Goal: Task Accomplishment & Management: Use online tool/utility

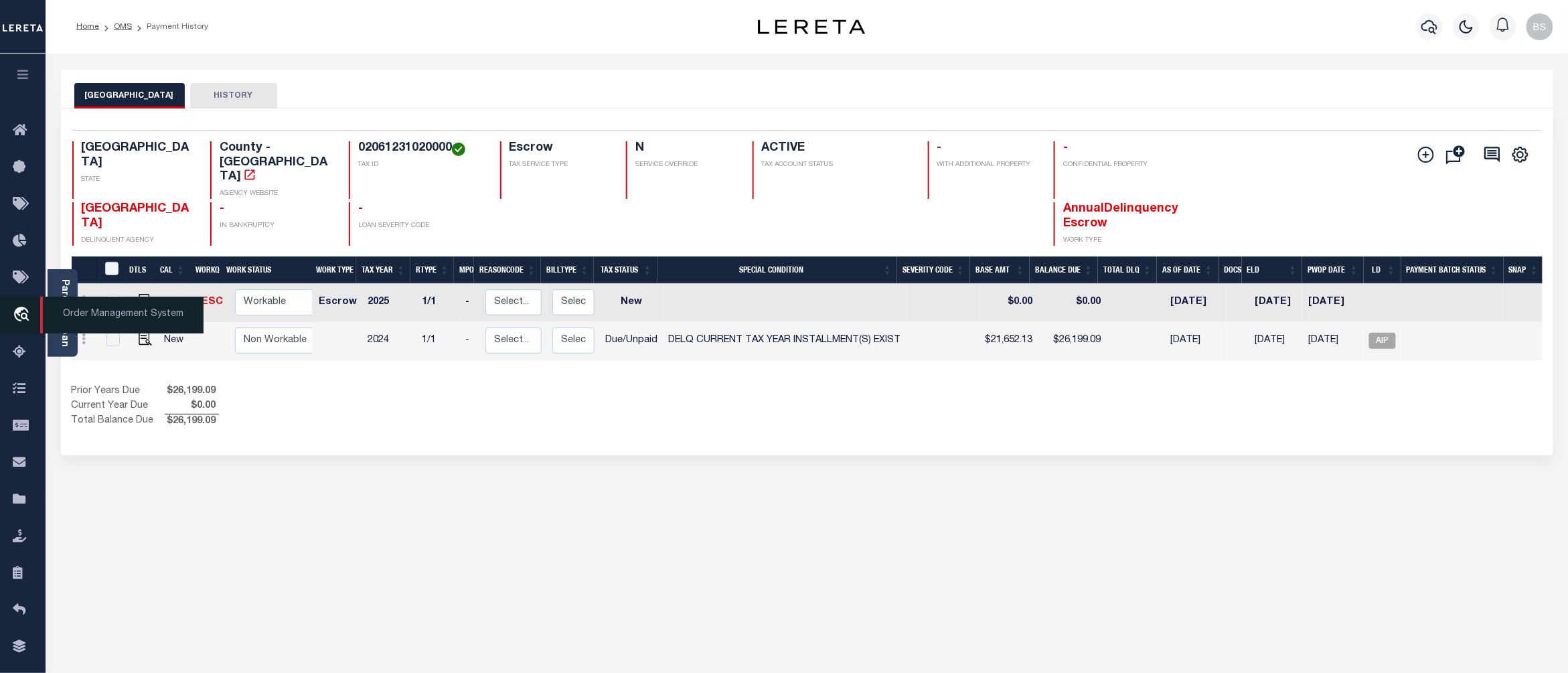
click at [116, 313] on span "Order Management System" at bounding box center [122, 314] width 163 height 36
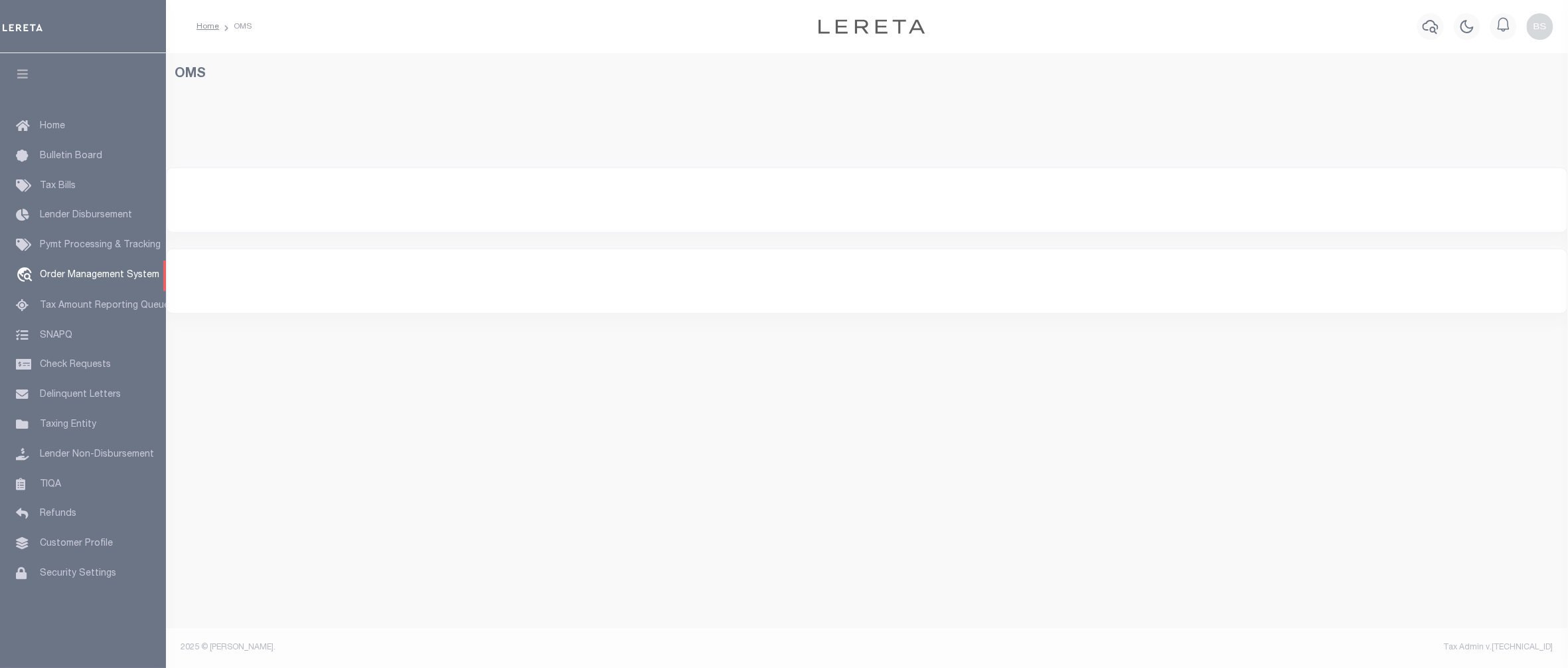
select select "200"
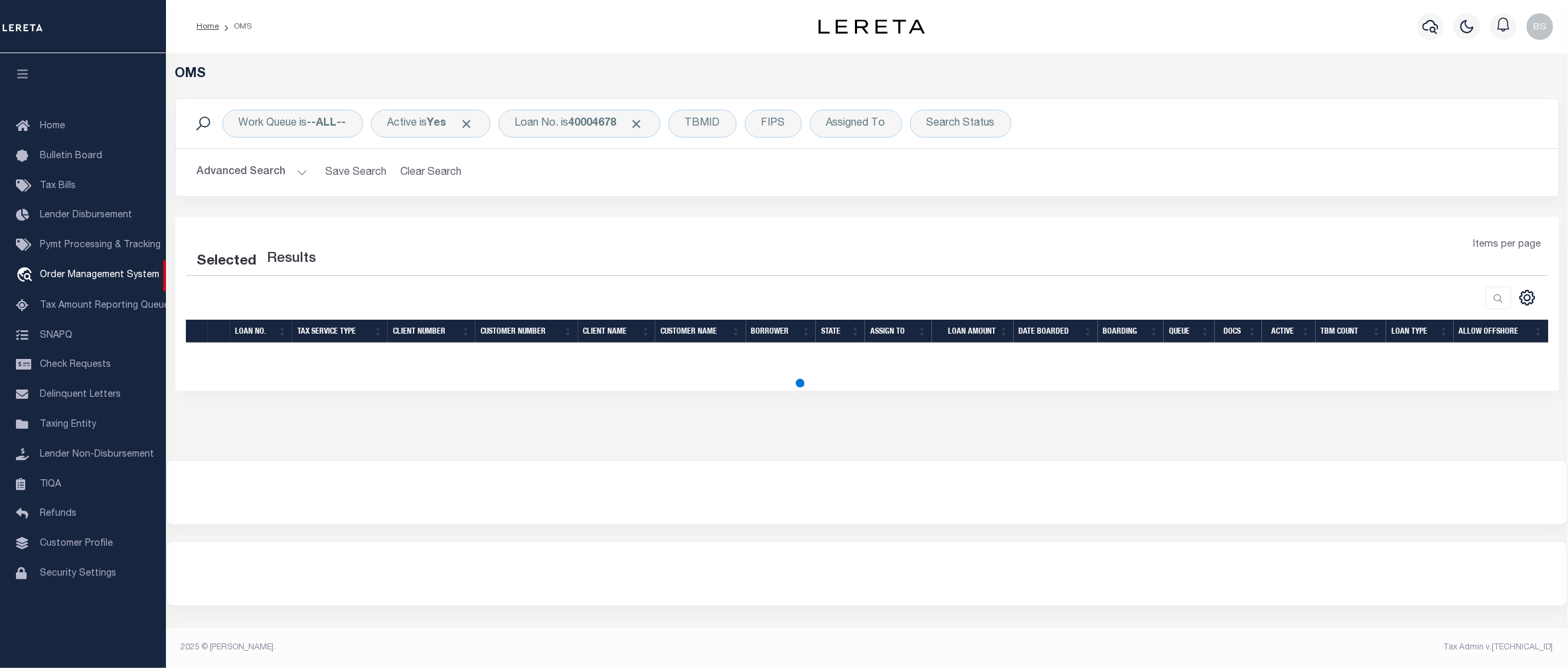
select select "200"
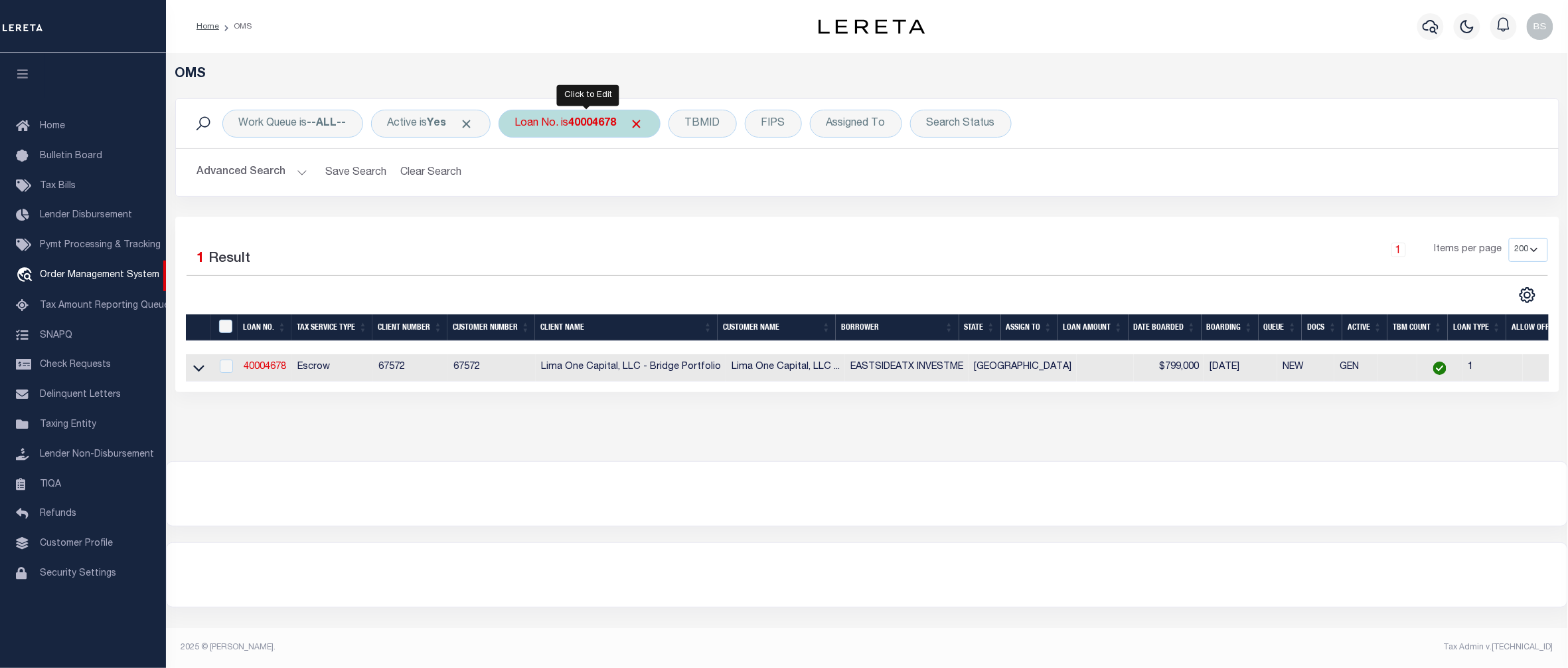
click at [579, 128] on b "40004678" at bounding box center [592, 123] width 48 height 10
type input "25106ND"
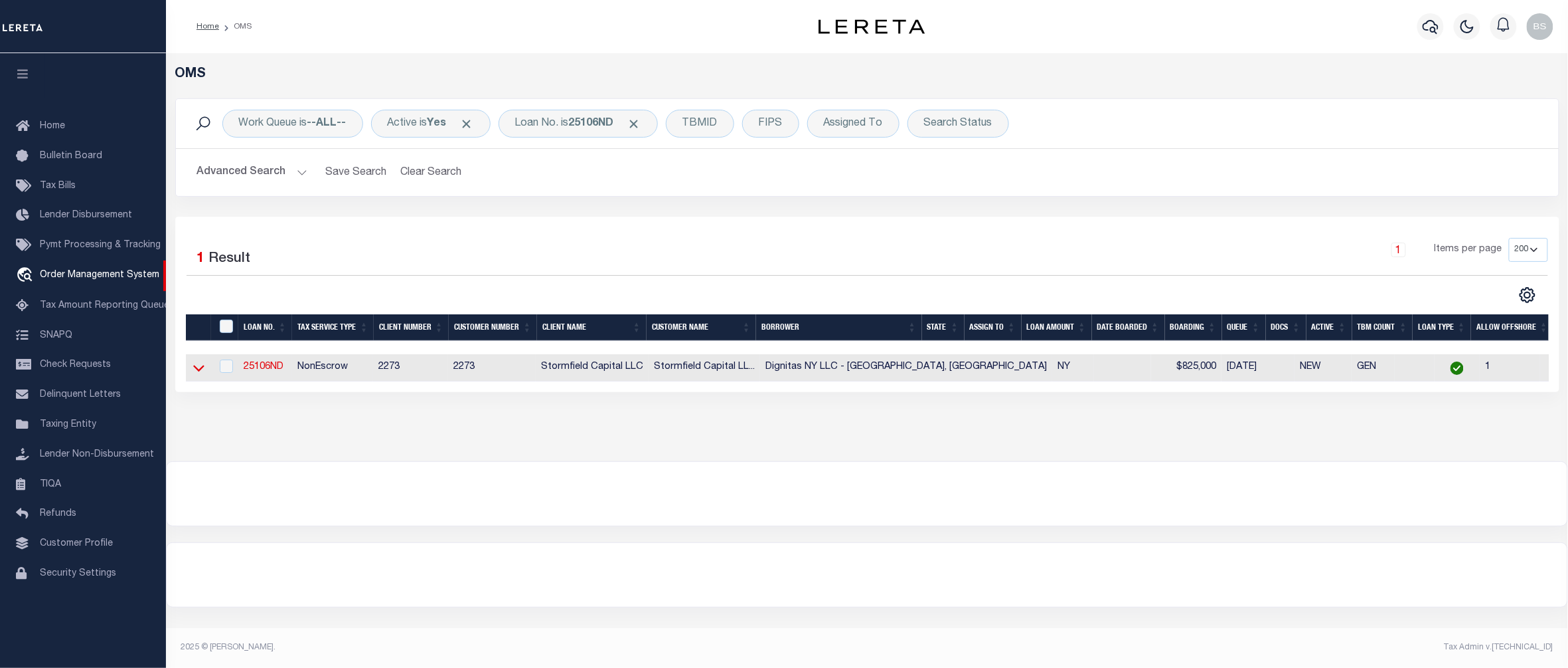
click at [199, 370] on icon at bounding box center [199, 367] width 11 height 14
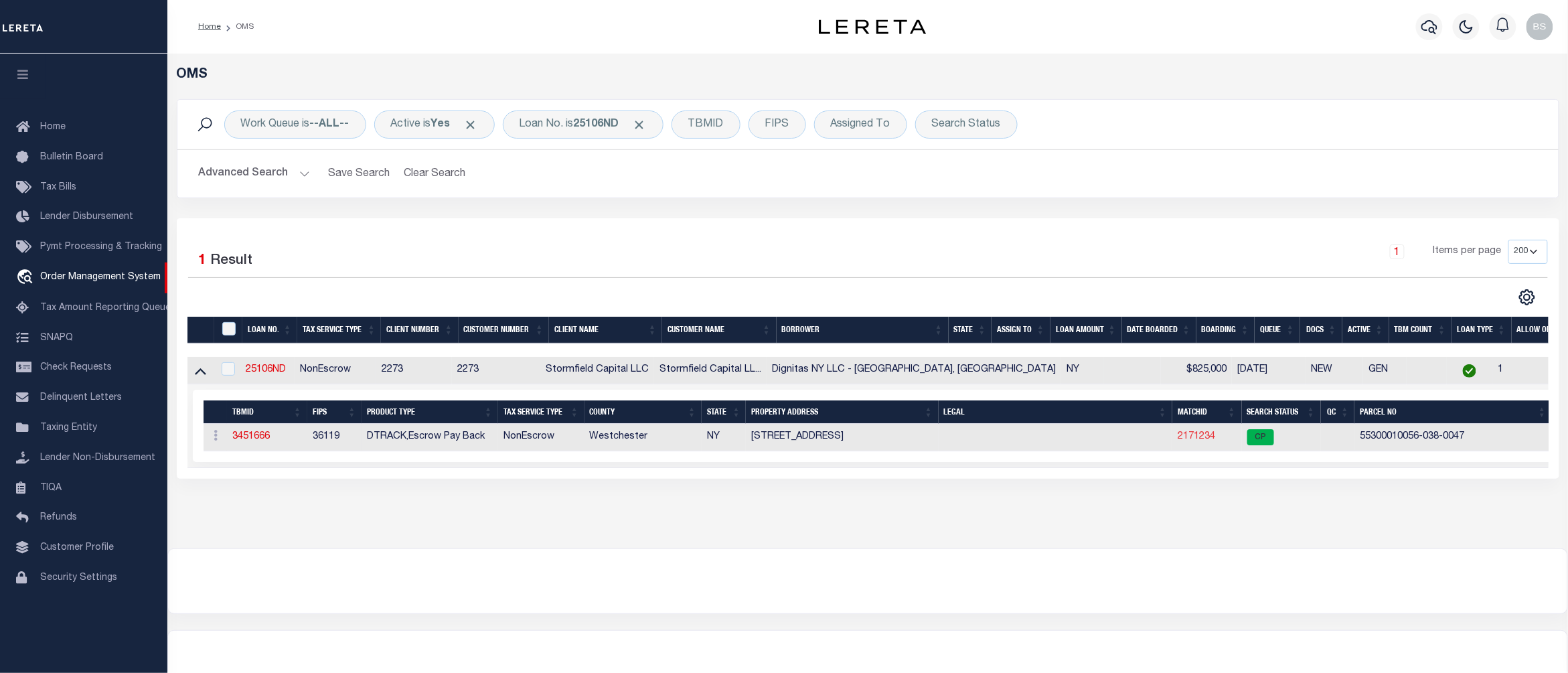
click at [1178, 441] on link "2171234" at bounding box center [1196, 436] width 37 height 10
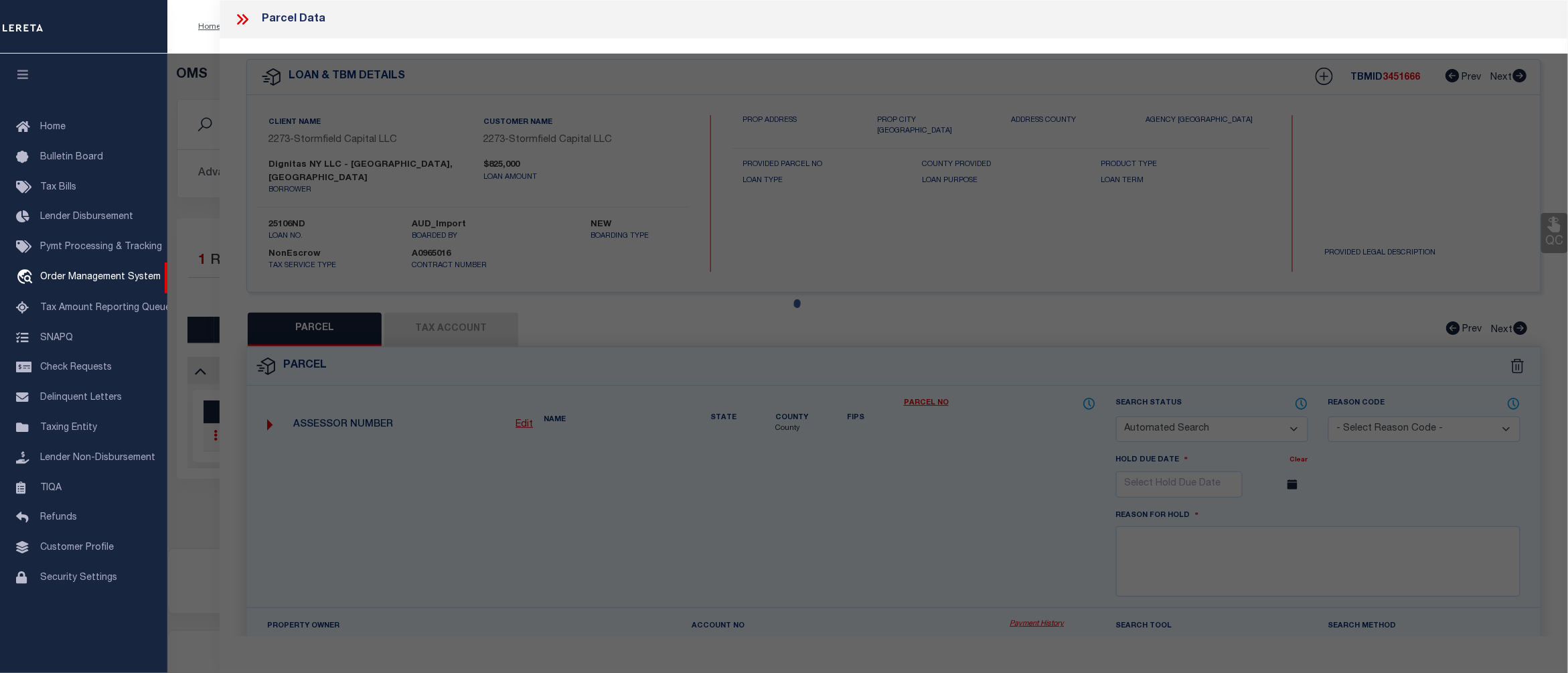
checkbox input "false"
select select "CP"
type input "DEDVUKAJ,ZEF & YULIYA"
select select "ATL"
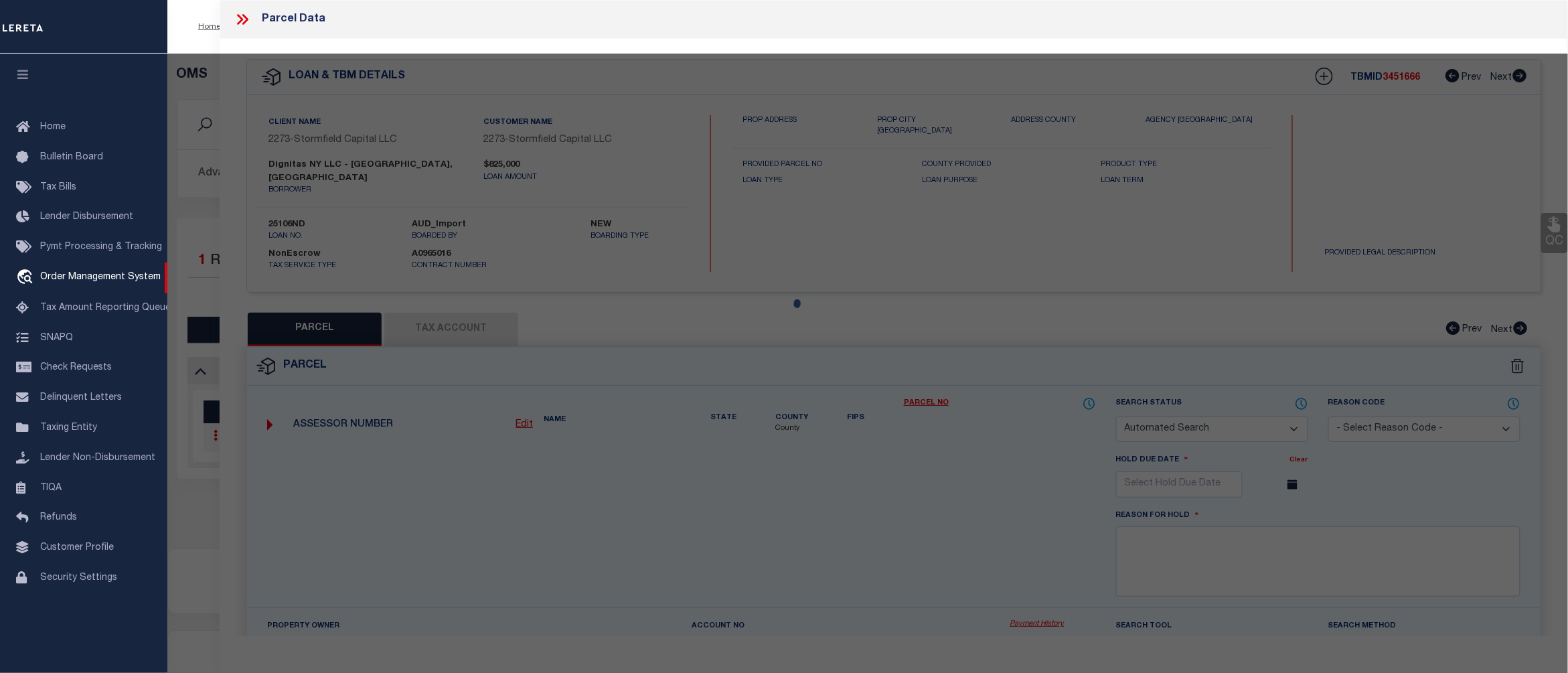
select select "ADD"
type input "170 ELMWOOD RD"
checkbox input "false"
type input "SOUTH SALEM, NY 10590"
type textarea "LOT:4.7 BLK:38- SEC:100.56- DIST:553000 CITY/MUNI/TWP:LEWISBORO"
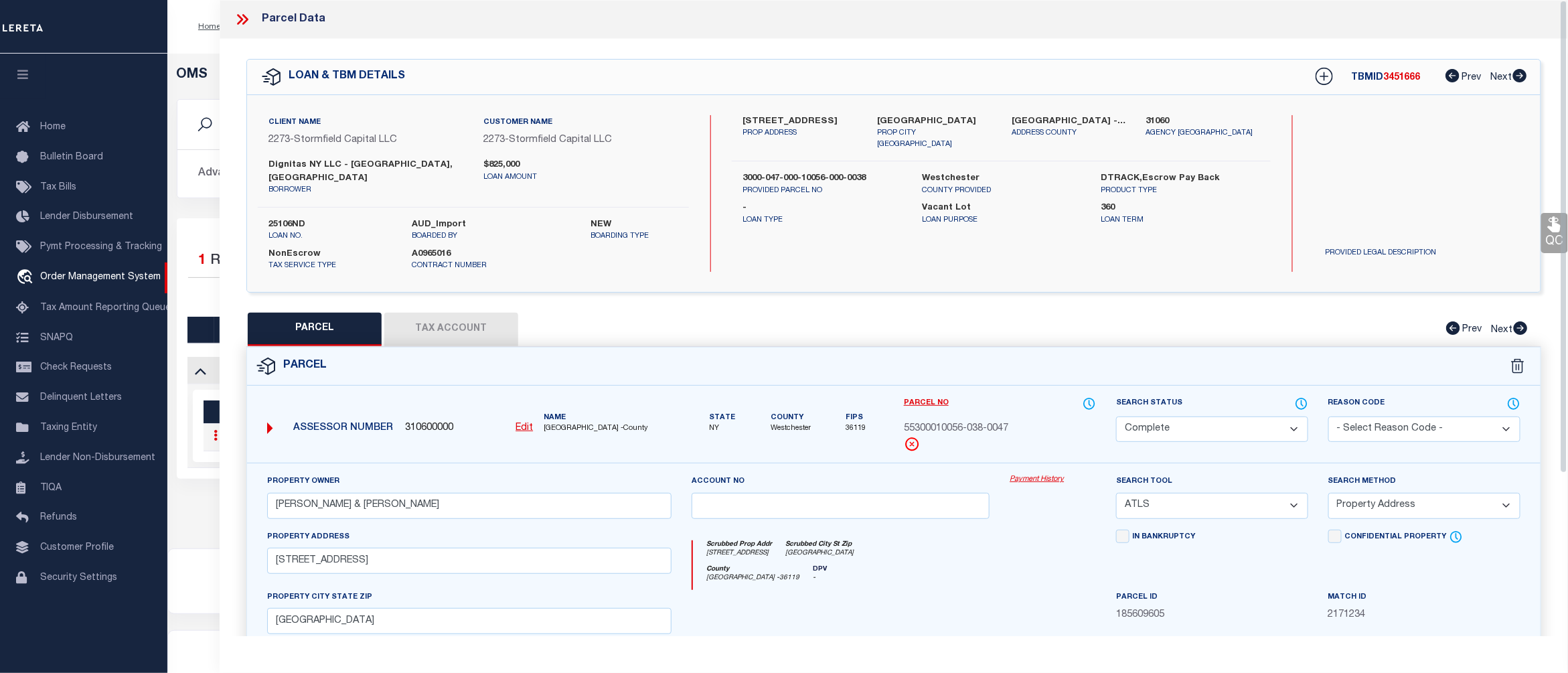
click at [1023, 474] on link "Payment History" at bounding box center [1053, 479] width 86 height 12
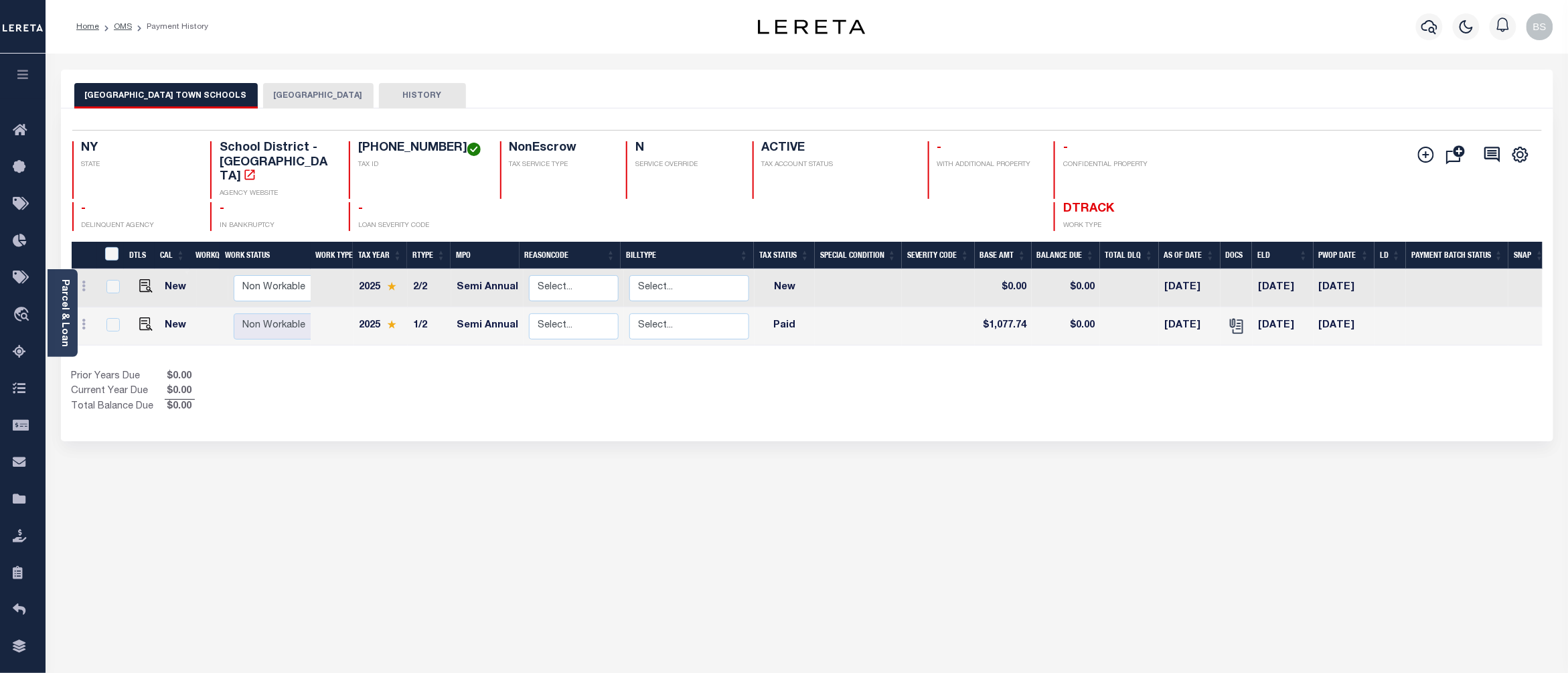
click at [263, 88] on button "LEWISBORO TOWN" at bounding box center [317, 96] width 110 height 26
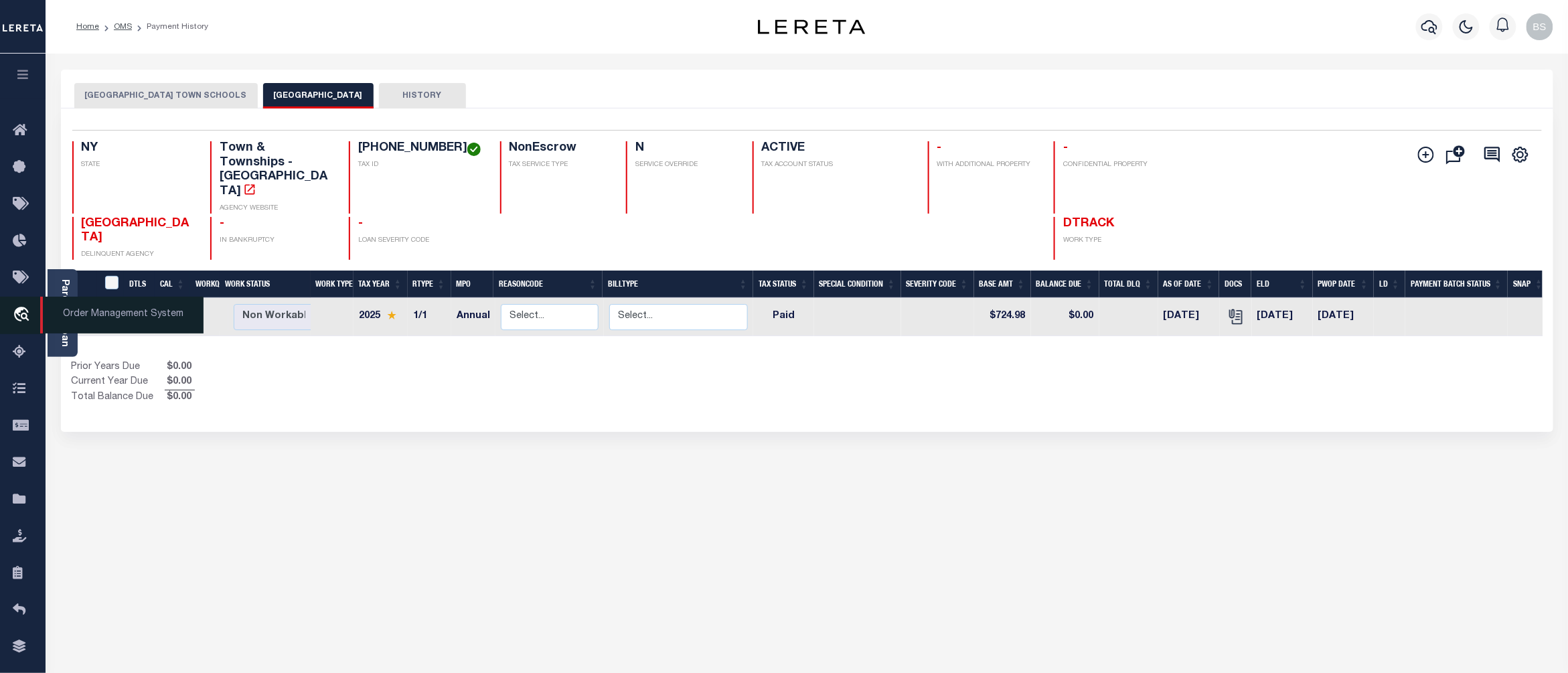
drag, startPoint x: 23, startPoint y: 313, endPoint x: 35, endPoint y: 313, distance: 12.0
click at [23, 313] on icon "travel_explore" at bounding box center [23, 315] width 21 height 17
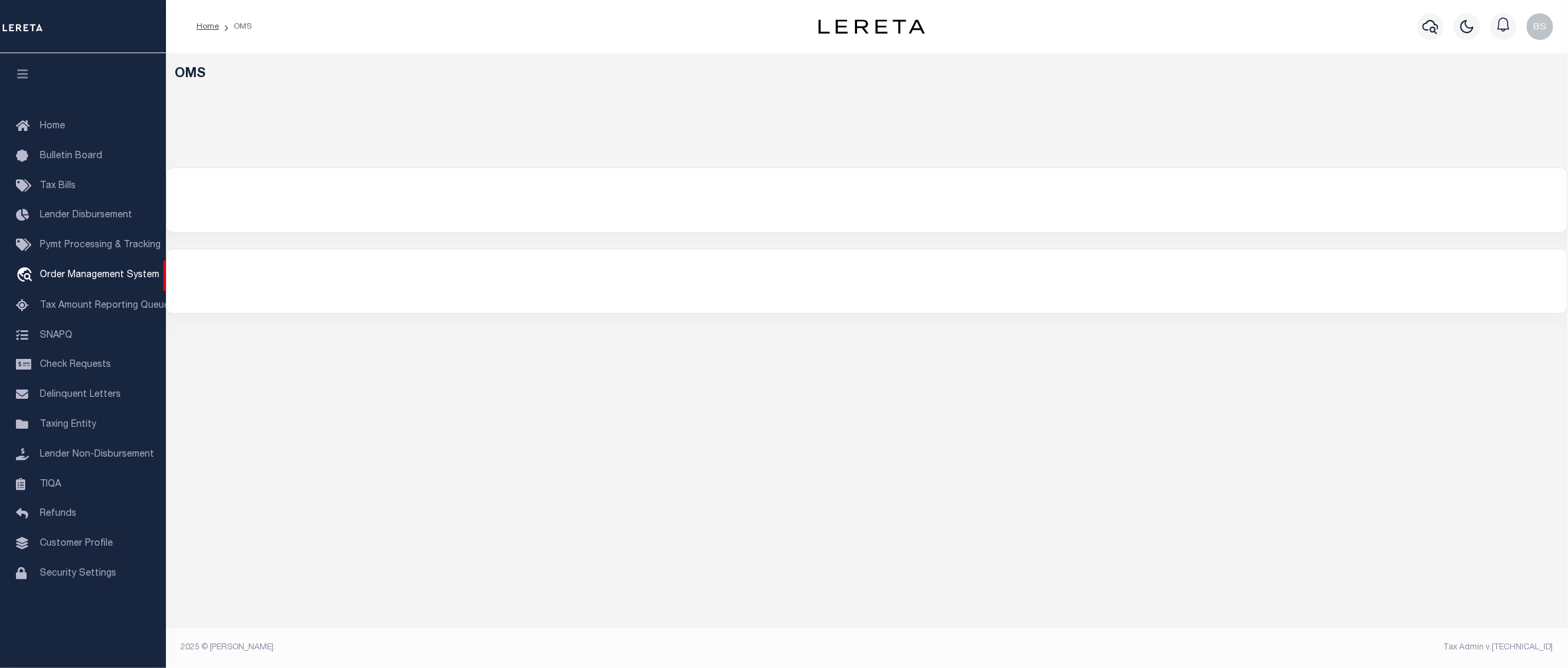
select select "200"
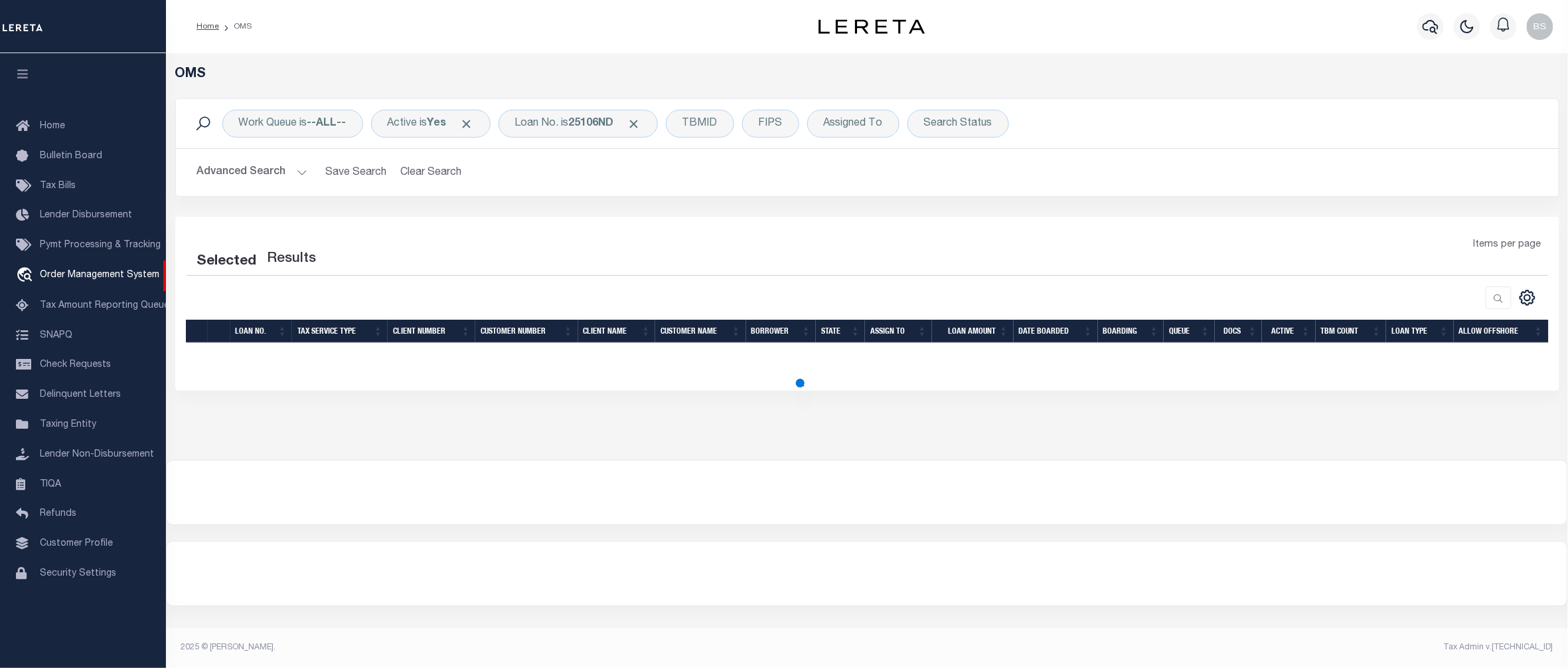
select select "200"
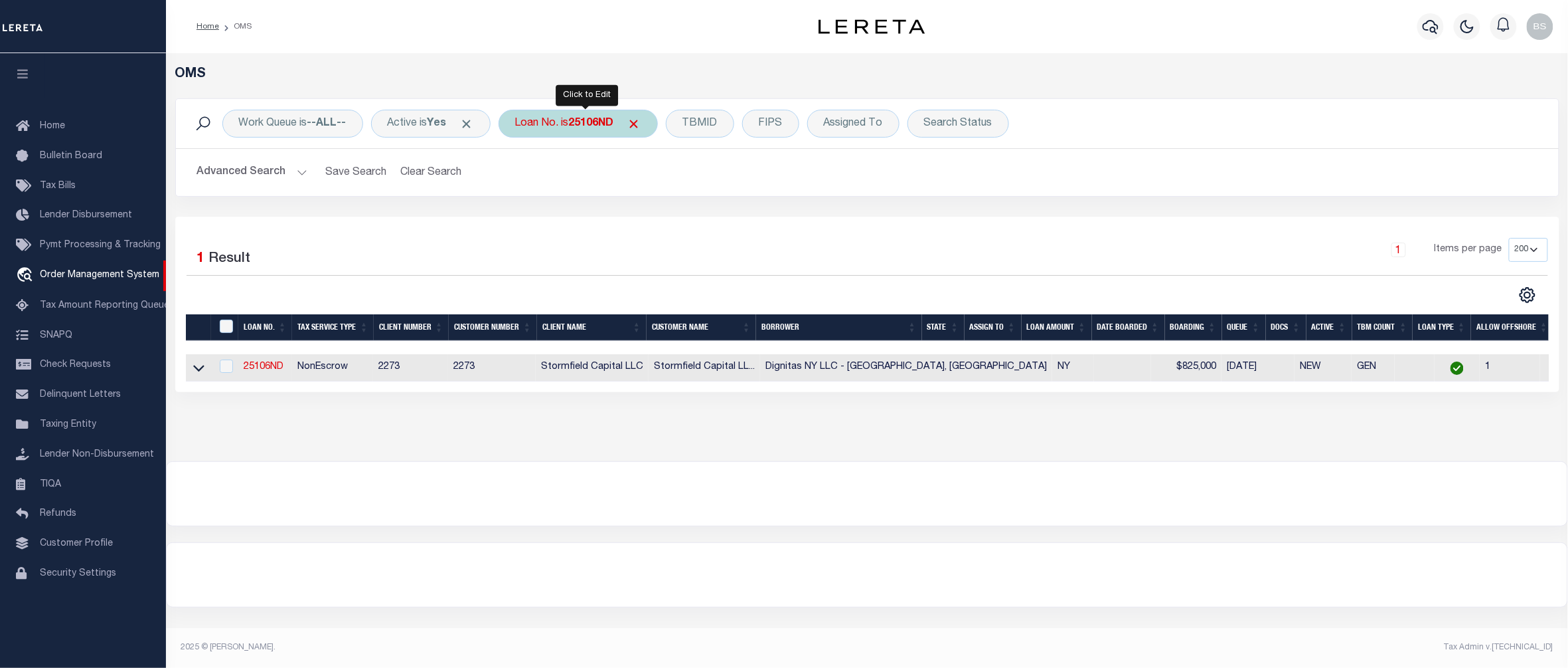
click at [576, 125] on div "Loan No. is 25106ND" at bounding box center [578, 123] width 160 height 28
type input "11463620"
click at [693, 224] on input "Apply" at bounding box center [690, 217] width 39 height 22
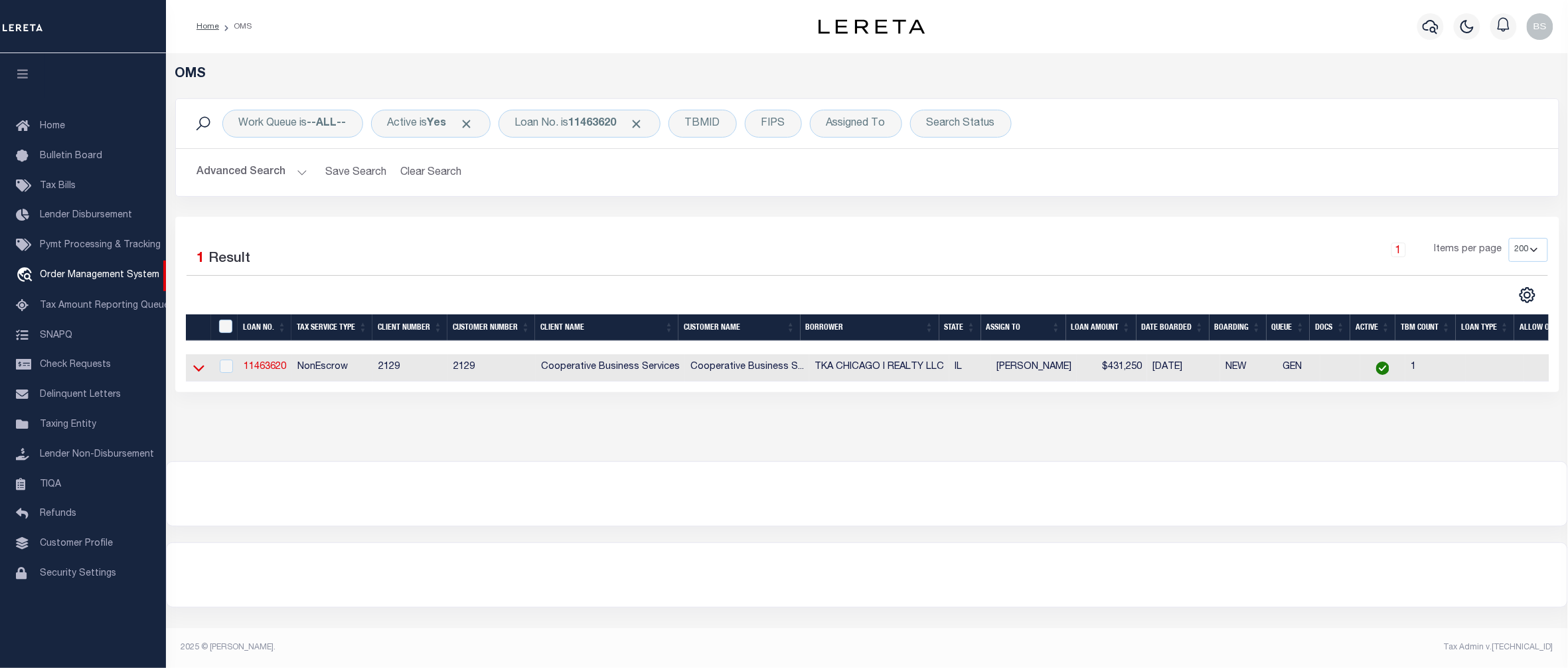
click at [197, 367] on icon at bounding box center [199, 367] width 11 height 14
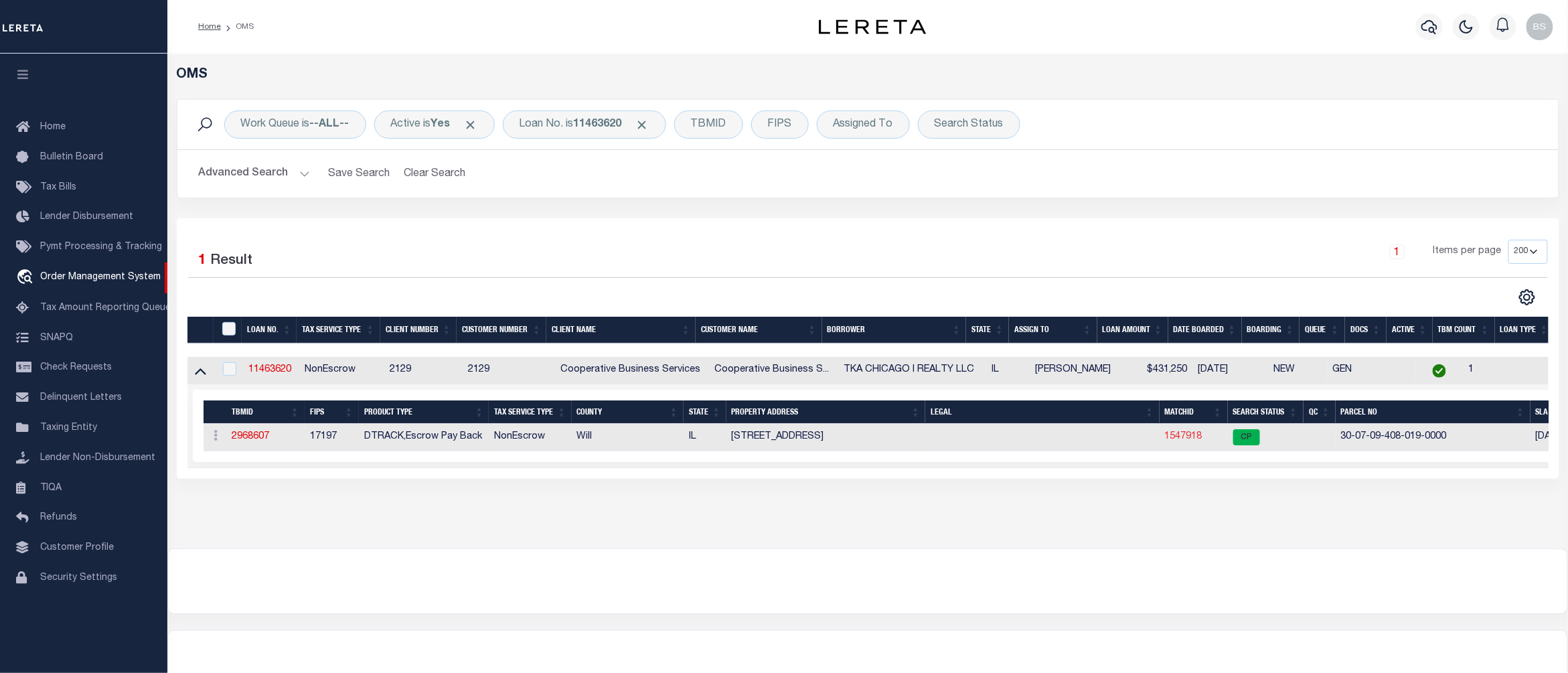
click at [1189, 441] on link "1547918" at bounding box center [1183, 436] width 37 height 10
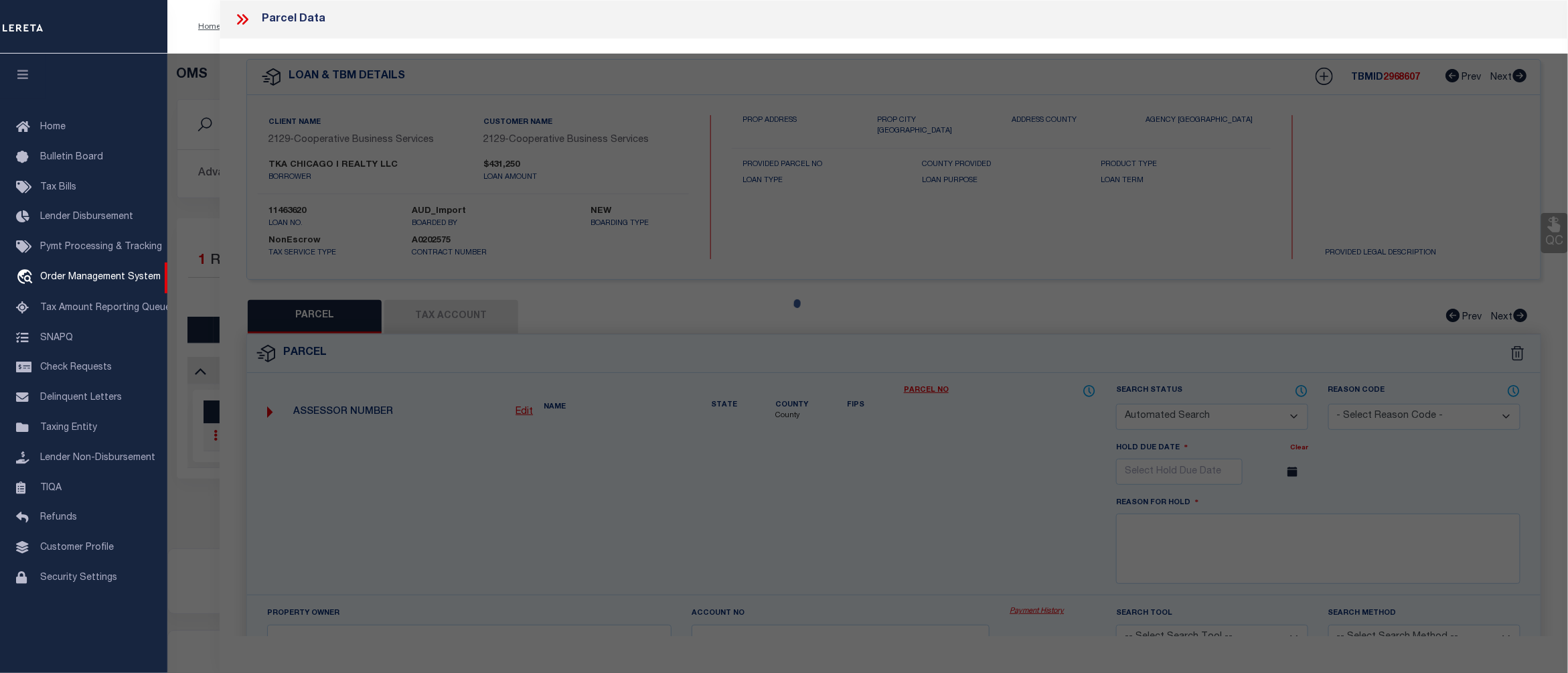
checkbox input "false"
select select "CP"
type input "TCF NATIONAL HOLDINGS INC"
select select
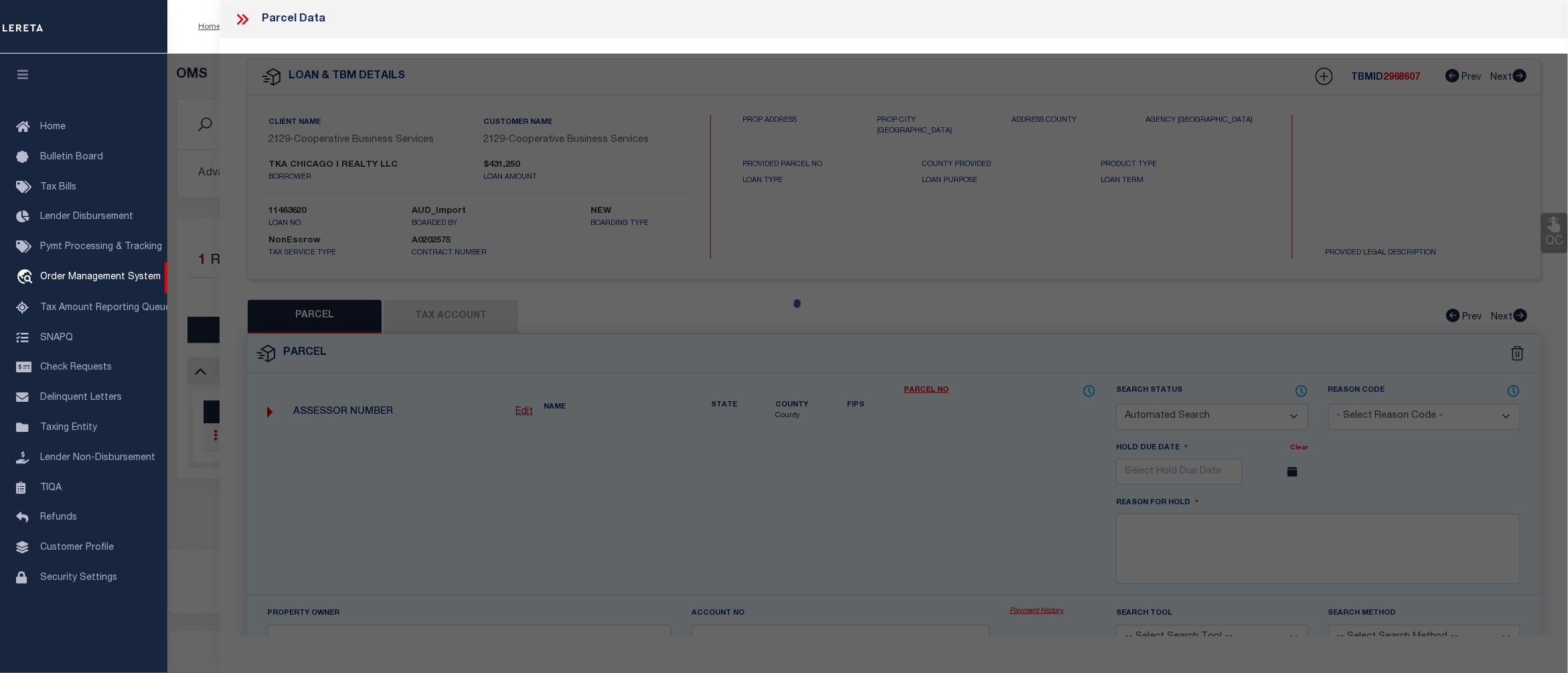
type input "364 WESTERN AVE"
checkbox input "false"
type input "JOLIET IL 60435"
type textarea "TRACT 2: THT PRT OF LOT 1 IN BLK 24 IN DEMMOND'S ADDITION TO WEST JOLIET, A SUB…"
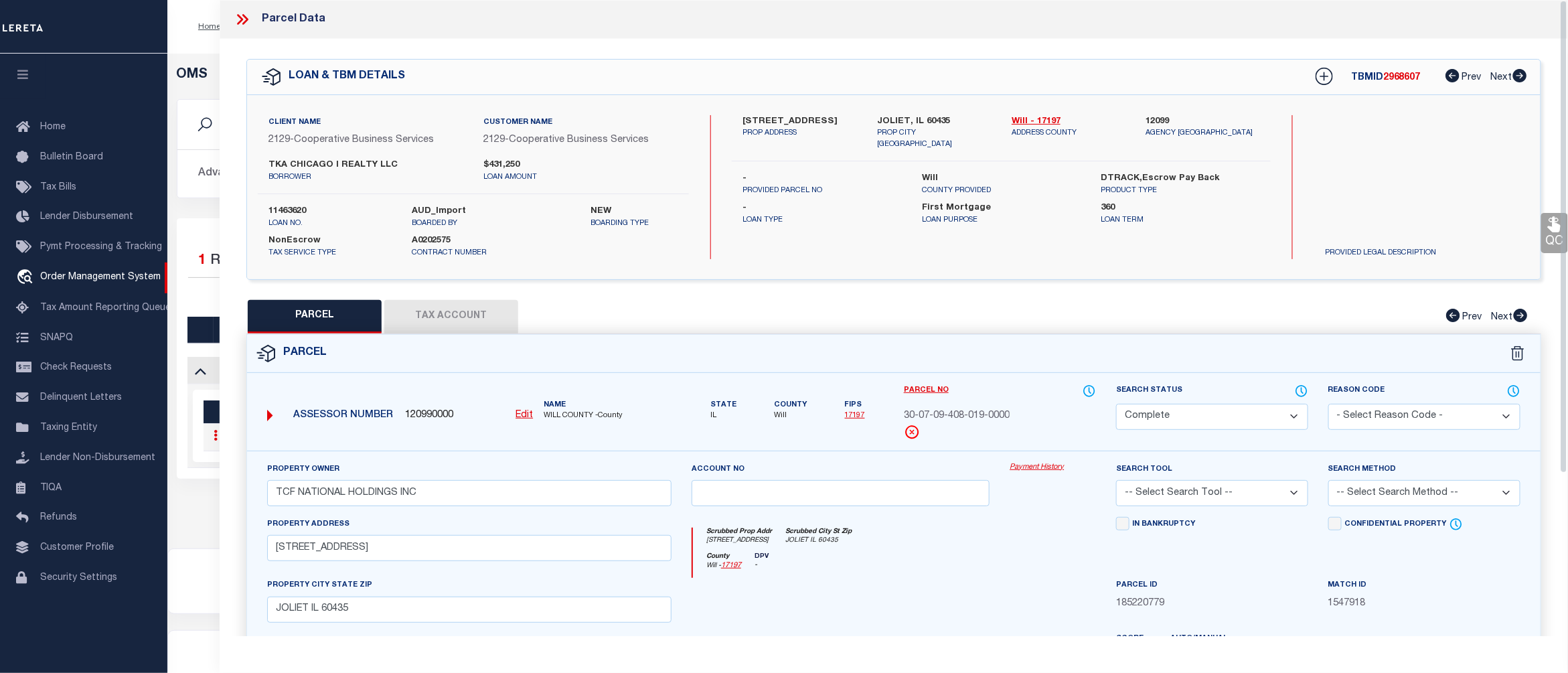
click at [1056, 469] on link "Payment History" at bounding box center [1053, 468] width 86 height 12
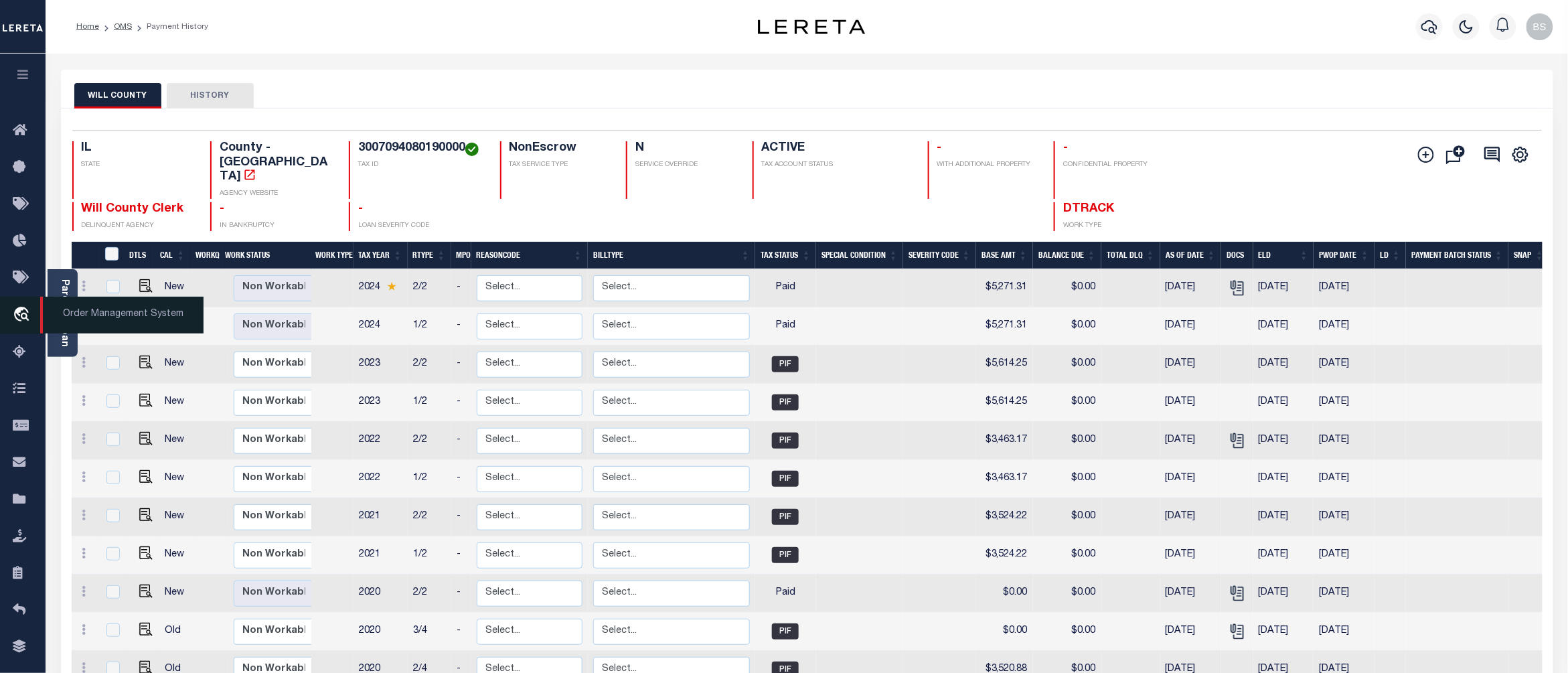
click at [74, 314] on span "Order Management System" at bounding box center [122, 314] width 163 height 36
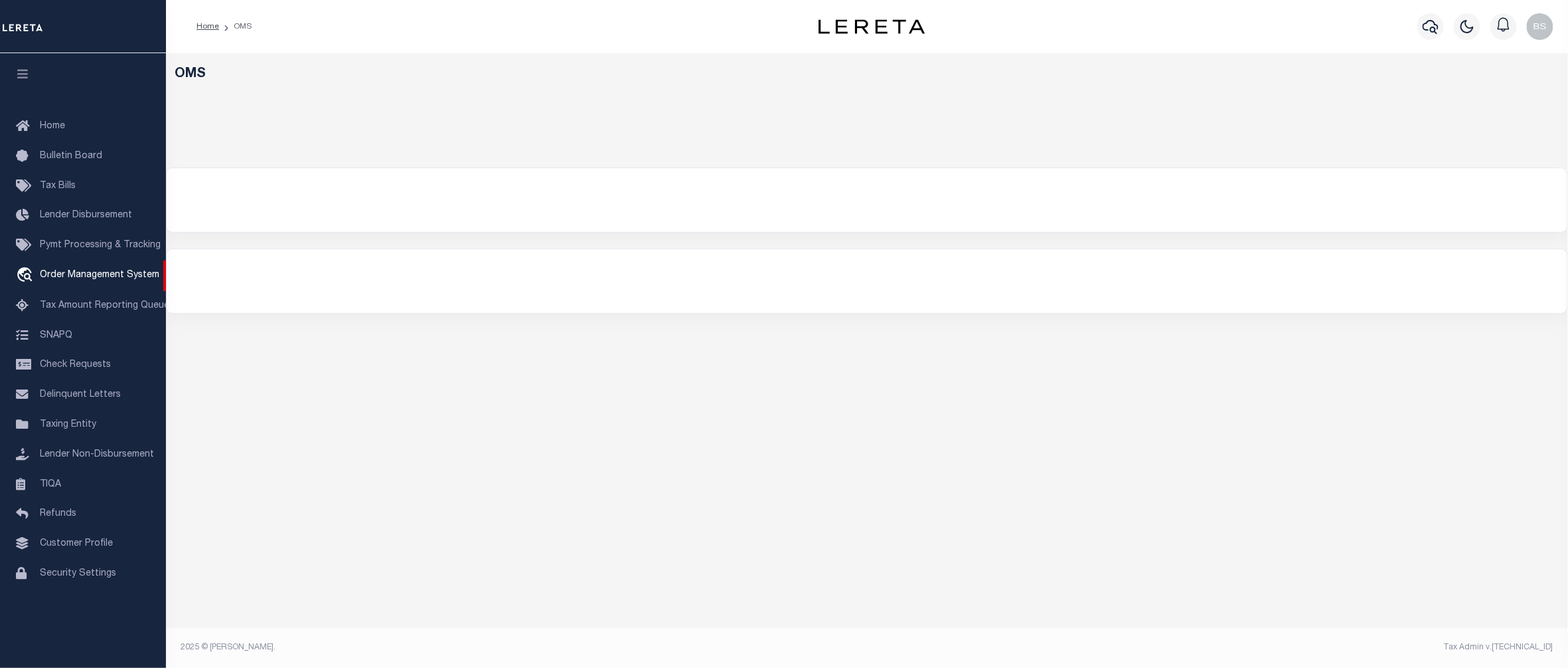
select select "200"
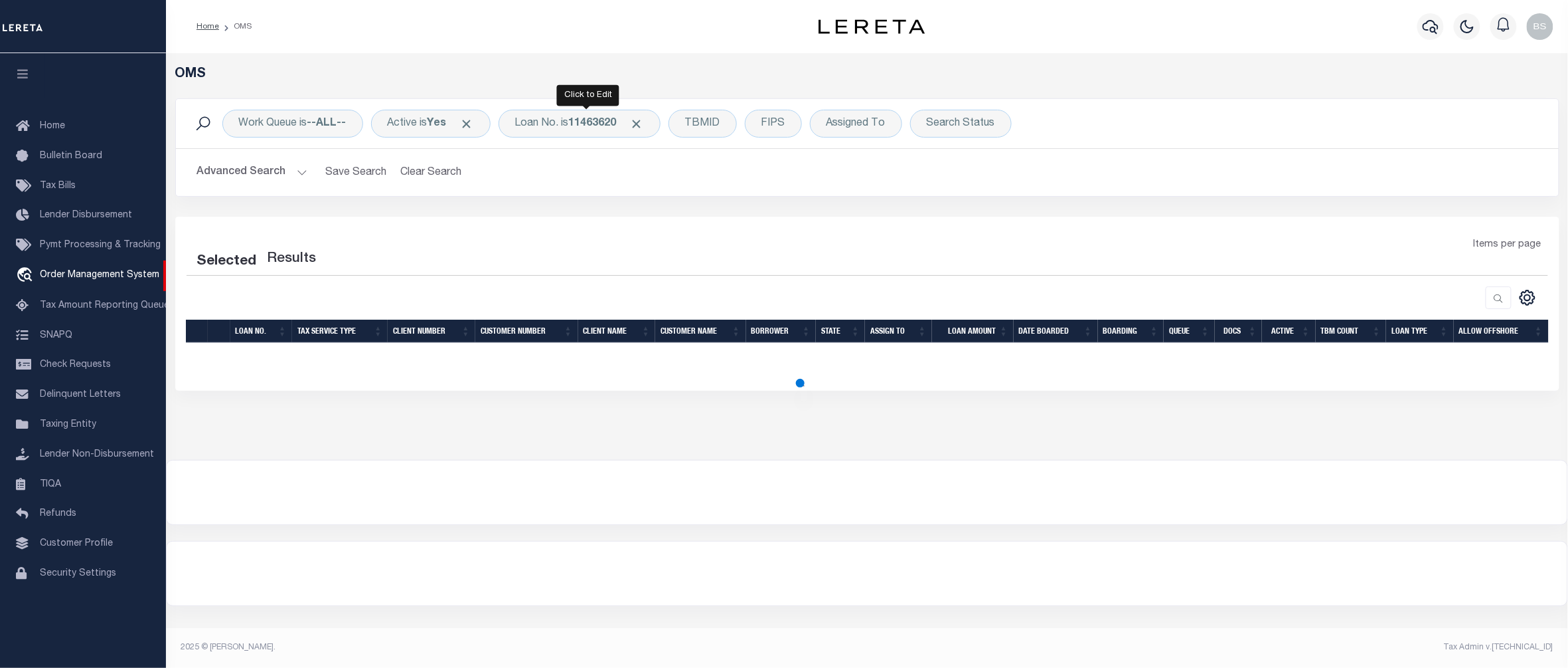
select select "200"
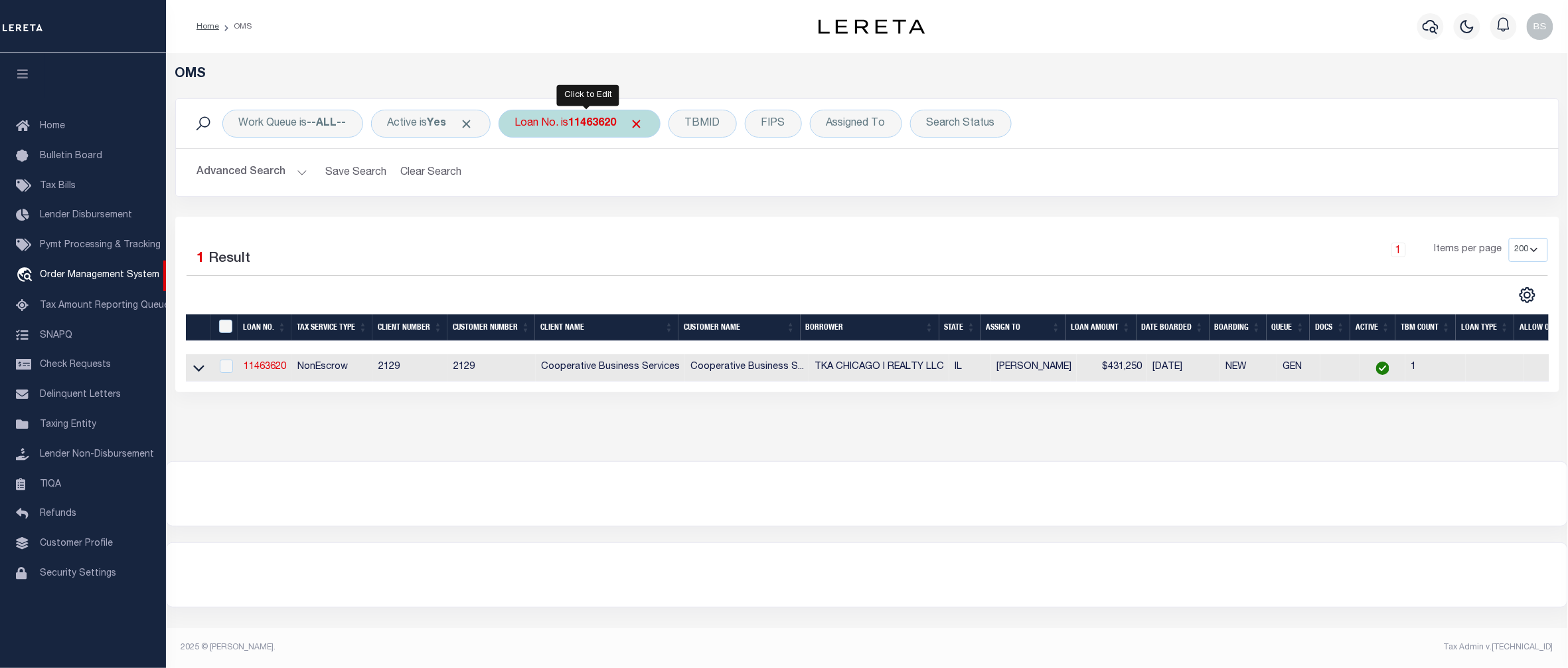
click at [576, 128] on div "Loan No. is 11463620" at bounding box center [579, 123] width 162 height 28
type input "5121083044"
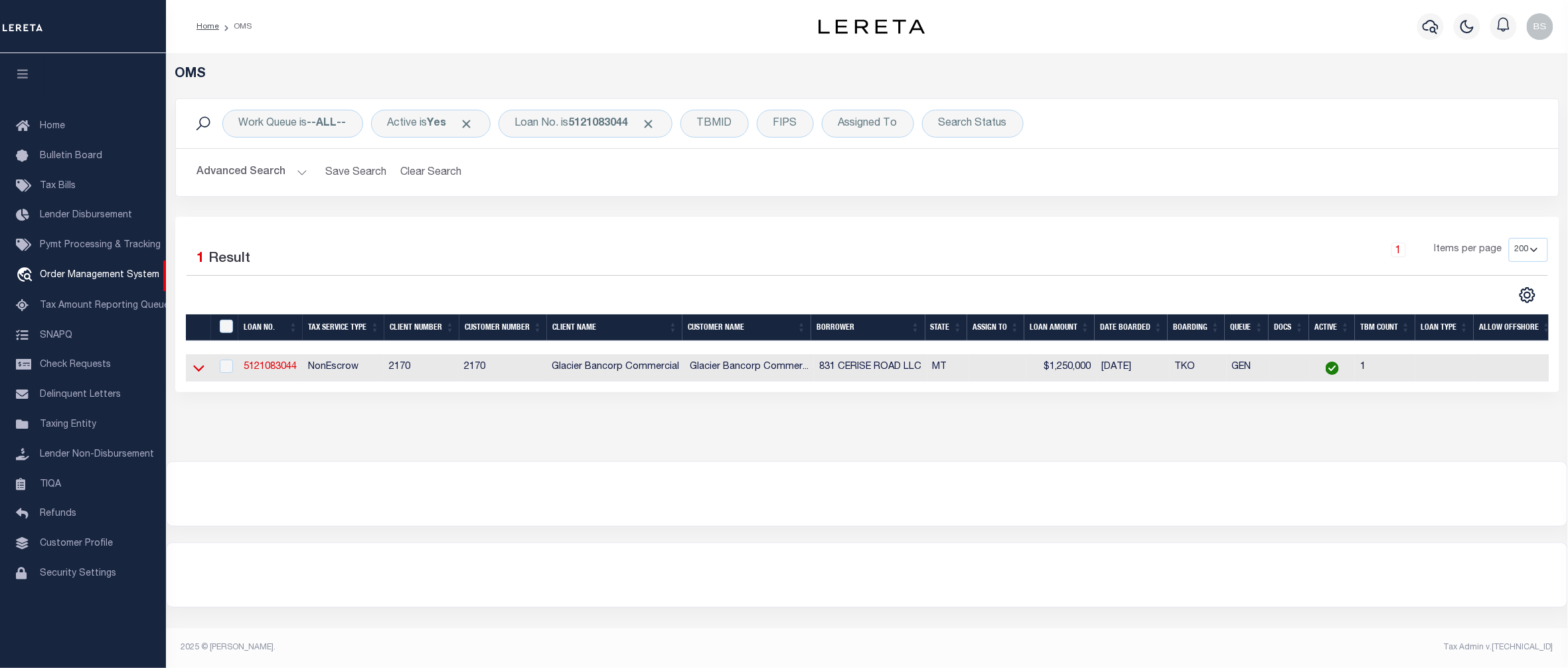
click at [197, 371] on icon at bounding box center [199, 367] width 11 height 14
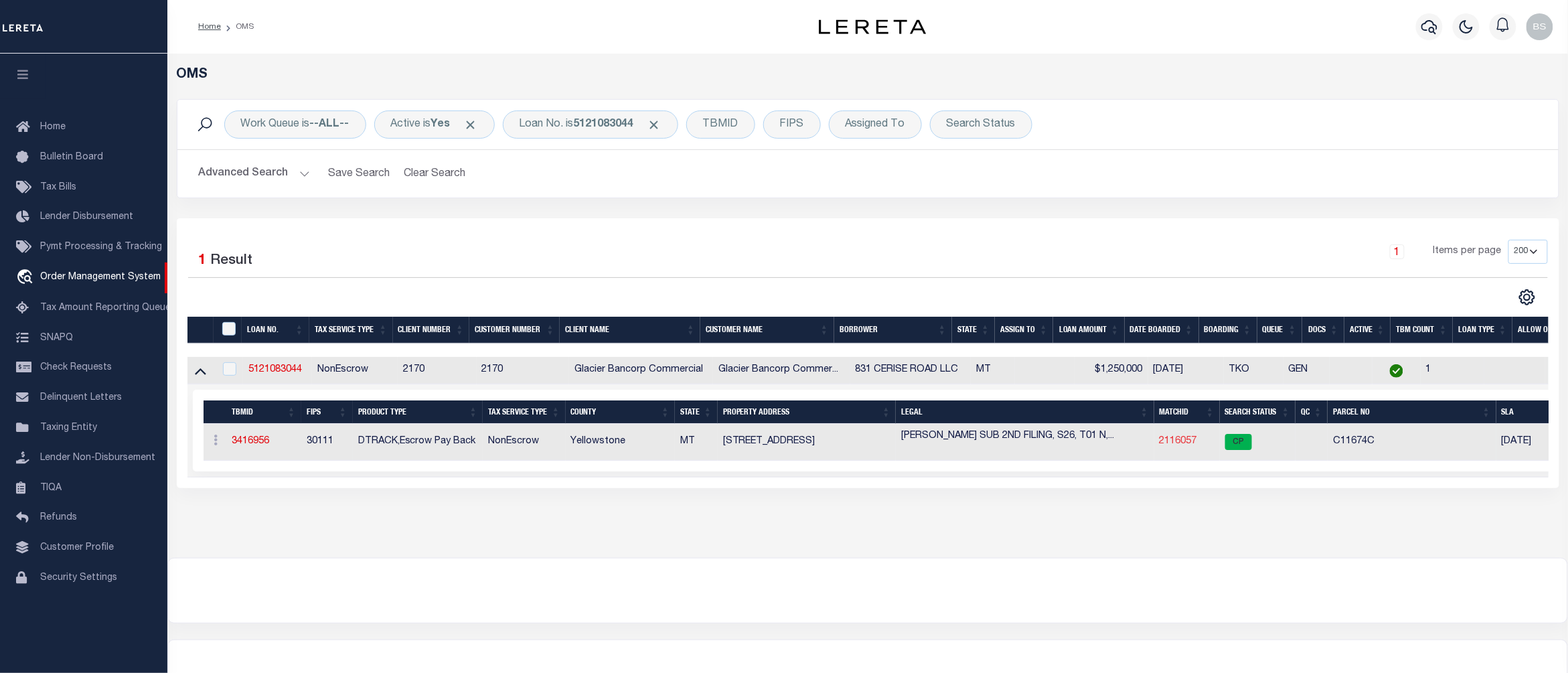
click at [1189, 440] on link "2116057" at bounding box center [1178, 441] width 37 height 10
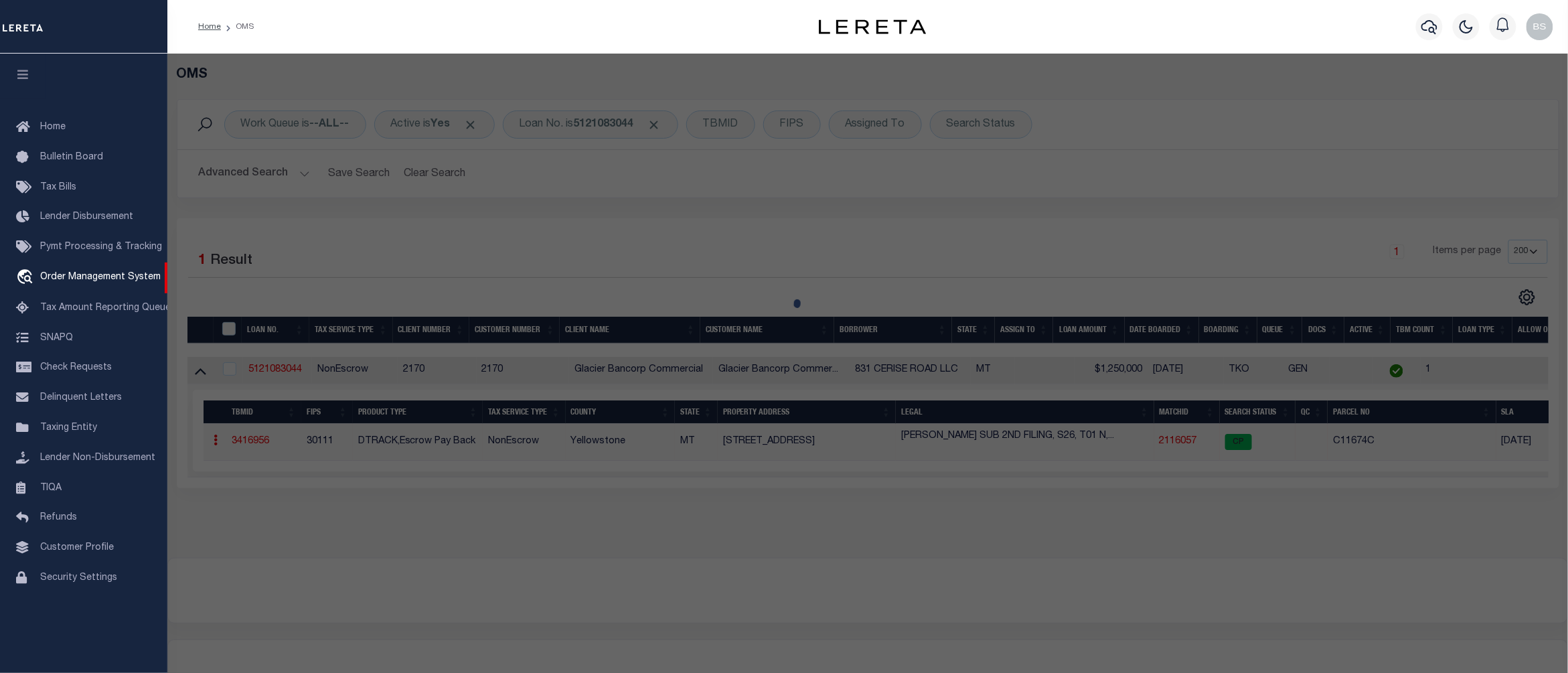
checkbox input "false"
select select "CP"
type input "831 CERISE ROAD LLC"
type input "831 CERISE RD"
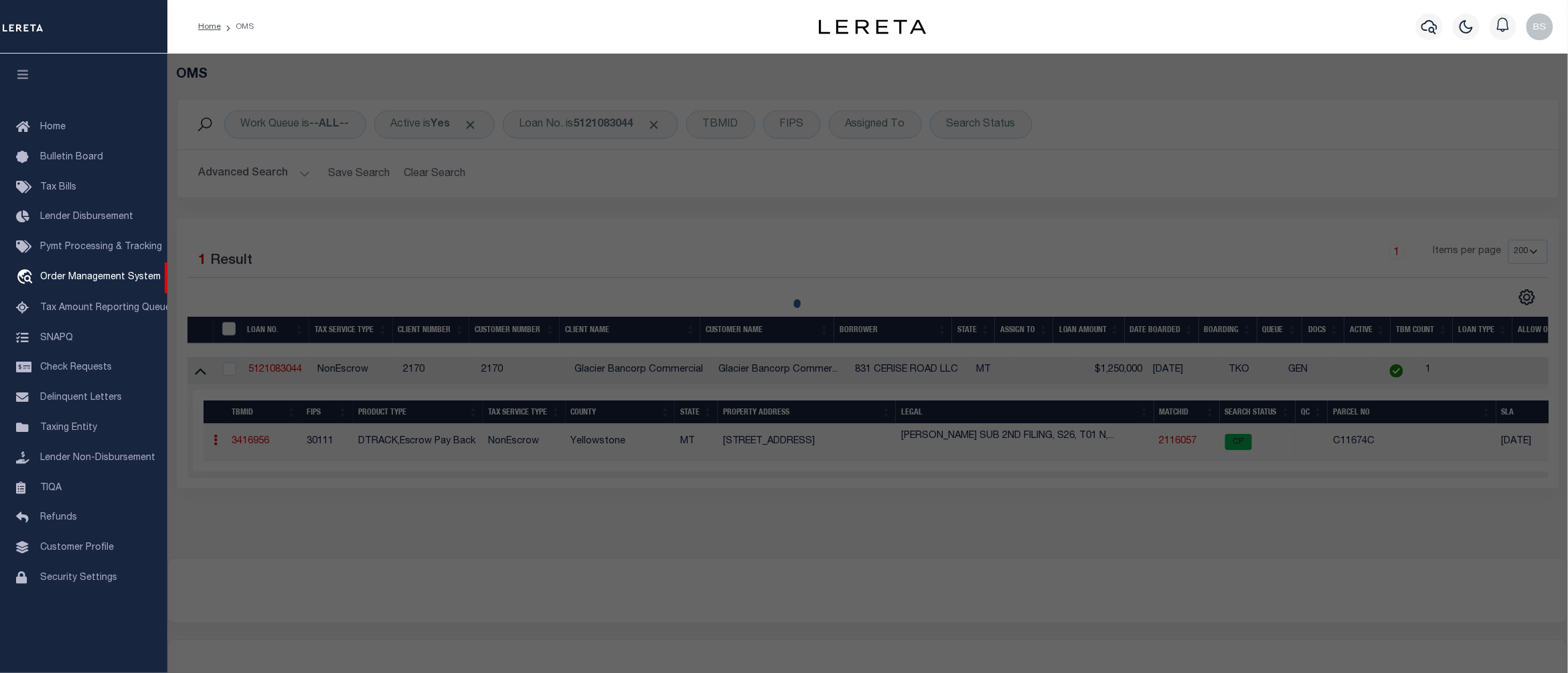
checkbox input "false"
type input "BILLINGS, MT 59101"
type textarea "STEFFES SUB 2ND FILING, S26, T01 N, R26 E, BLOCK 2, Lot 12 - 13, 5.079 AC (08)"
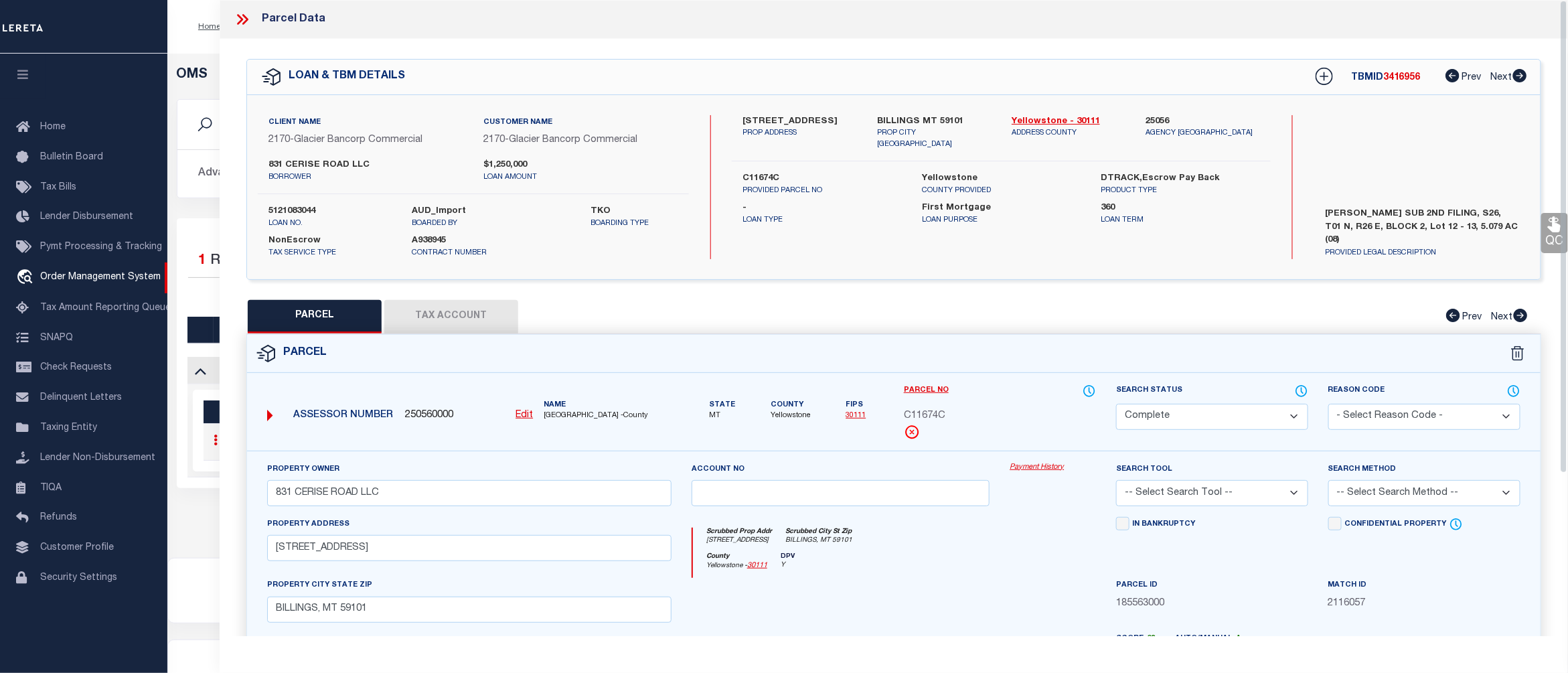
click at [1050, 467] on link "Payment History" at bounding box center [1053, 468] width 86 height 12
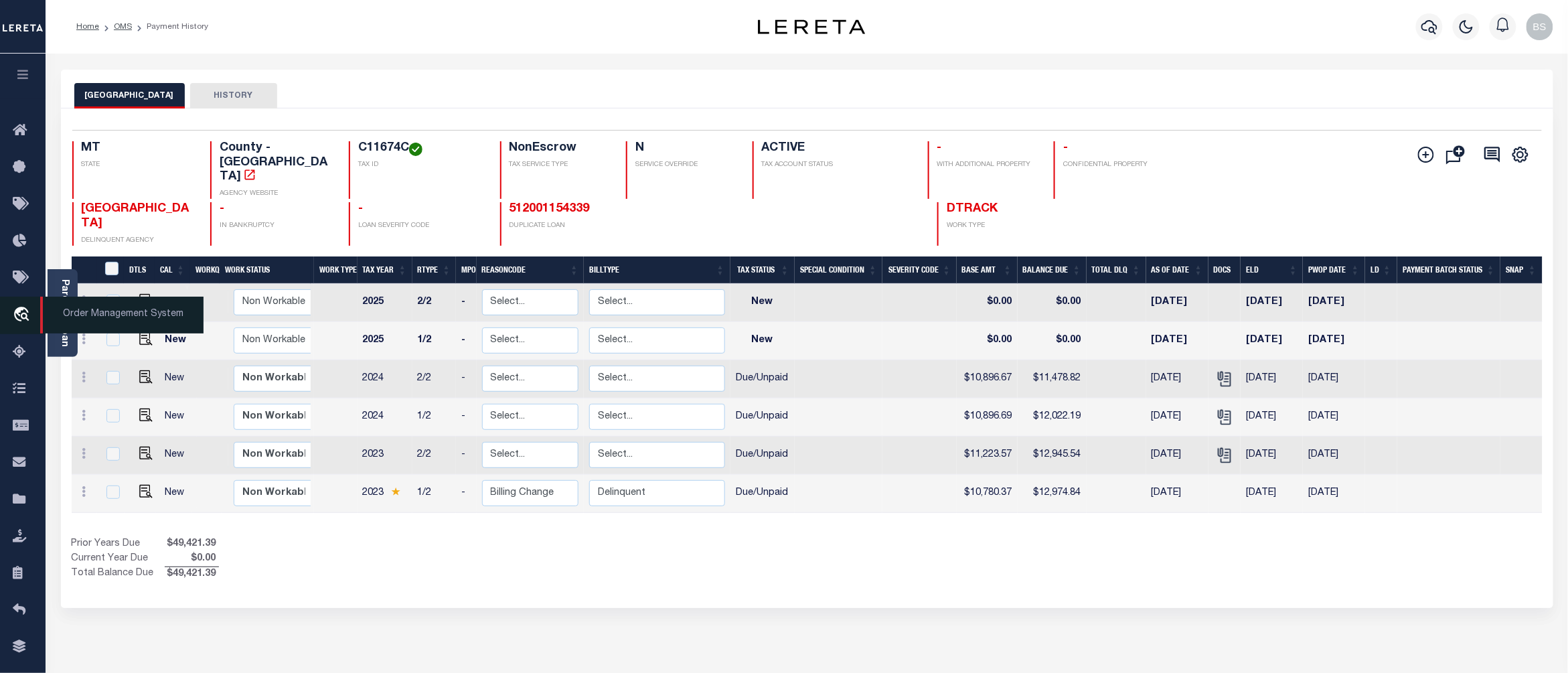
drag, startPoint x: 79, startPoint y: 312, endPoint x: 94, endPoint y: 312, distance: 15.0
click at [79, 312] on span "Order Management System" at bounding box center [122, 314] width 163 height 36
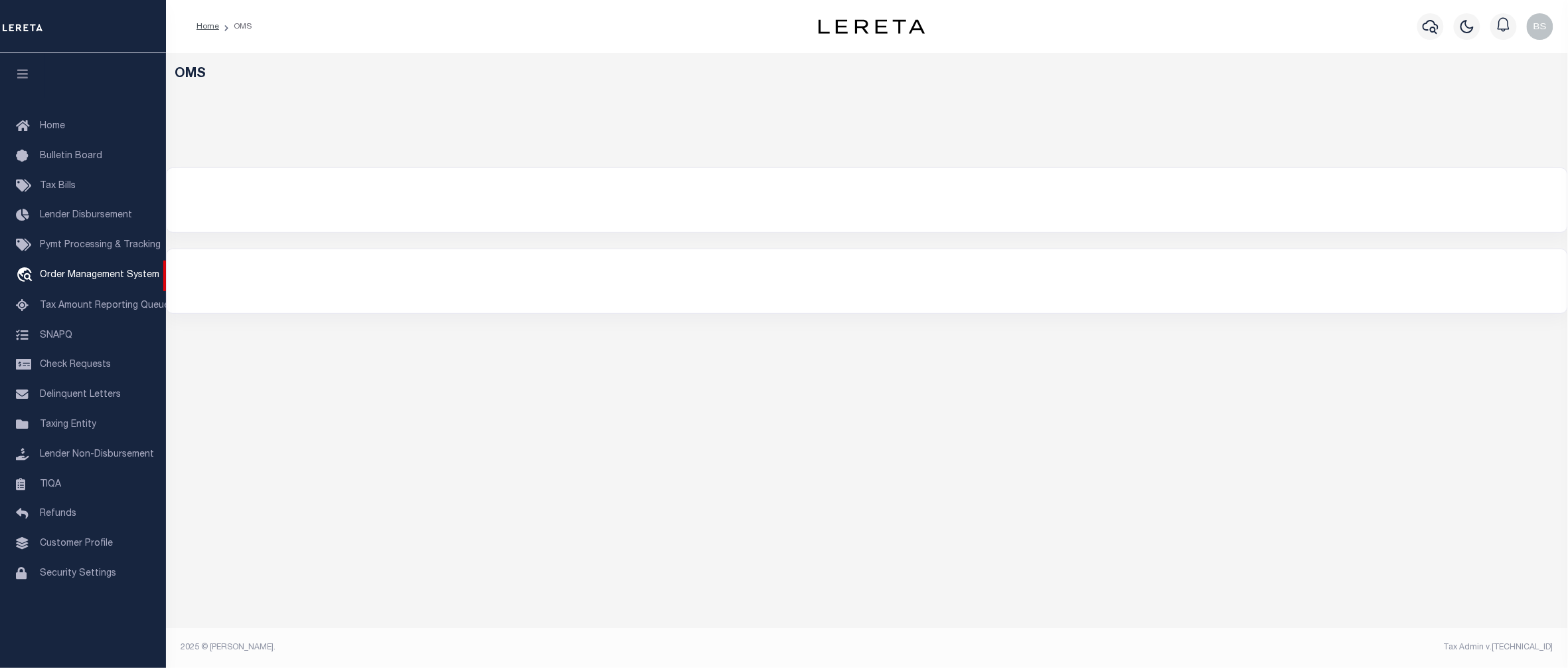
select select "200"
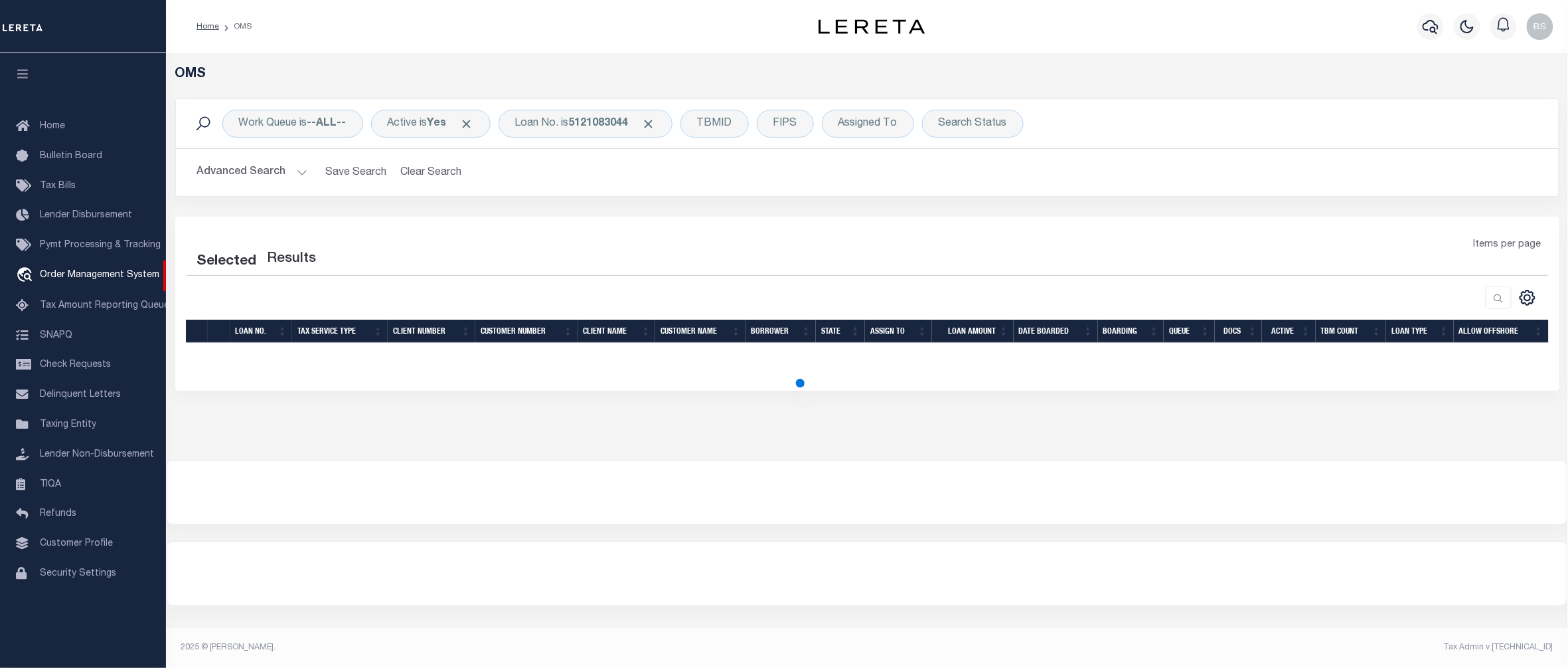
select select "200"
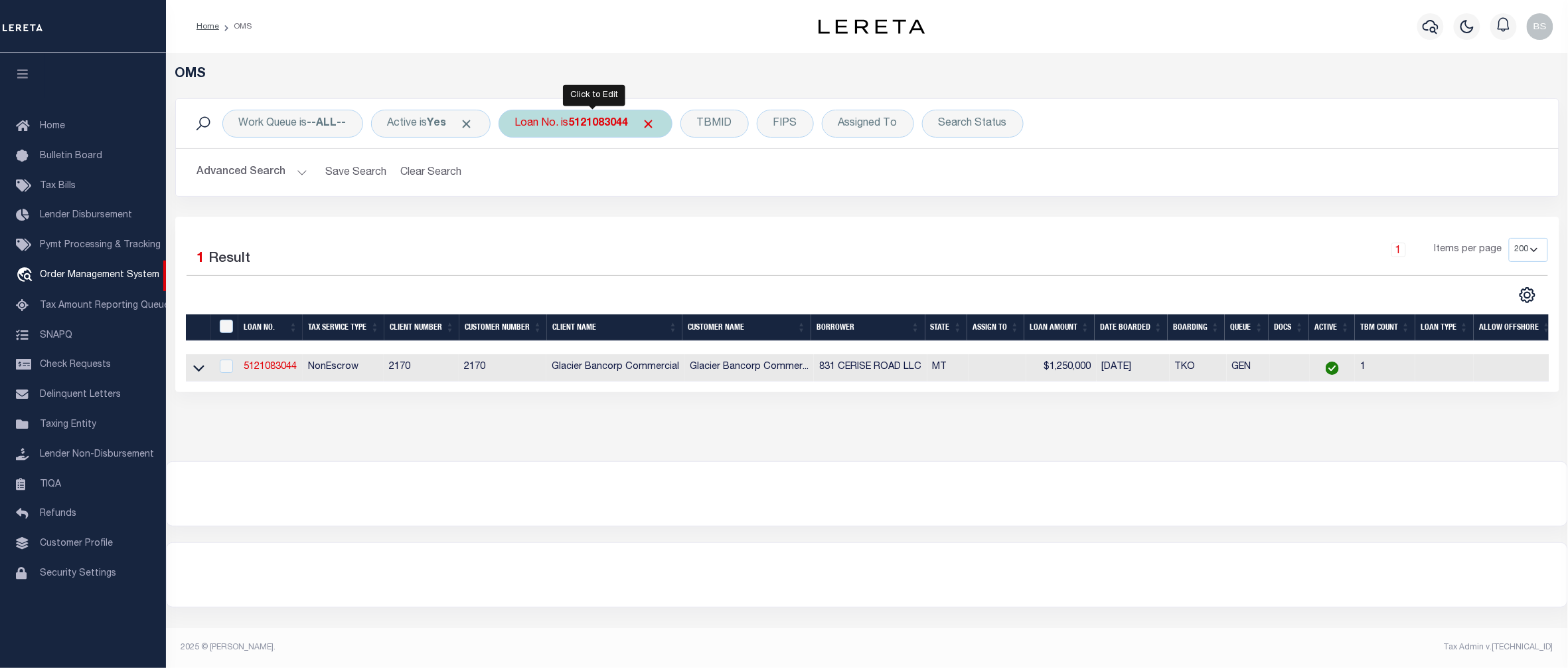
click at [601, 127] on b "5121083044" at bounding box center [598, 123] width 60 height 10
type input "10020673"
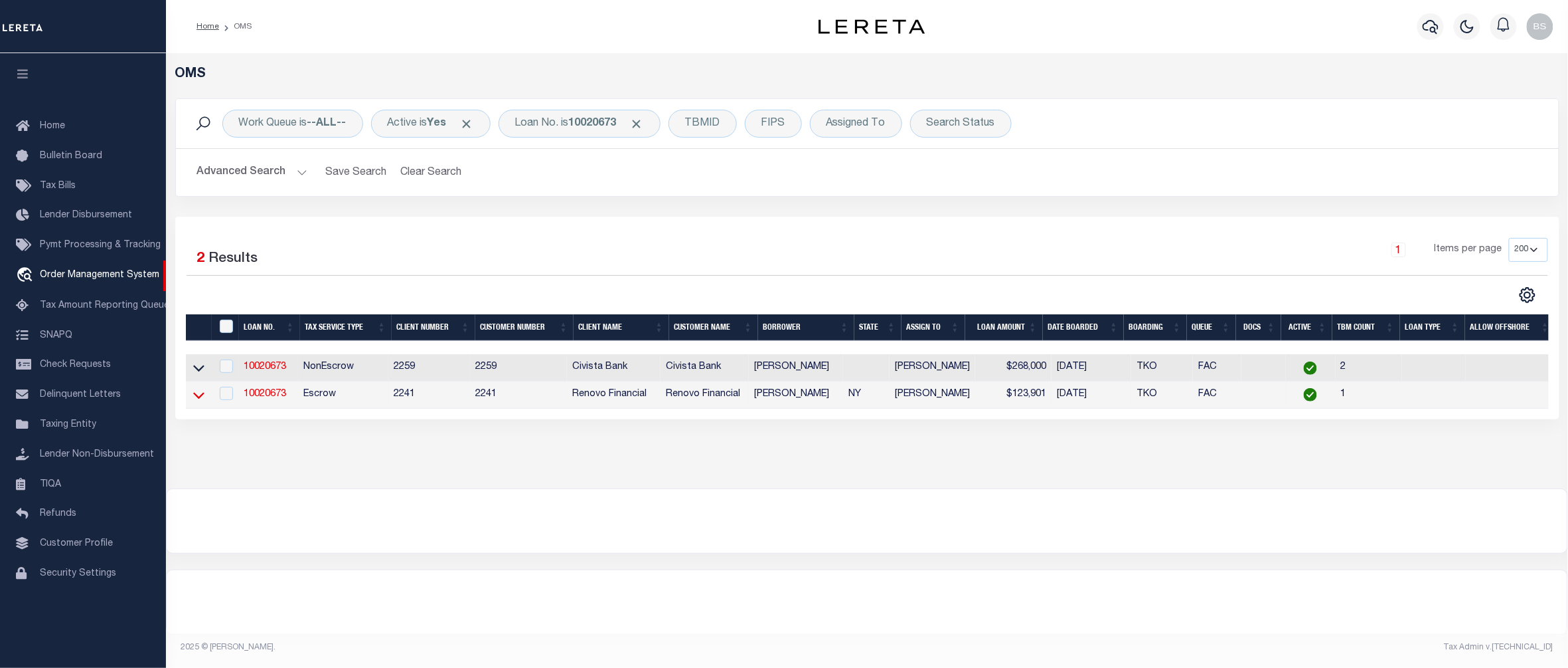
click at [200, 402] on icon at bounding box center [199, 395] width 11 height 14
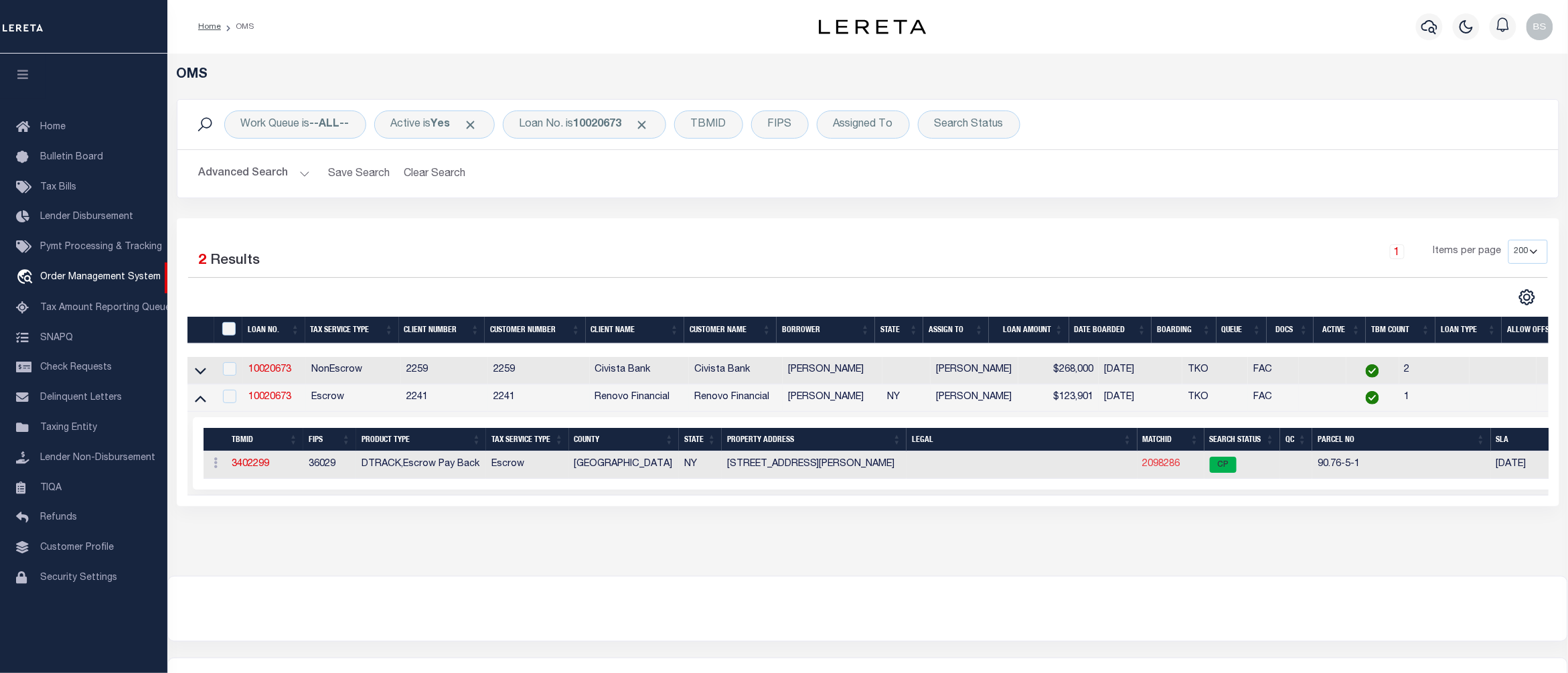
click at [1172, 466] on link "2098286" at bounding box center [1161, 464] width 37 height 10
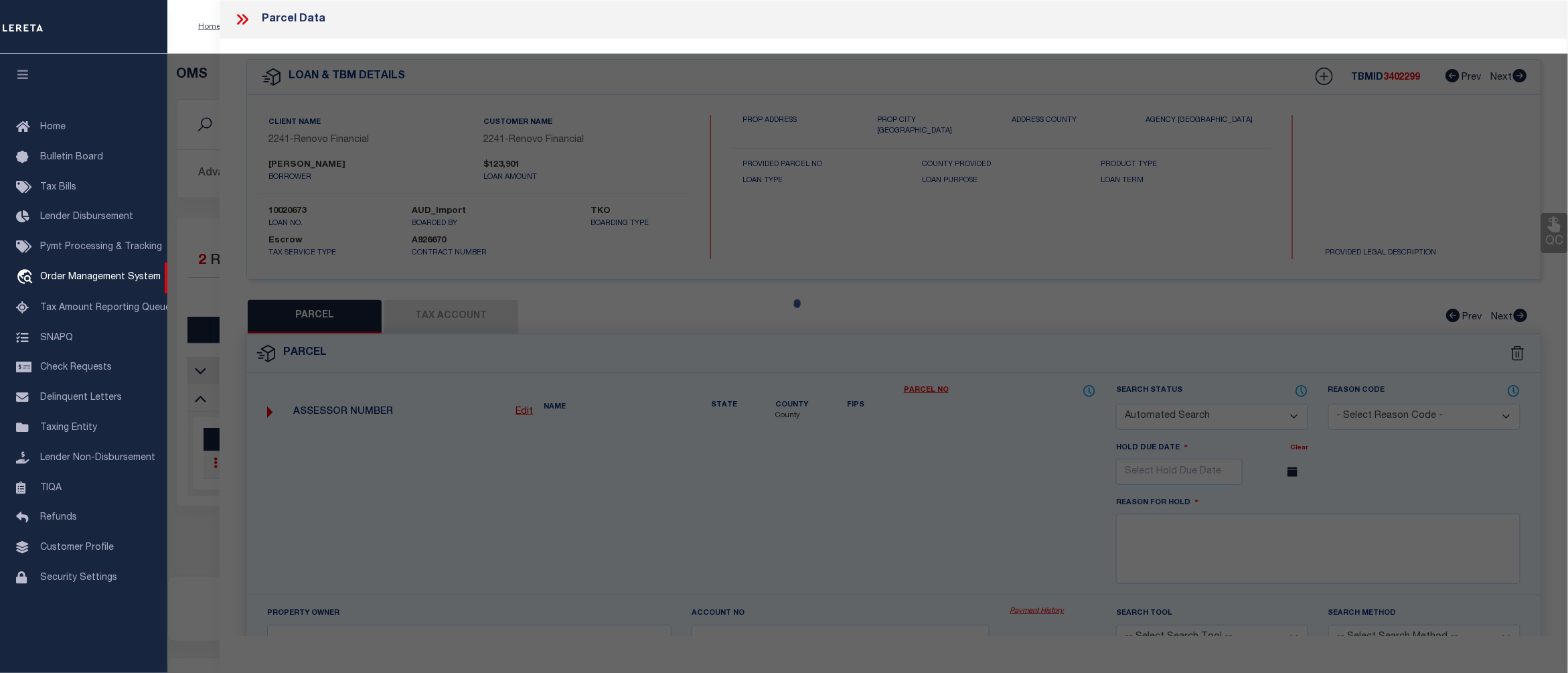
checkbox input "false"
select select "CP"
type input "[PERSON_NAME]"
select select "AGW"
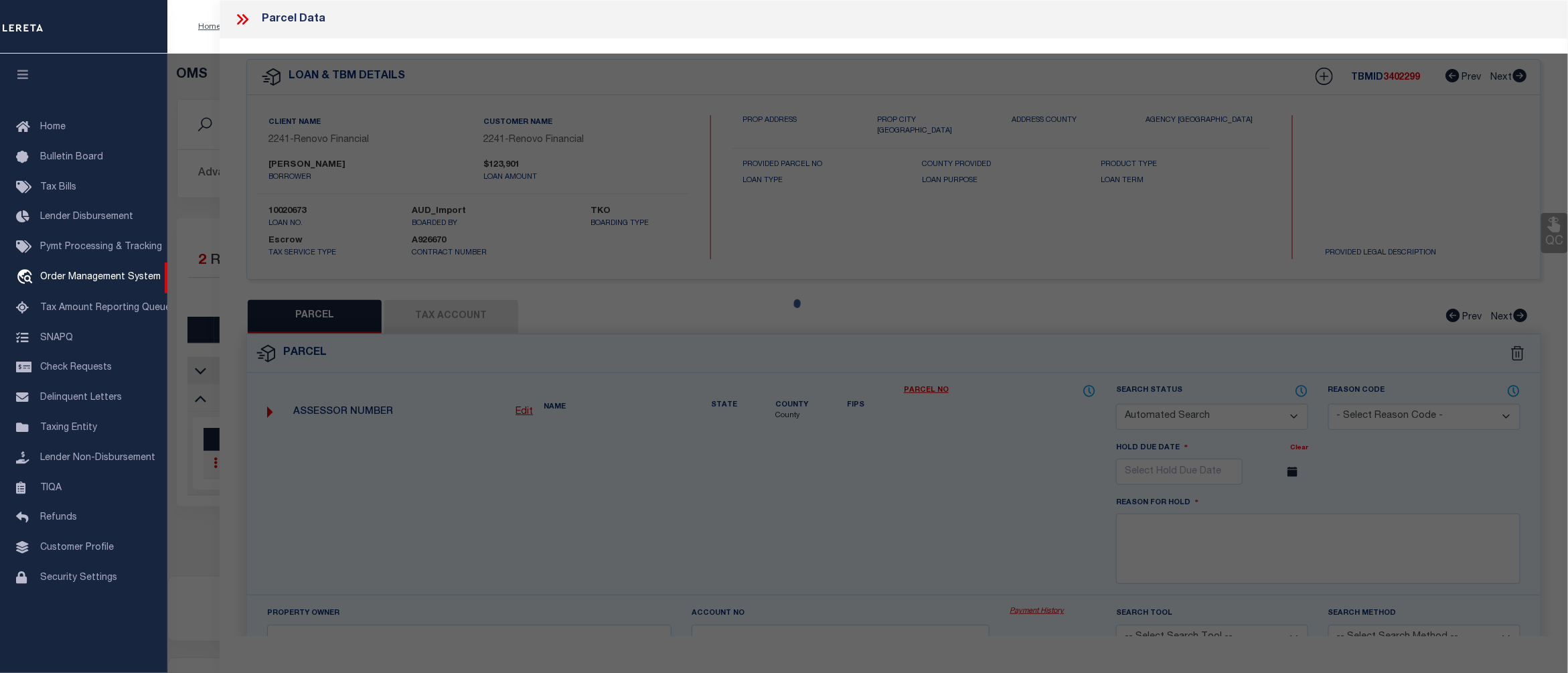
select select "ADD"
type input "93 PRESTON RD"
checkbox input "false"
type input "CHEEKTOWAGA, NY 14215"
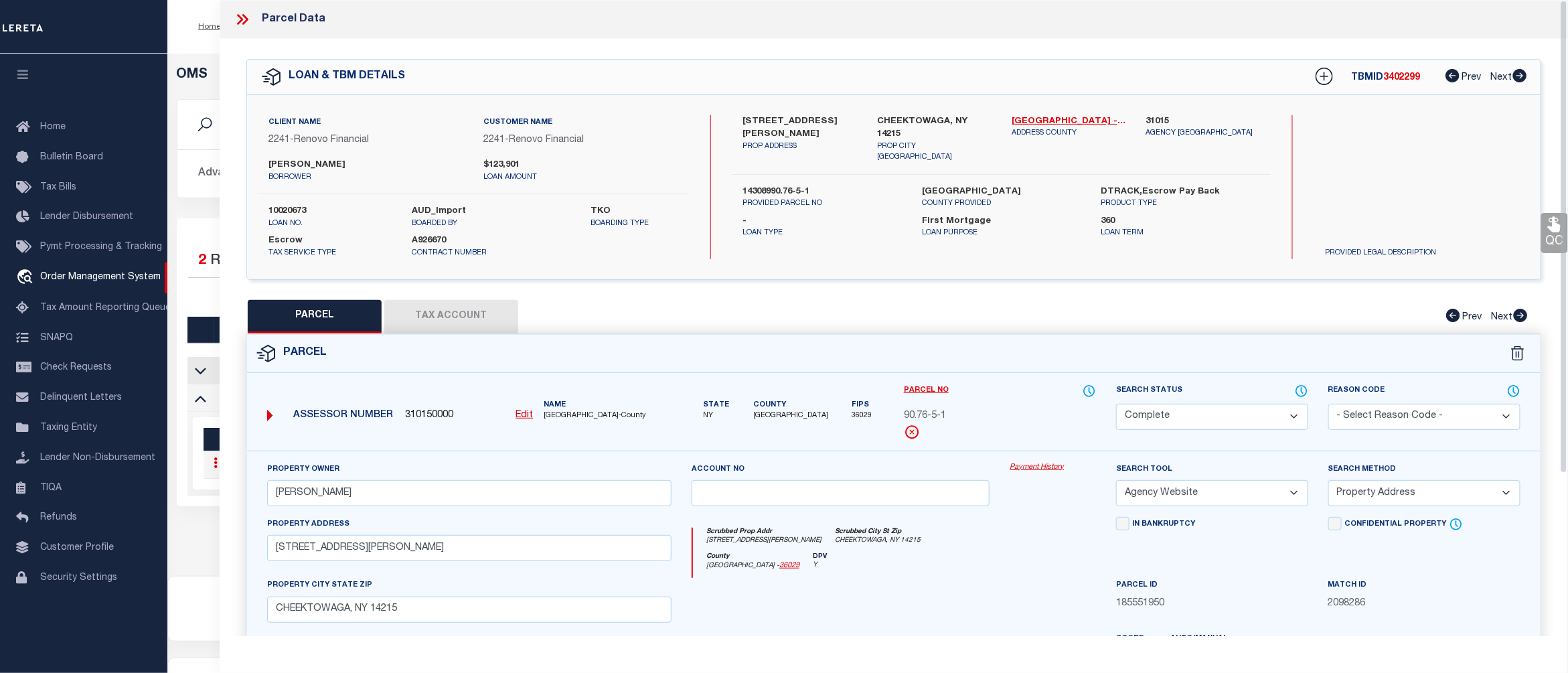
click at [1043, 462] on div "Property Owner TUHIN MAHMUD Account no Payment History Search Tool -- Select Se…" at bounding box center [894, 625] width 1294 height 350
click at [1042, 472] on link "Payment History" at bounding box center [1053, 468] width 86 height 12
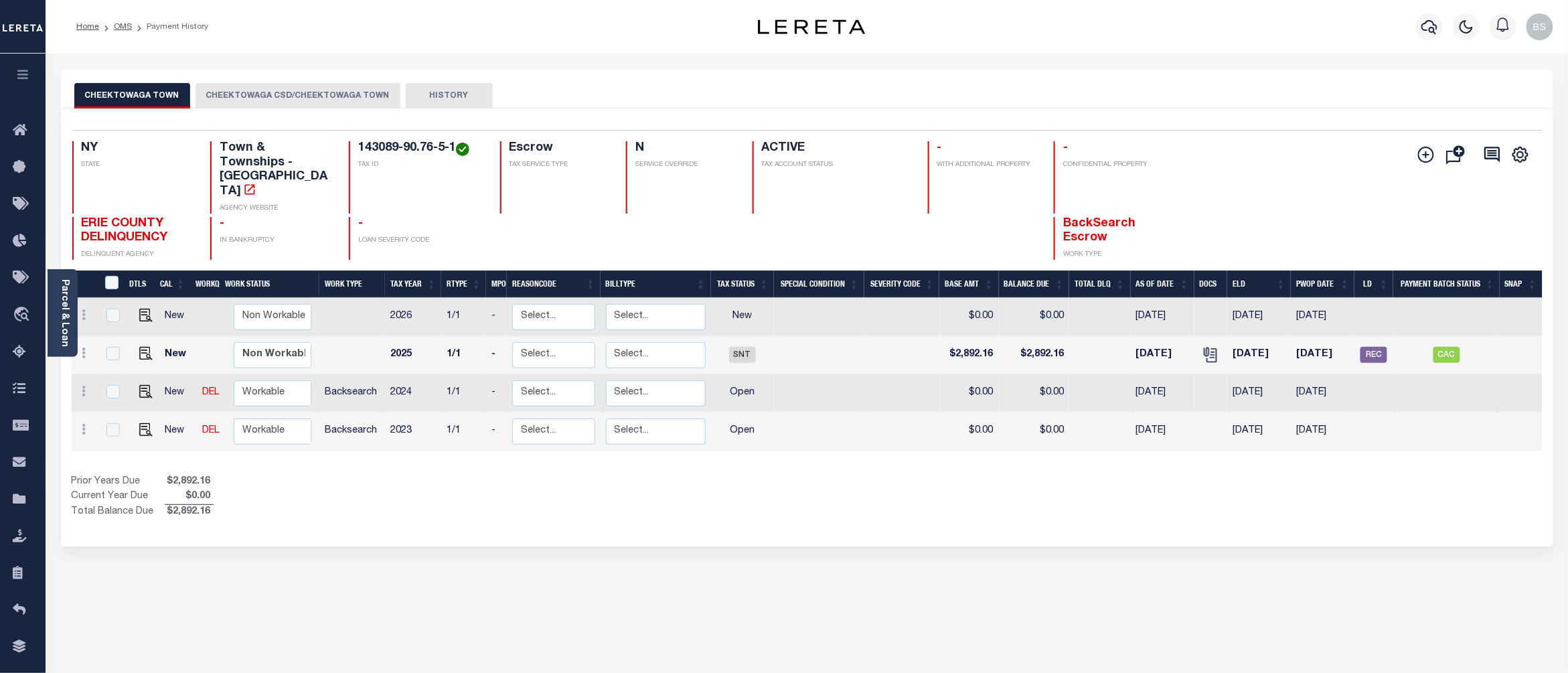
click at [305, 97] on button "CHEEKTOWAGA CSD/CHEEKTOWAGA TOWN" at bounding box center [298, 96] width 205 height 26
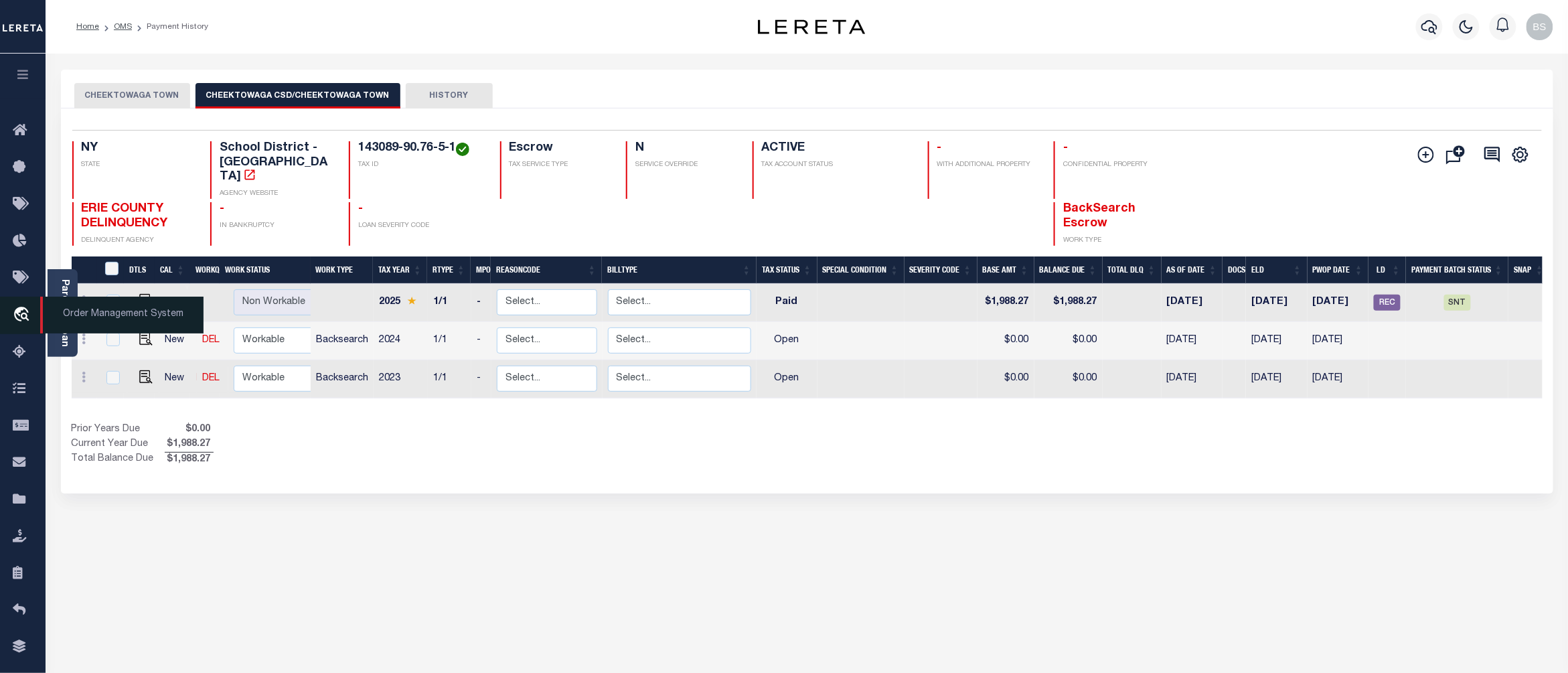
click at [79, 313] on span "Order Management System" at bounding box center [122, 314] width 163 height 36
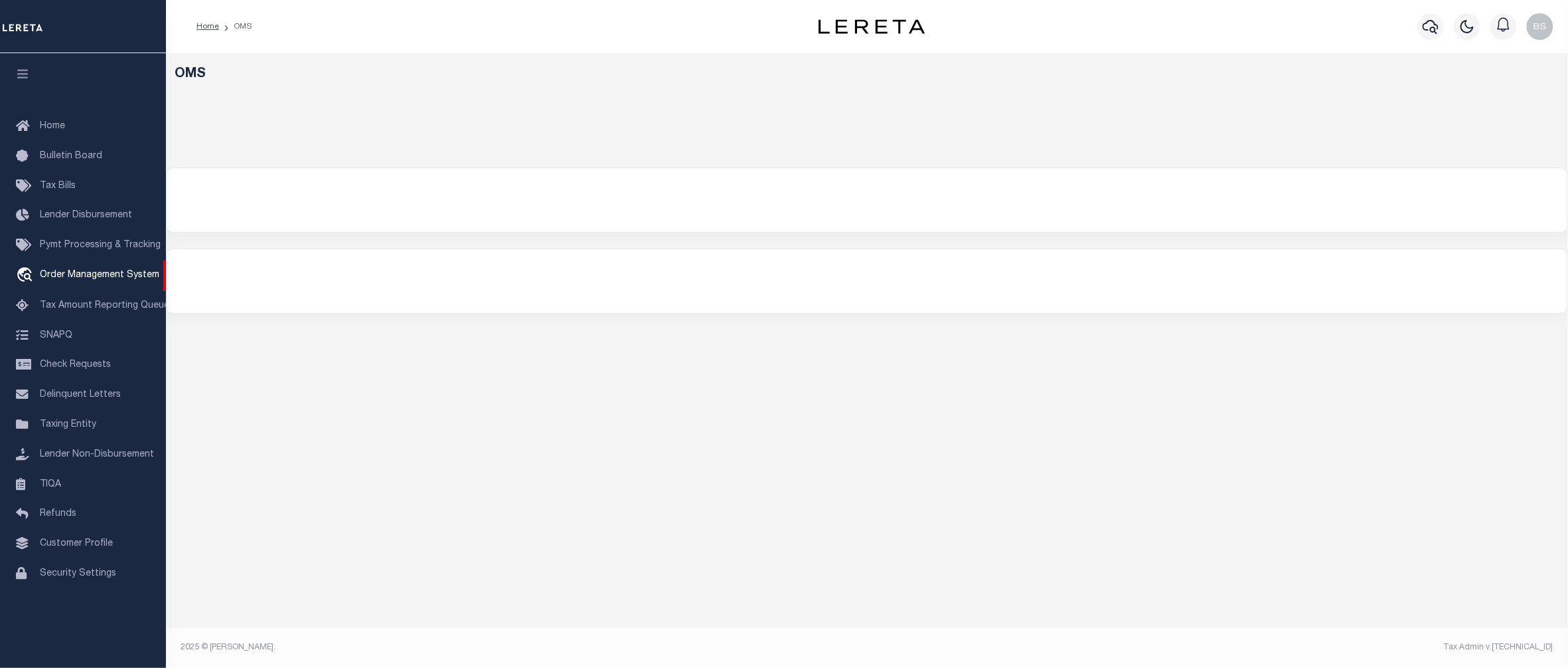
select select "200"
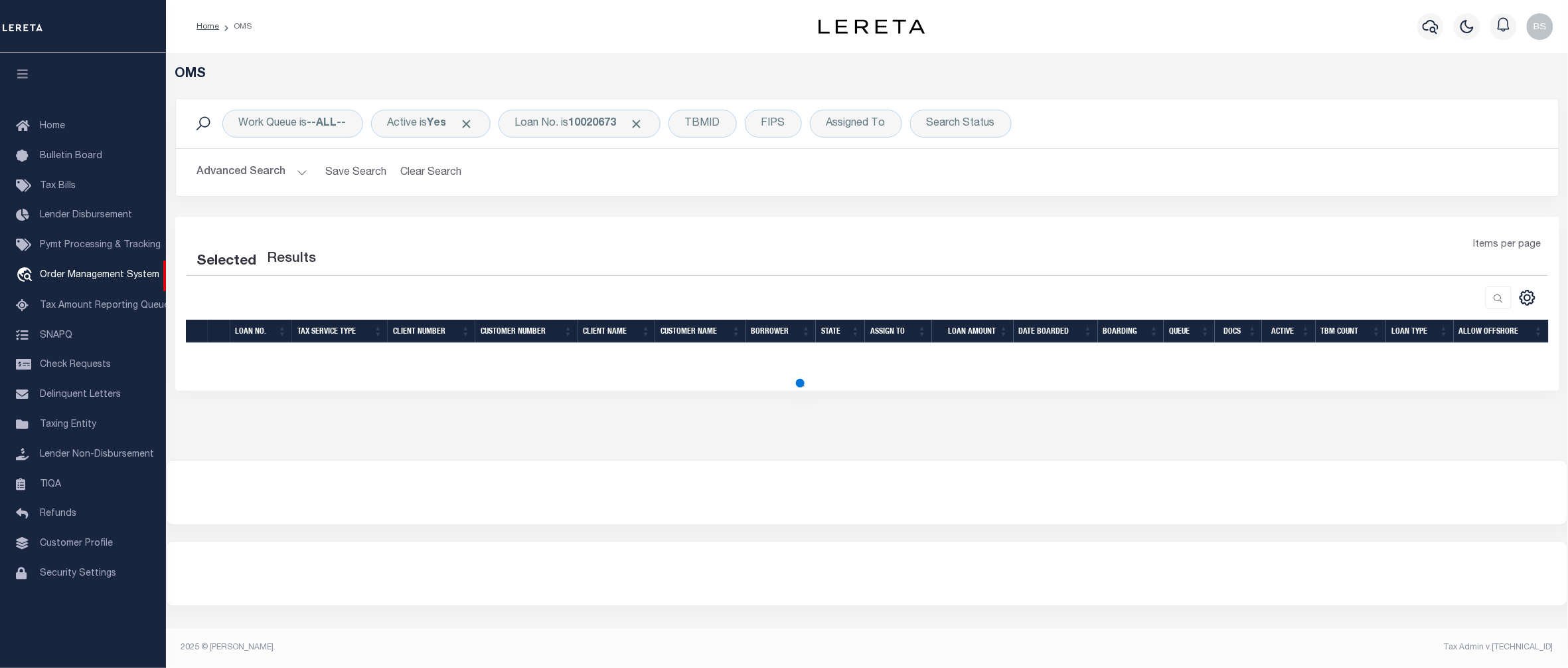
select select "200"
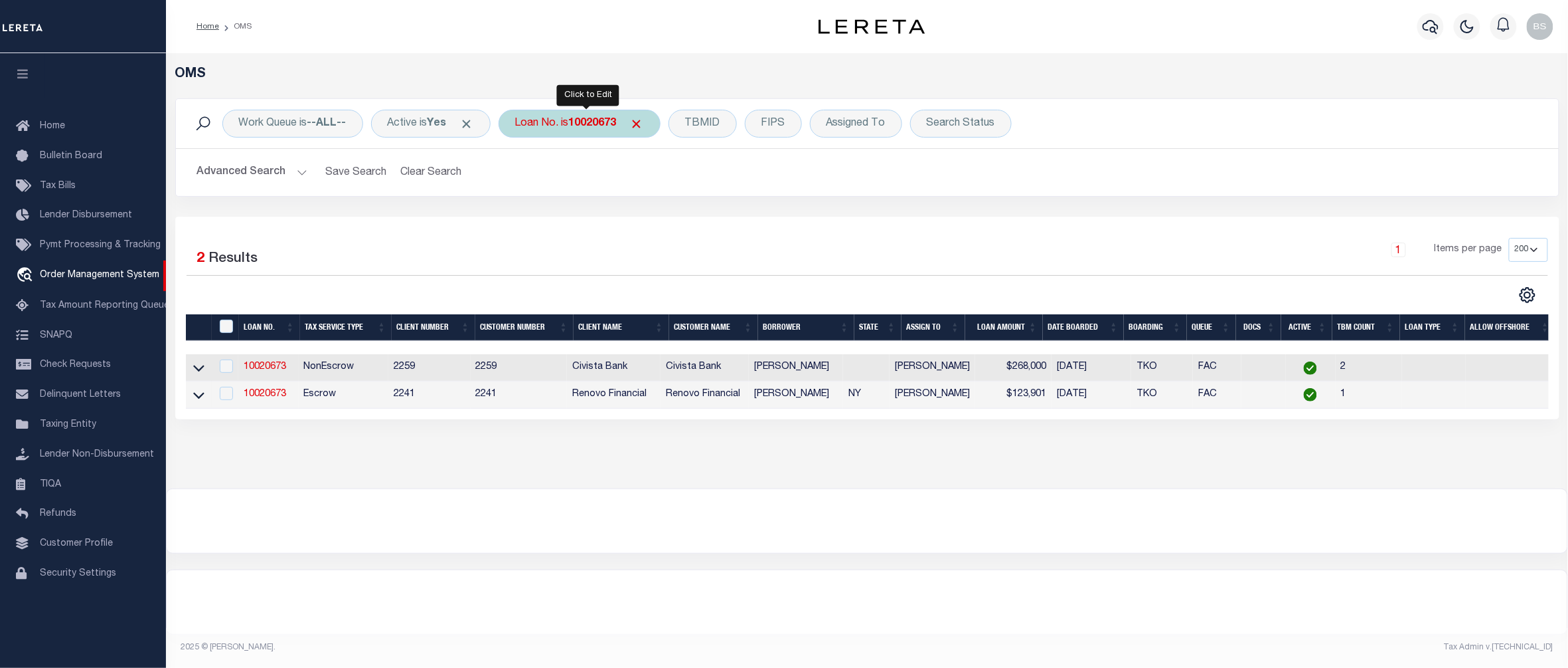
click at [587, 131] on div "Loan No. is 10020673" at bounding box center [579, 123] width 162 height 28
type input "25047ND"
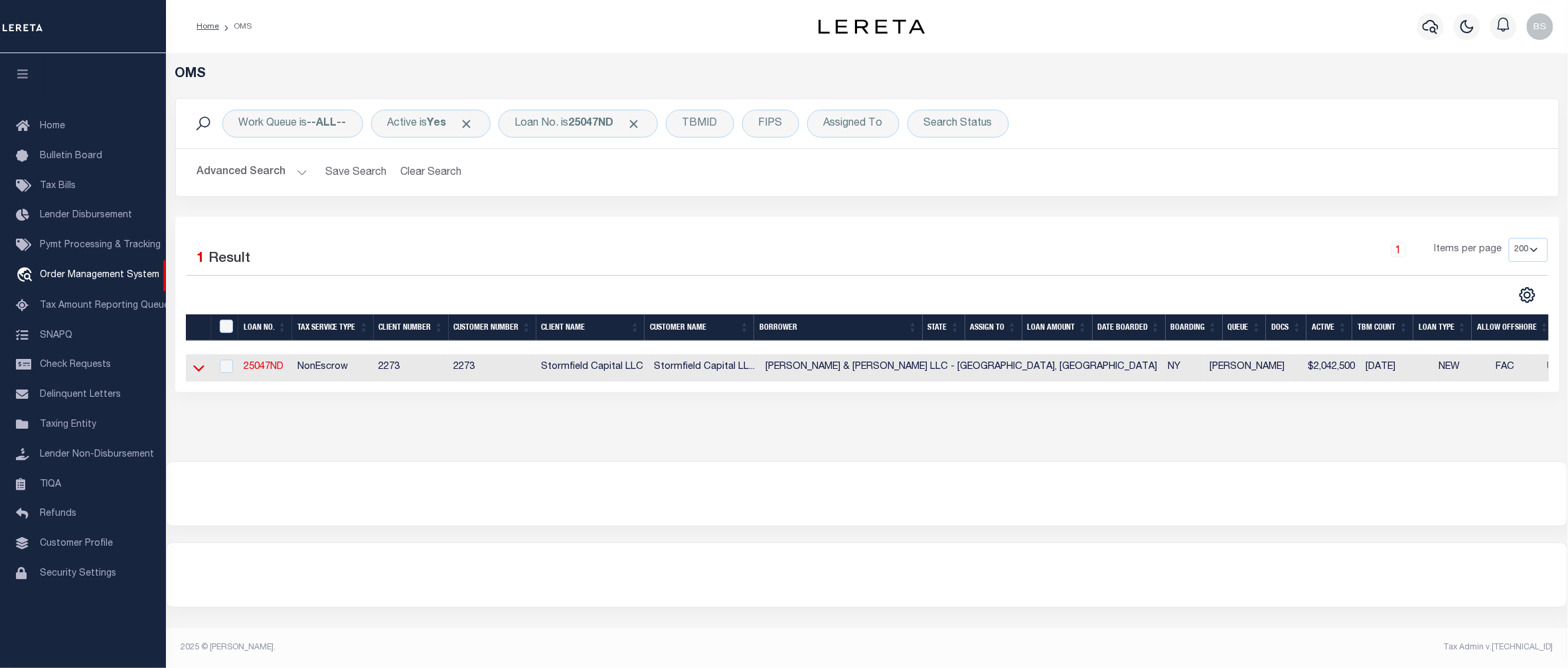
click at [198, 370] on icon at bounding box center [199, 367] width 11 height 14
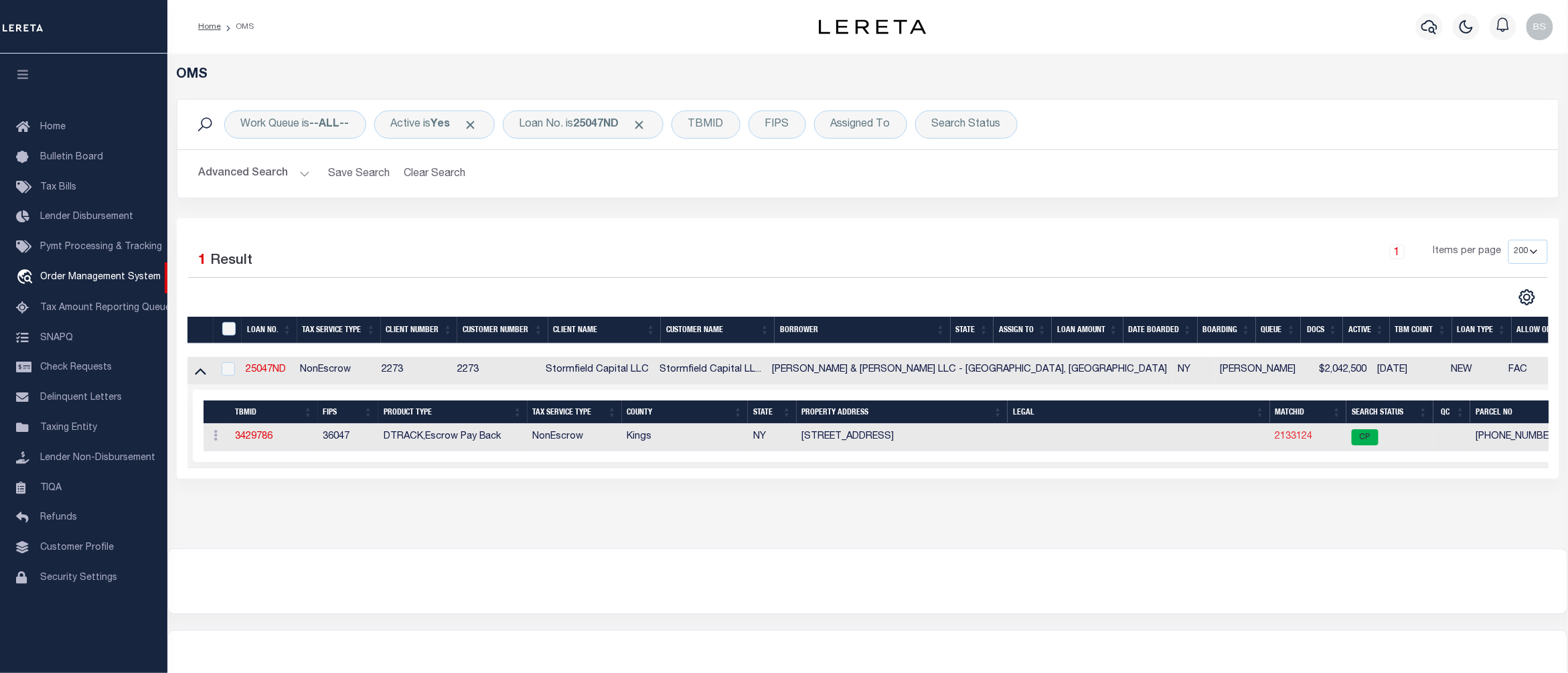
click at [1275, 440] on link "2133124" at bounding box center [1294, 436] width 37 height 10
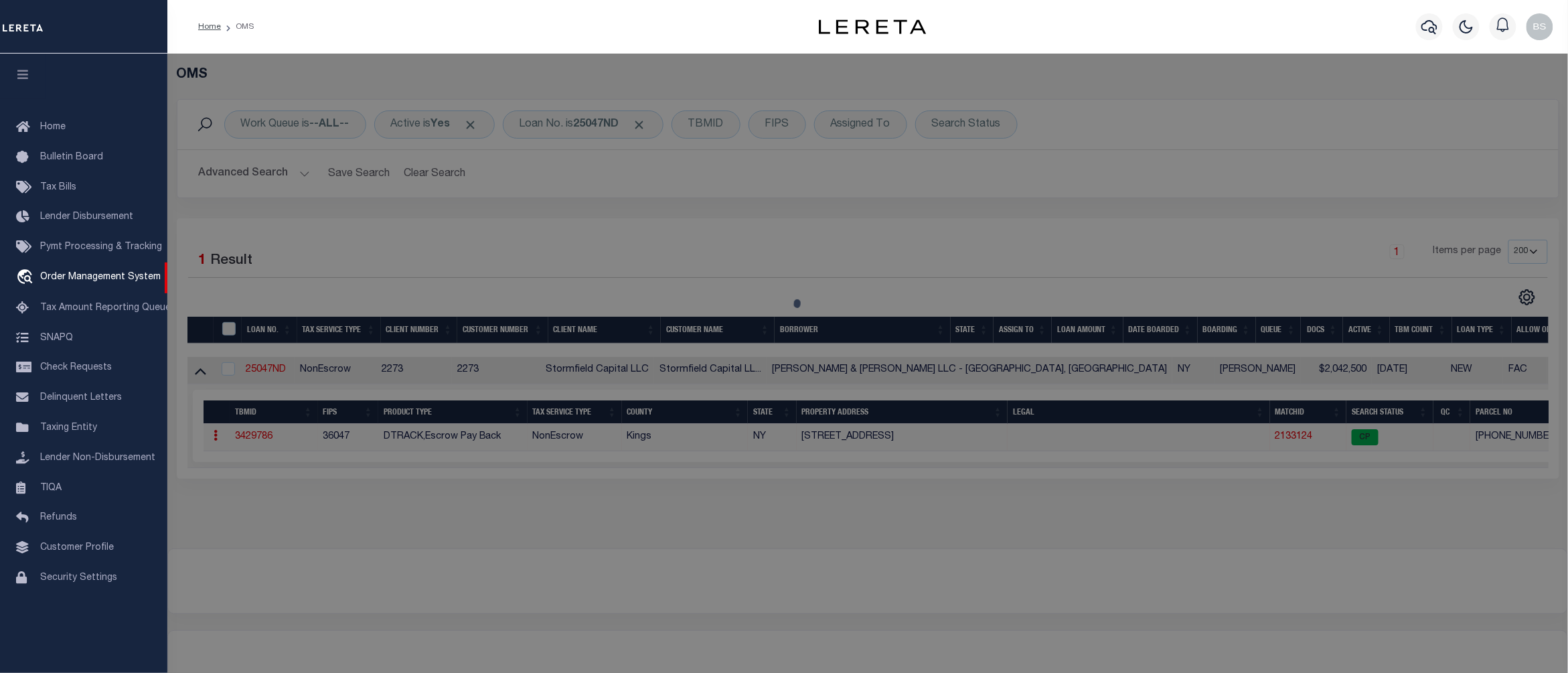
checkbox input "false"
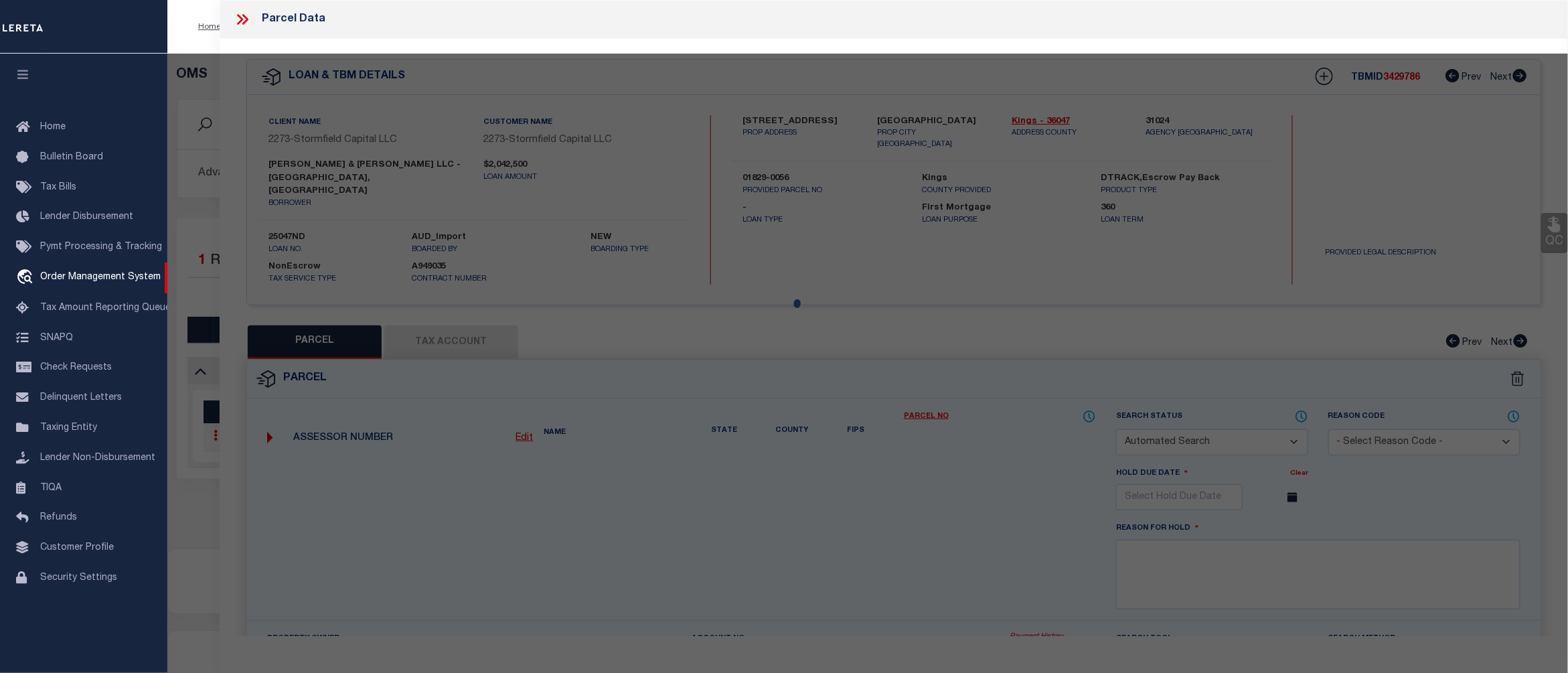
select select "CP"
type input "BAKER, COLIN"
select select
type input "317 Jefferson Ave,"
checkbox input "false"
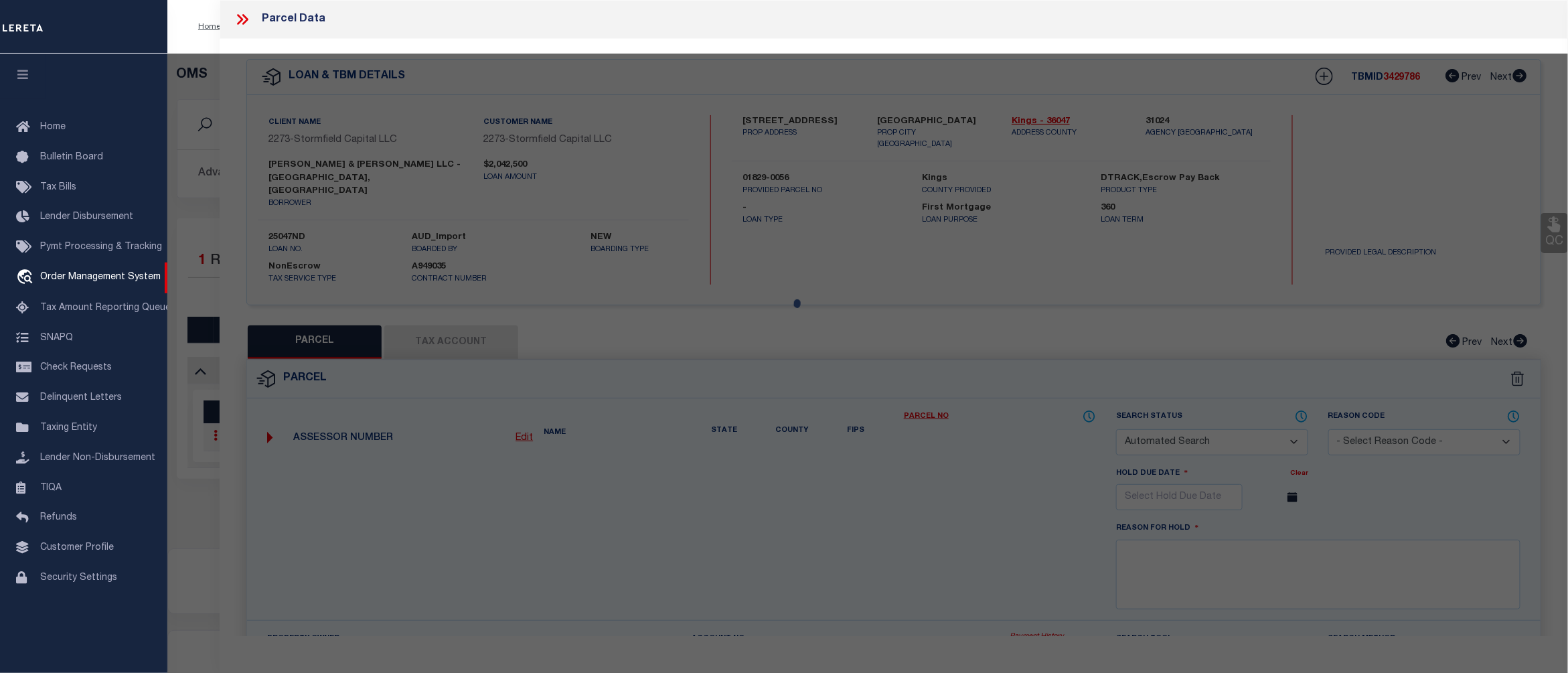
type input "Brooklyn, NY, 11216"
type textarea "Block: 1829 Lot: 56"
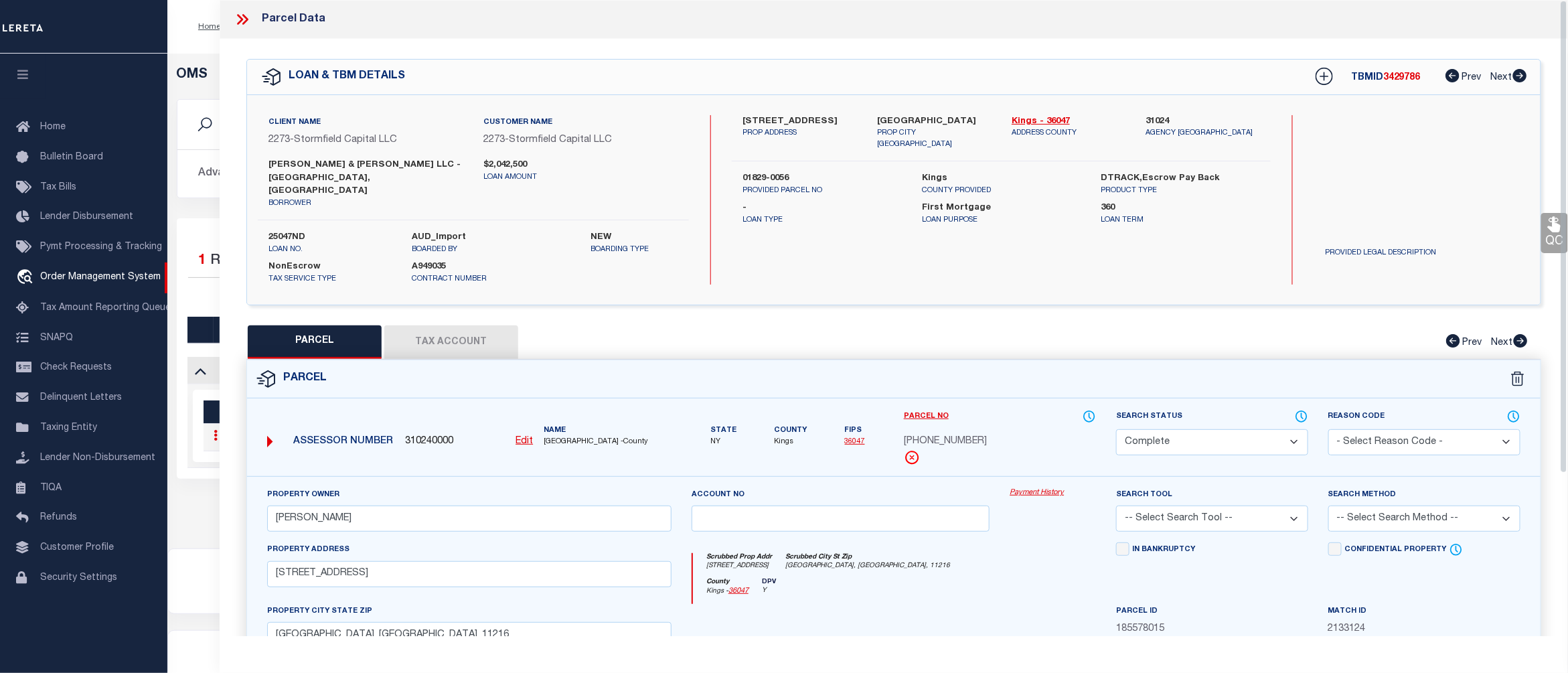
click at [1040, 487] on link "Payment History" at bounding box center [1053, 493] width 86 height 12
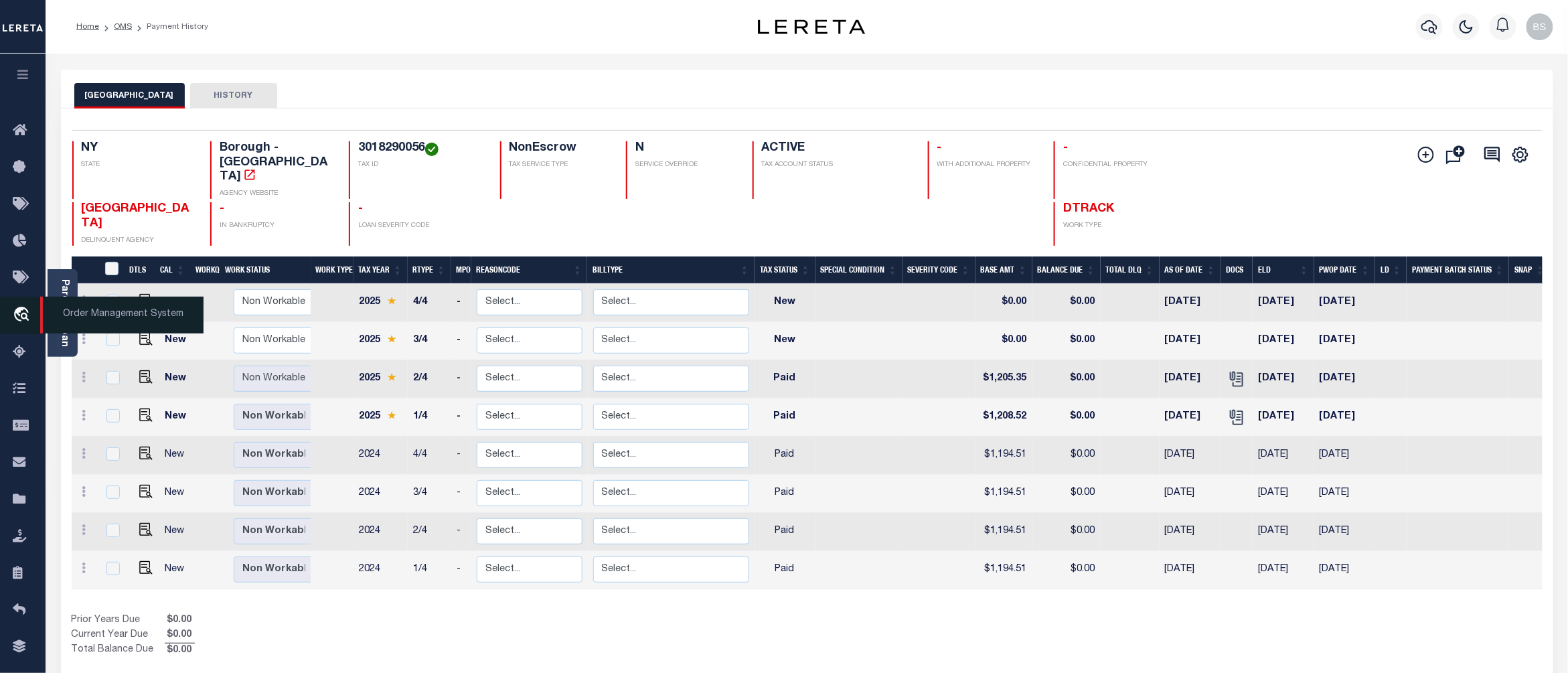
click at [85, 315] on span "Order Management System" at bounding box center [122, 314] width 163 height 36
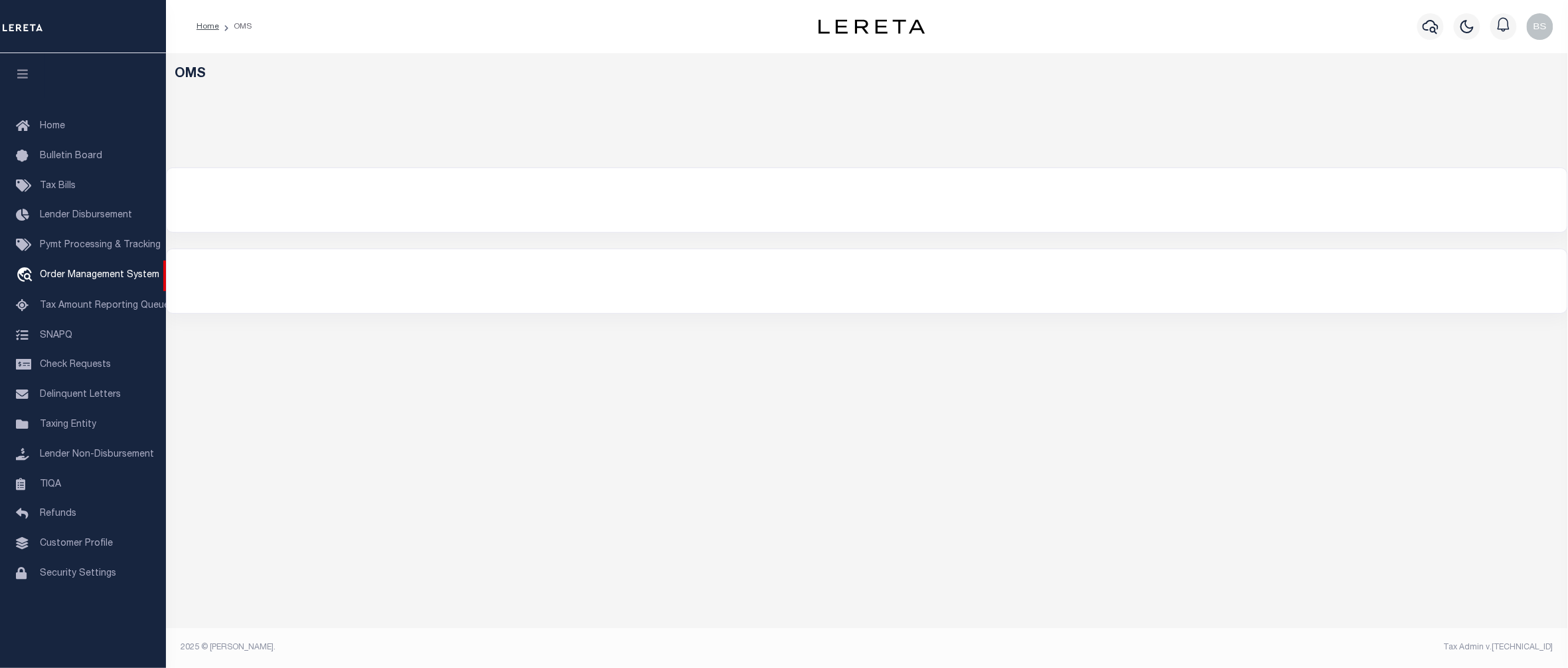
select select "200"
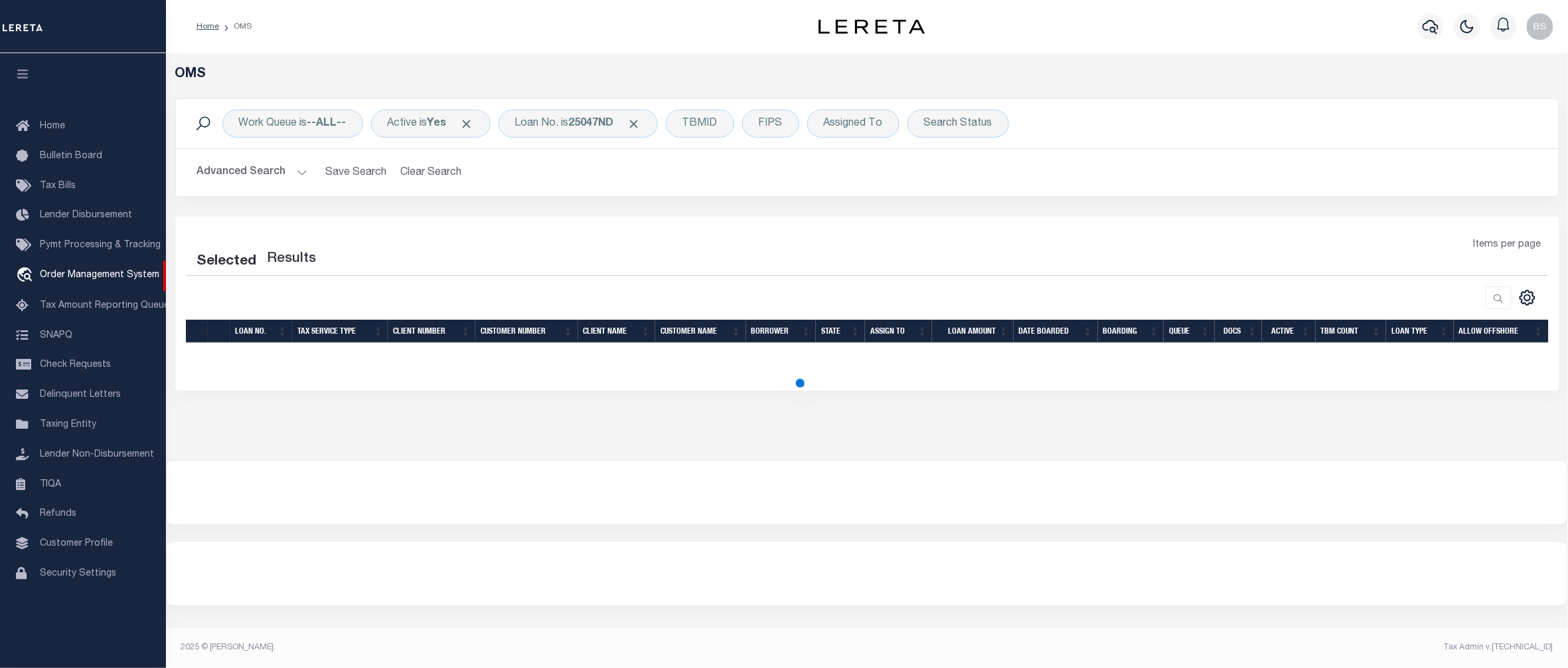
select select "200"
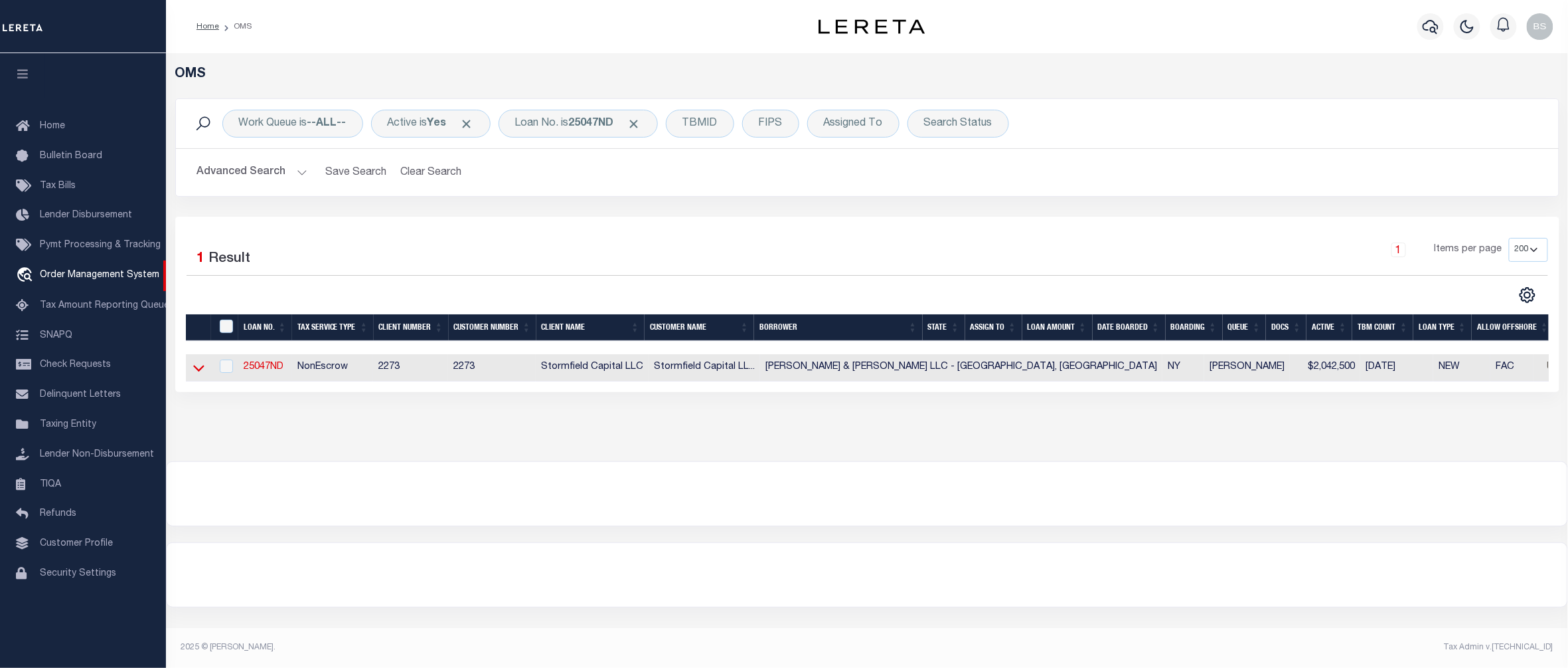
click at [194, 375] on icon at bounding box center [199, 367] width 11 height 14
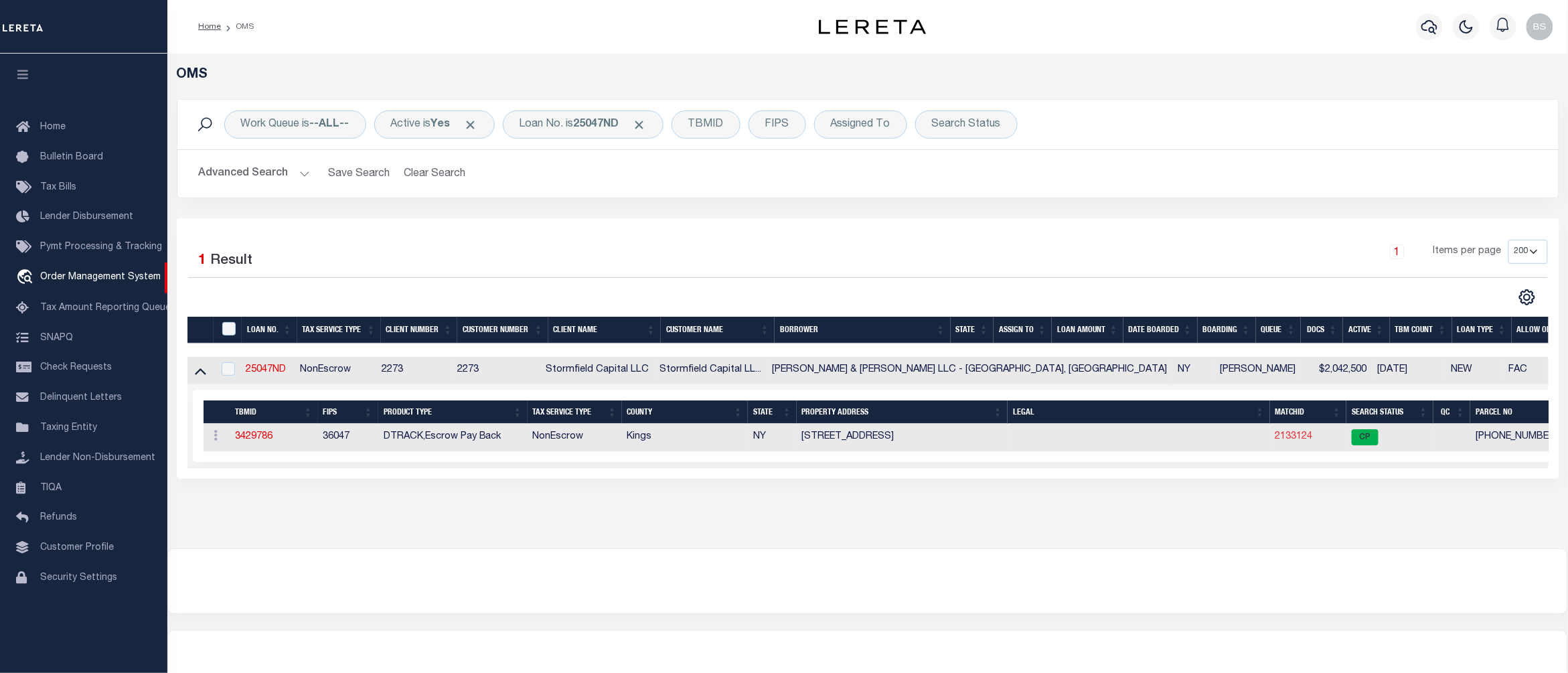
click at [1275, 440] on link "2133124" at bounding box center [1294, 436] width 37 height 10
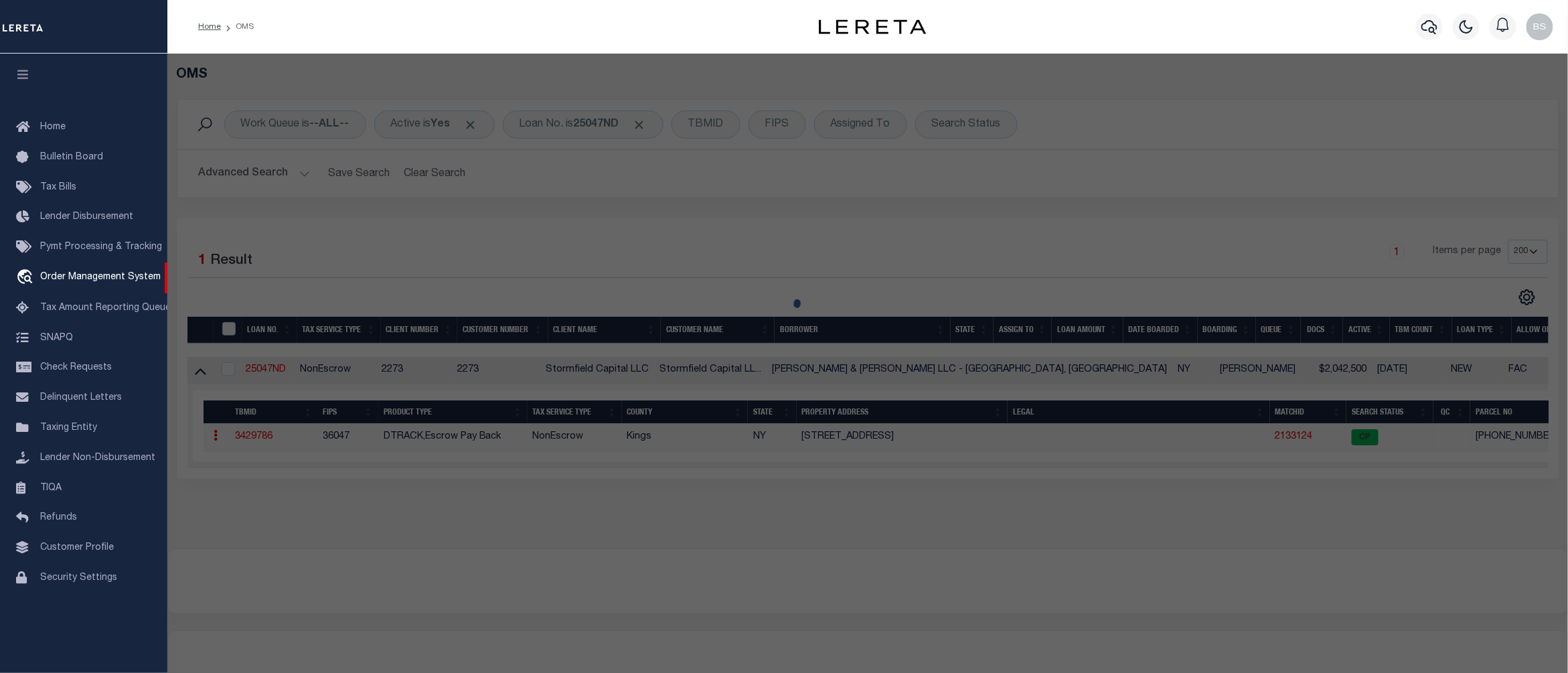
checkbox input "false"
select select "CP"
type input "BAKER, COLIN"
select select
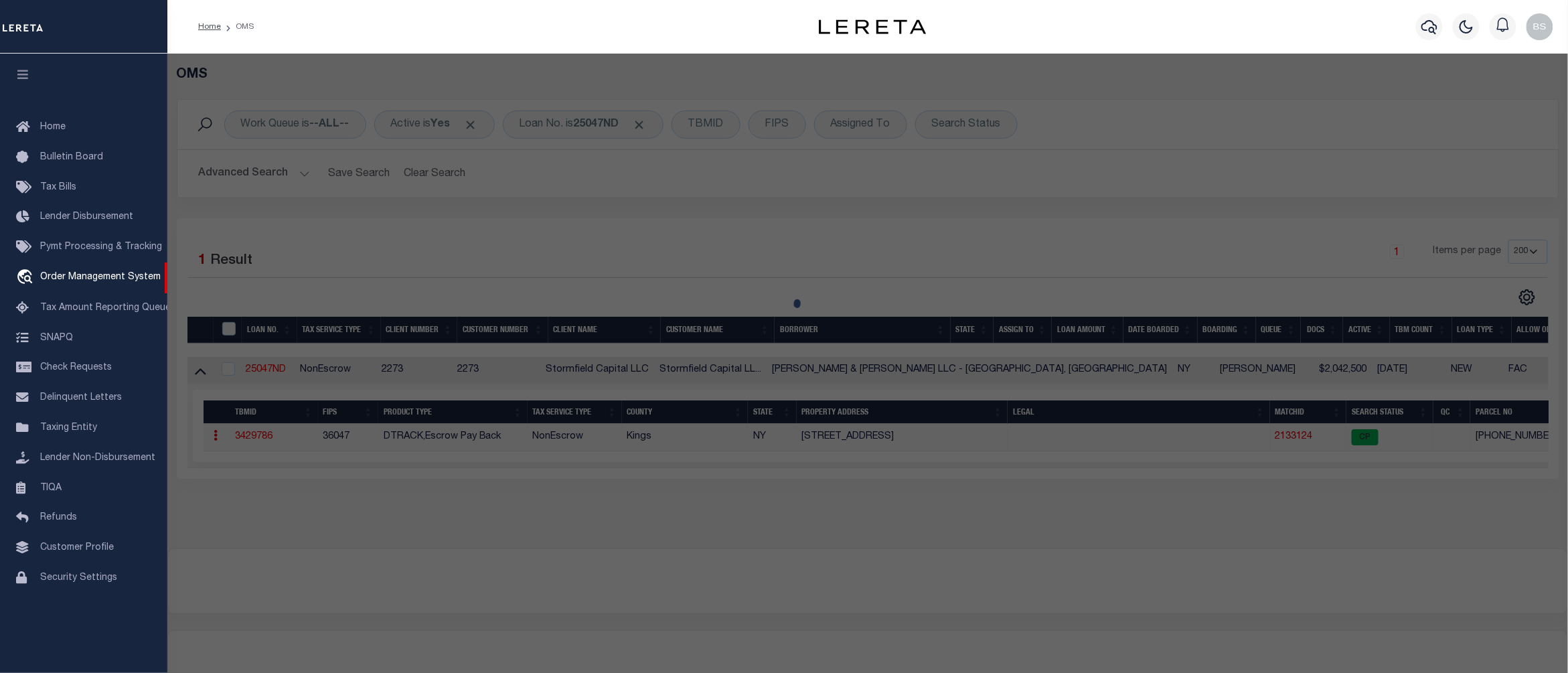
type input "317 Jefferson Ave,"
checkbox input "false"
type input "Brooklyn, NY, 11216"
type textarea "Block: 1829 Lot: 56"
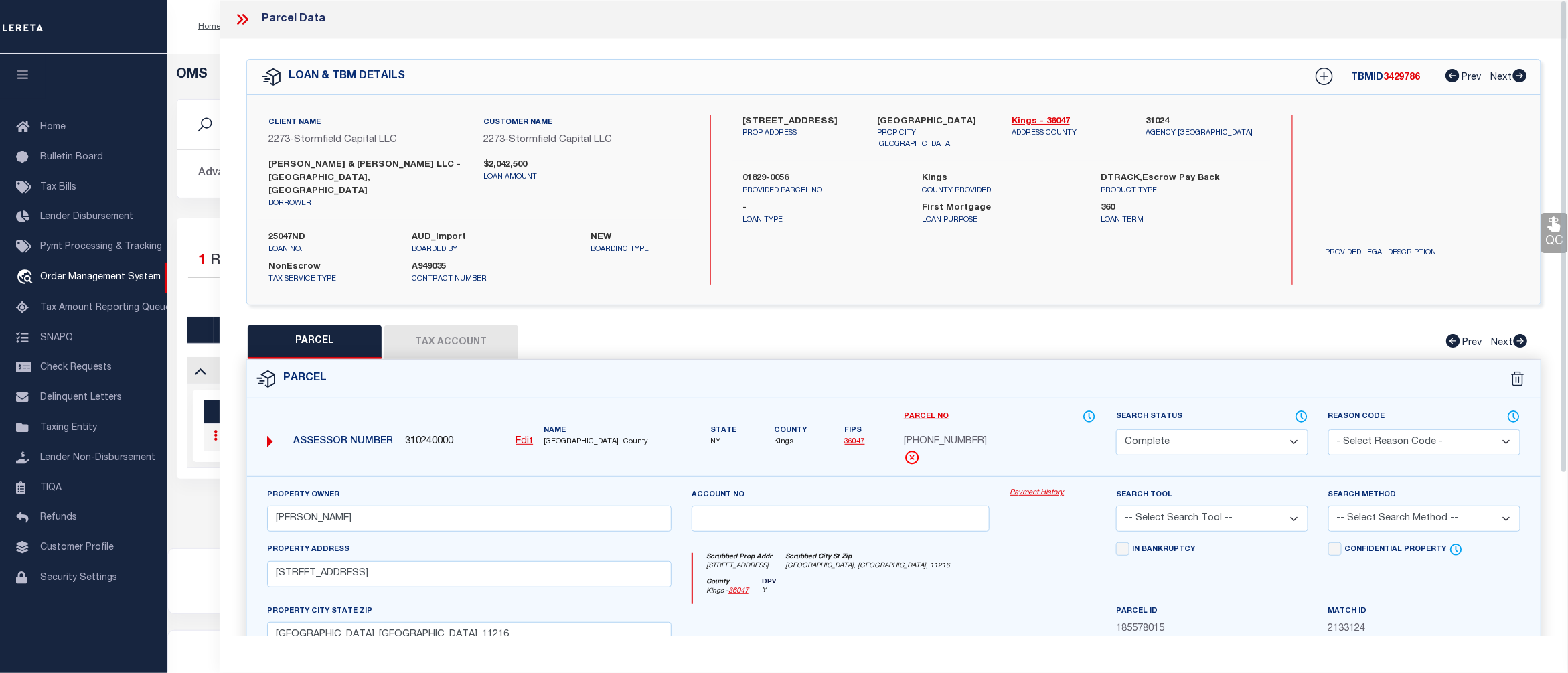
click at [1041, 487] on link "Payment History" at bounding box center [1053, 493] width 86 height 12
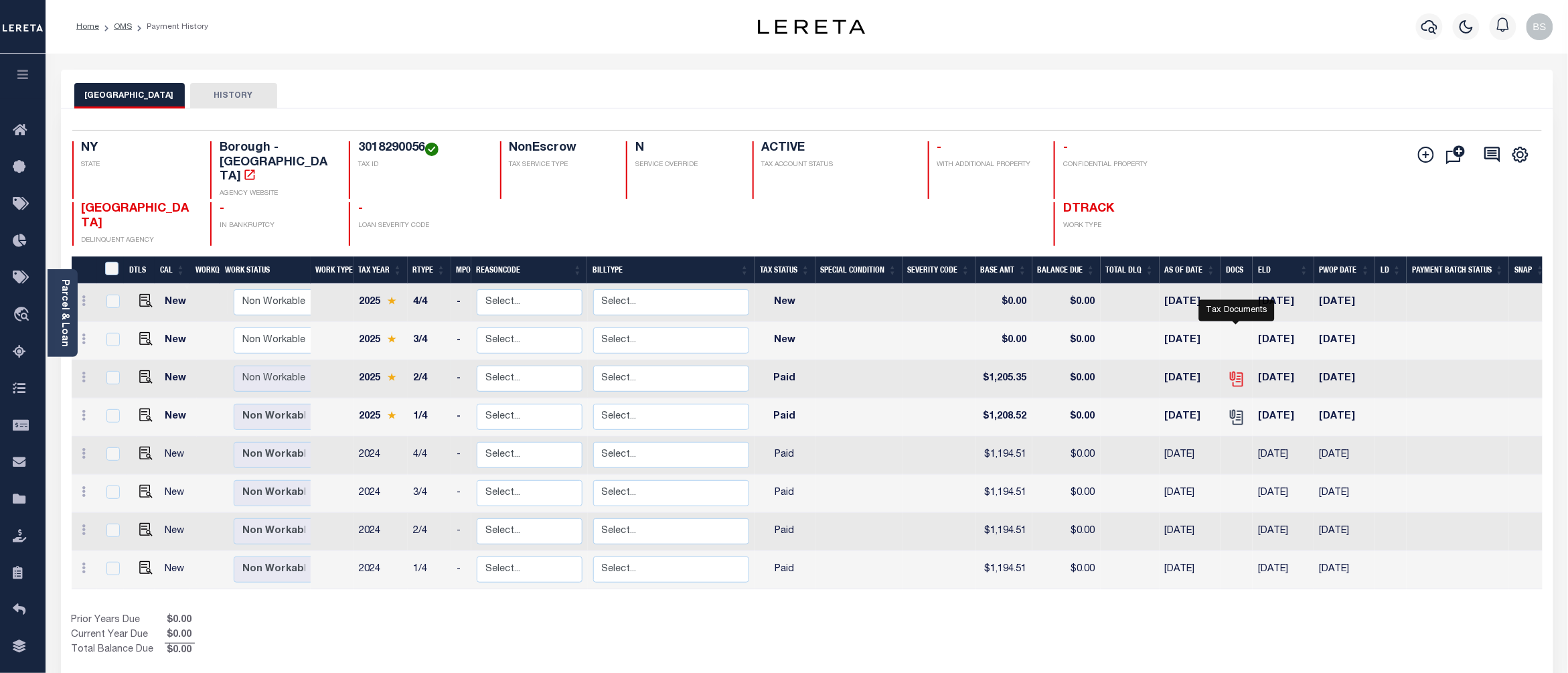
click at [1240, 371] on icon "" at bounding box center [1235, 376] width 11 height 11
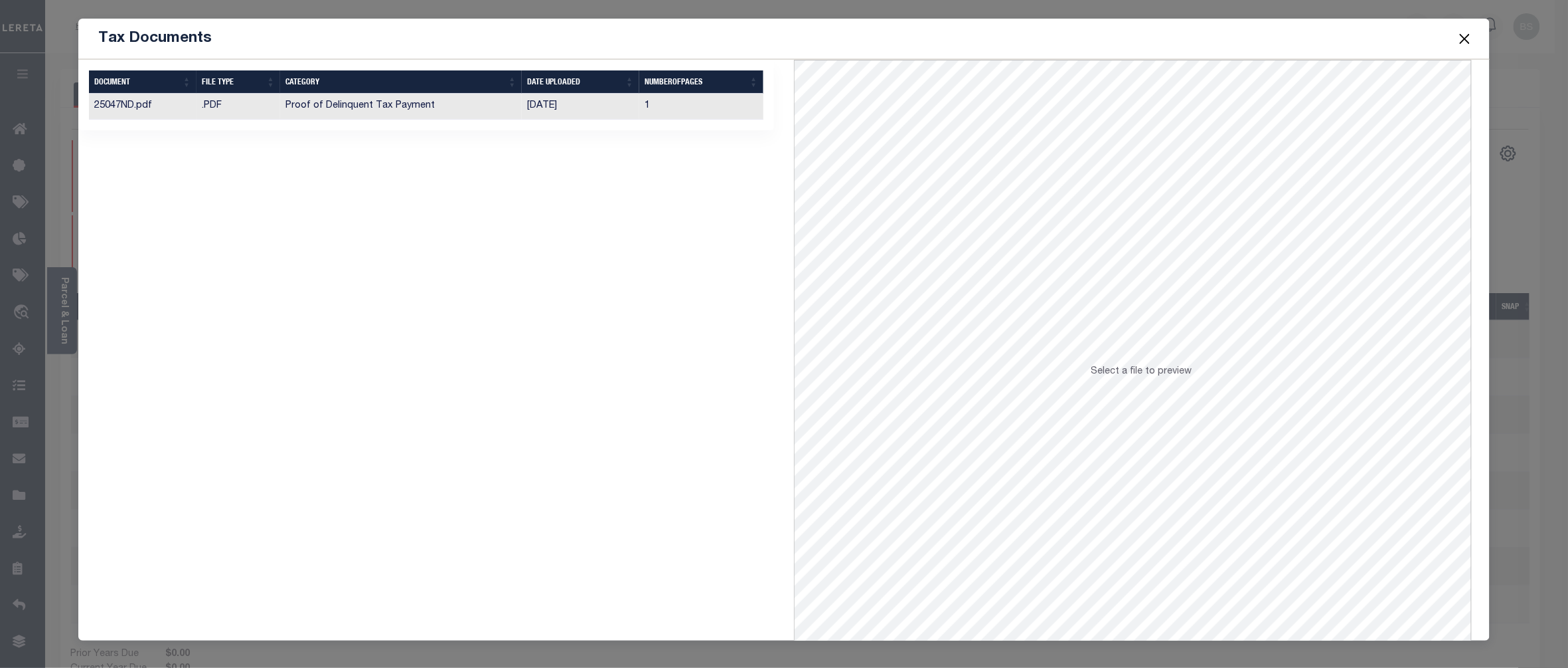
click at [1464, 34] on button "Close" at bounding box center [1465, 38] width 17 height 17
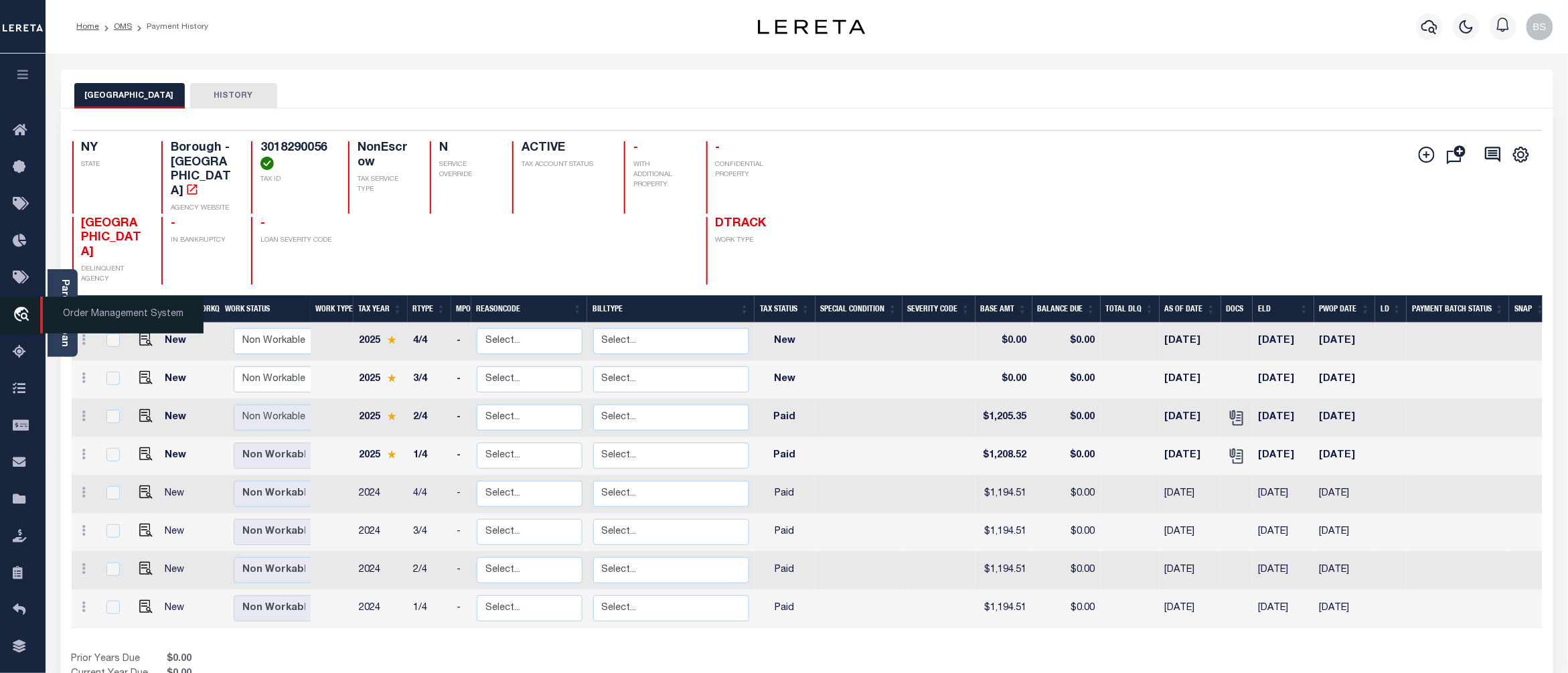
click at [105, 313] on span "Order Management System" at bounding box center [122, 314] width 163 height 36
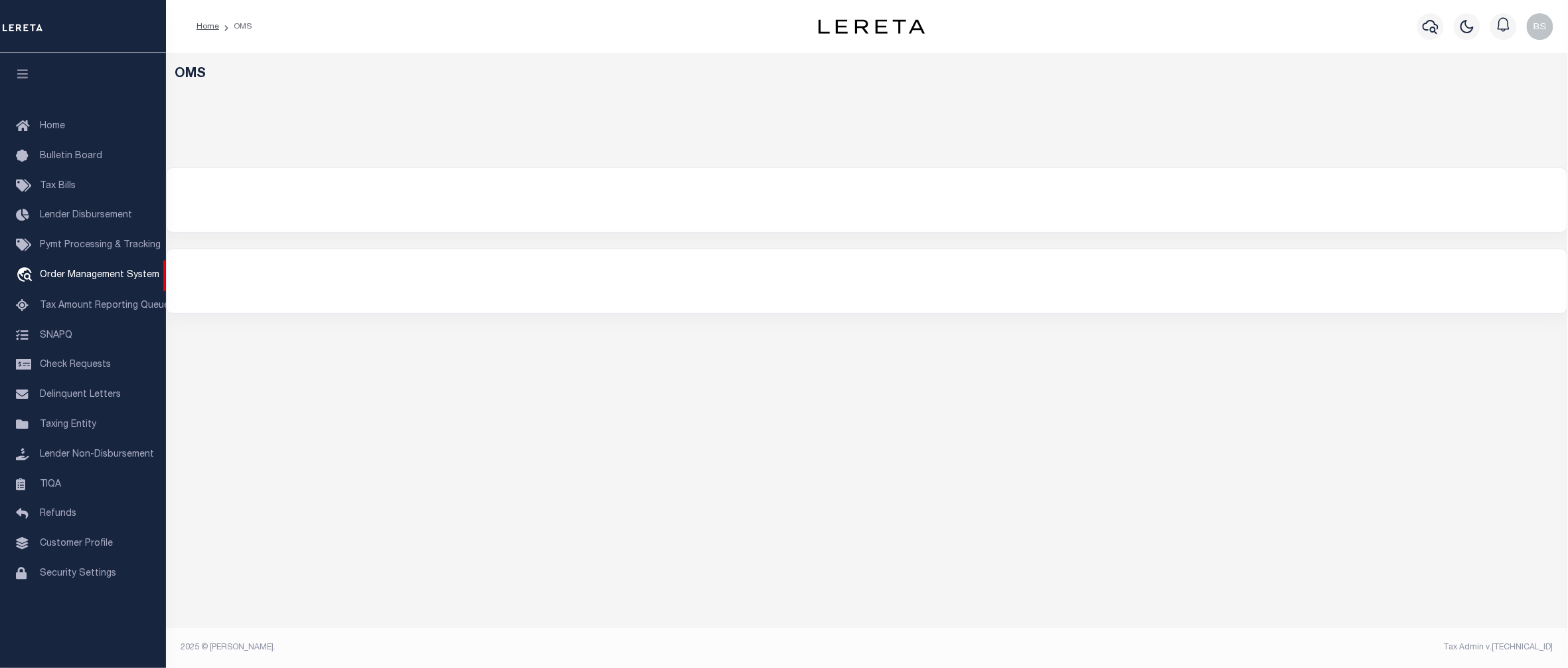
select select "200"
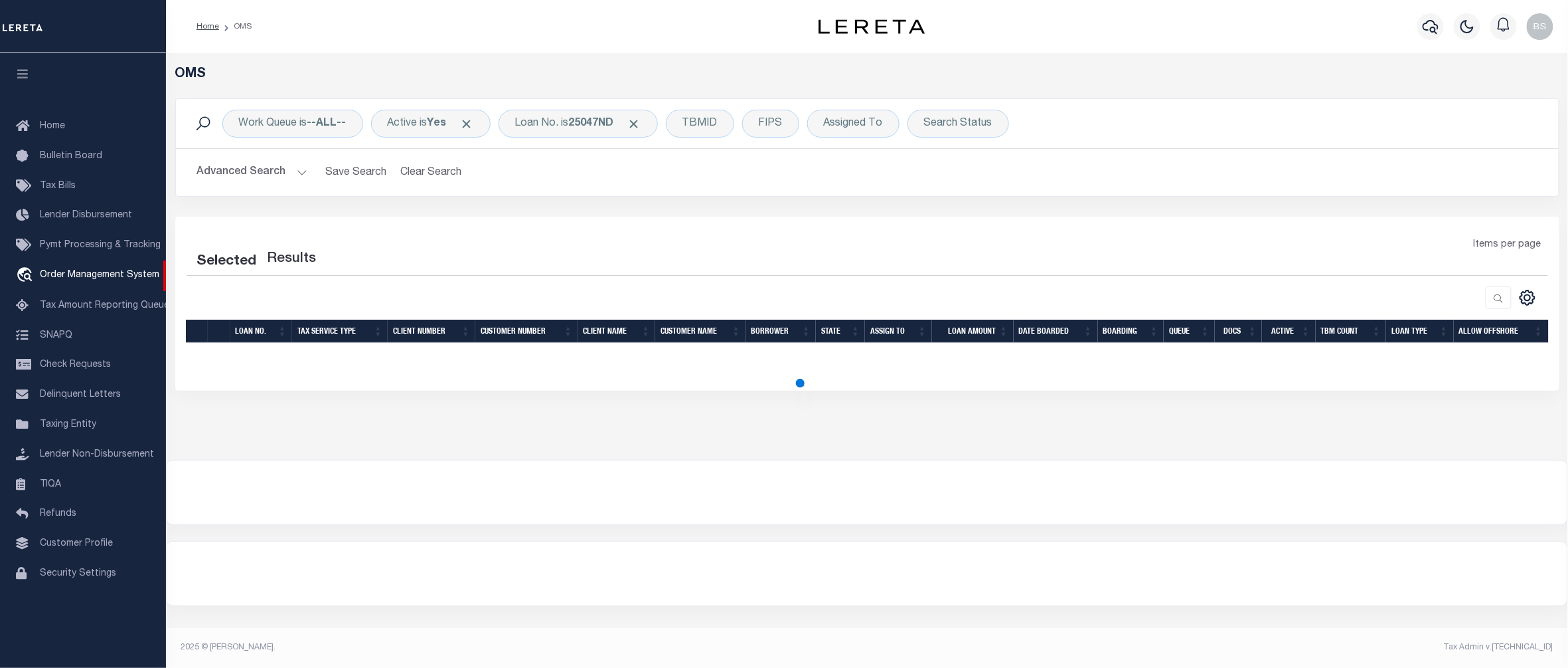
select select "200"
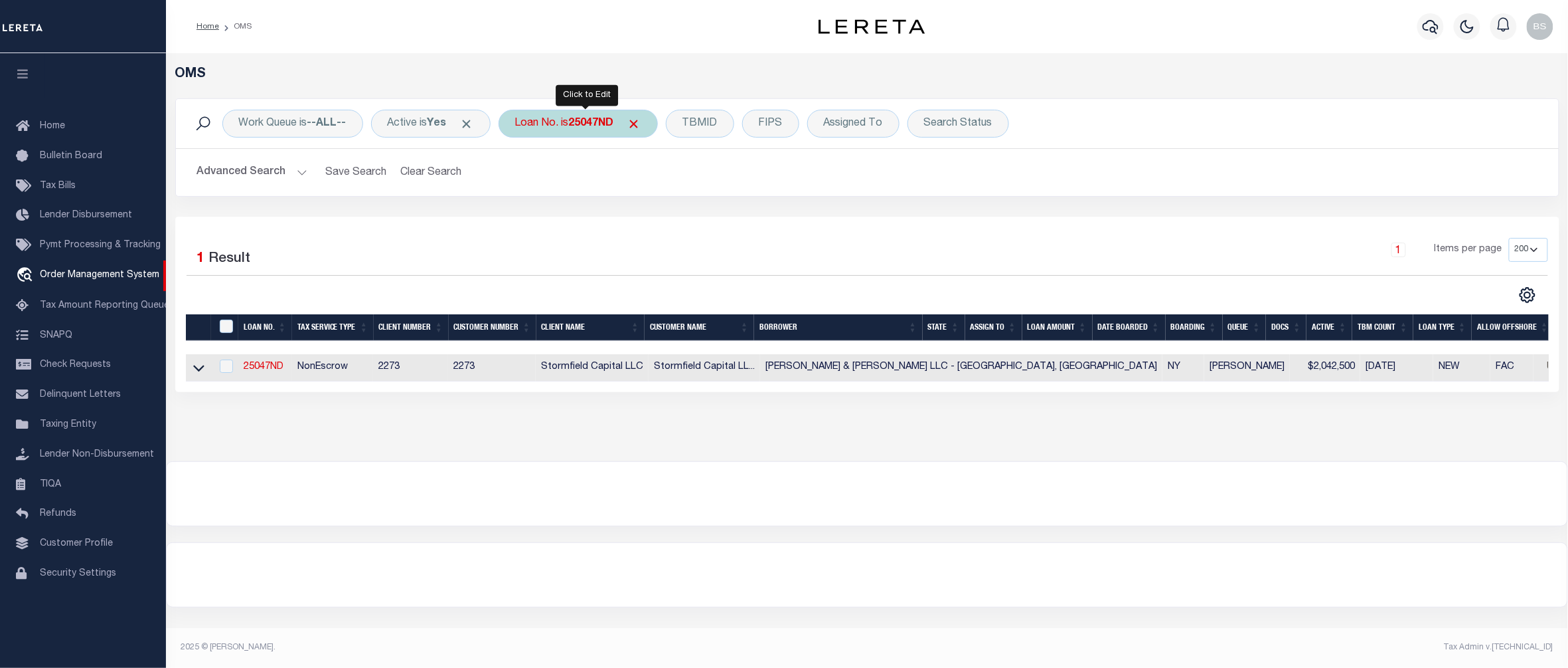
click at [556, 128] on div "Loan No. is 25047ND" at bounding box center [578, 123] width 160 height 28
type input "9375"
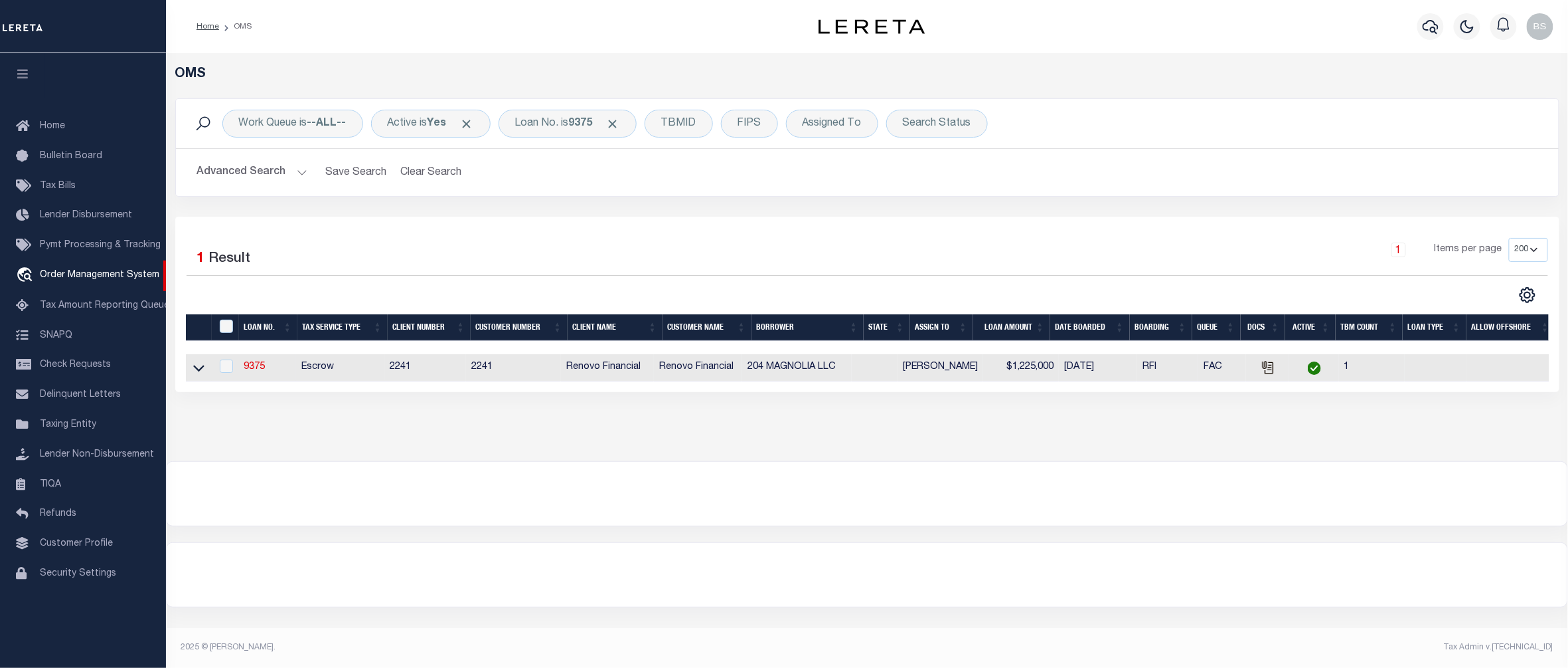
click at [204, 371] on link at bounding box center [199, 366] width 15 height 10
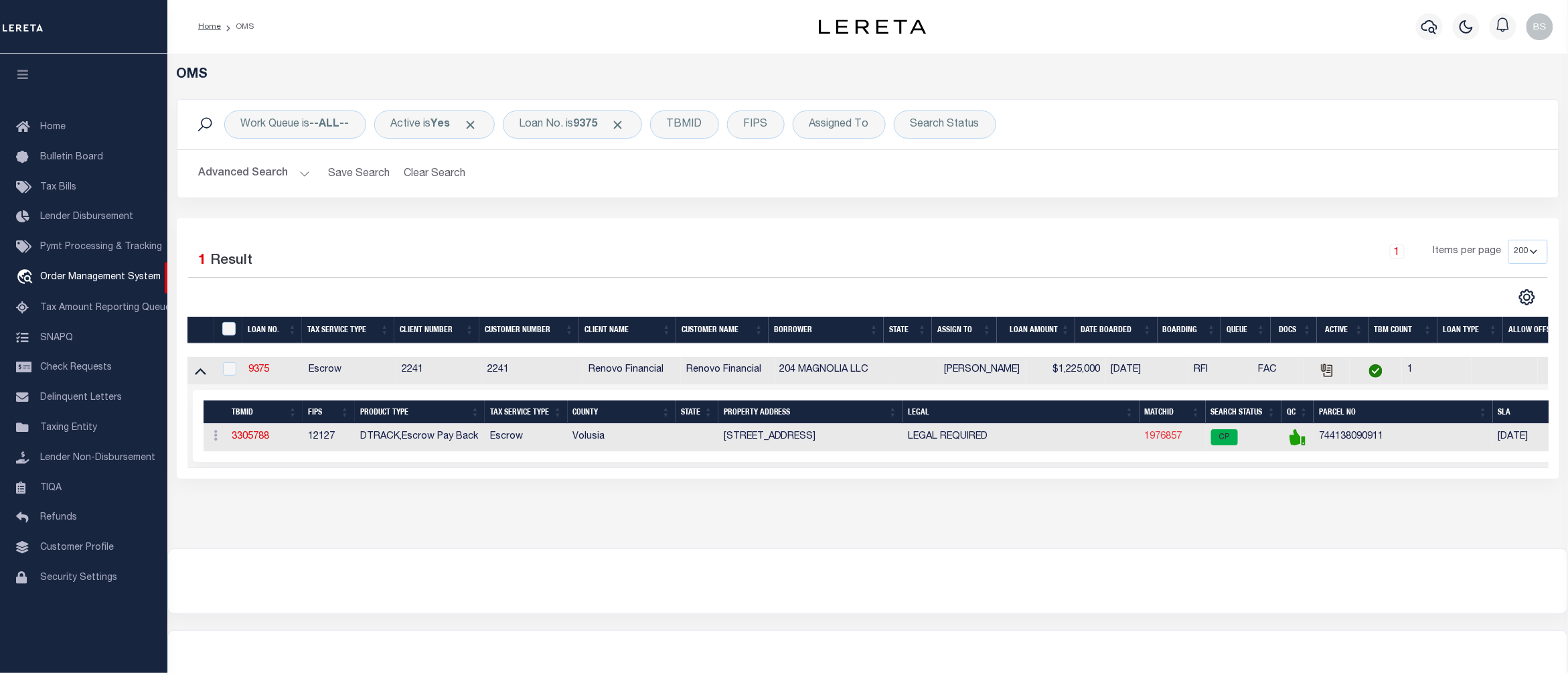
click at [1168, 440] on link "1976857" at bounding box center [1163, 436] width 37 height 10
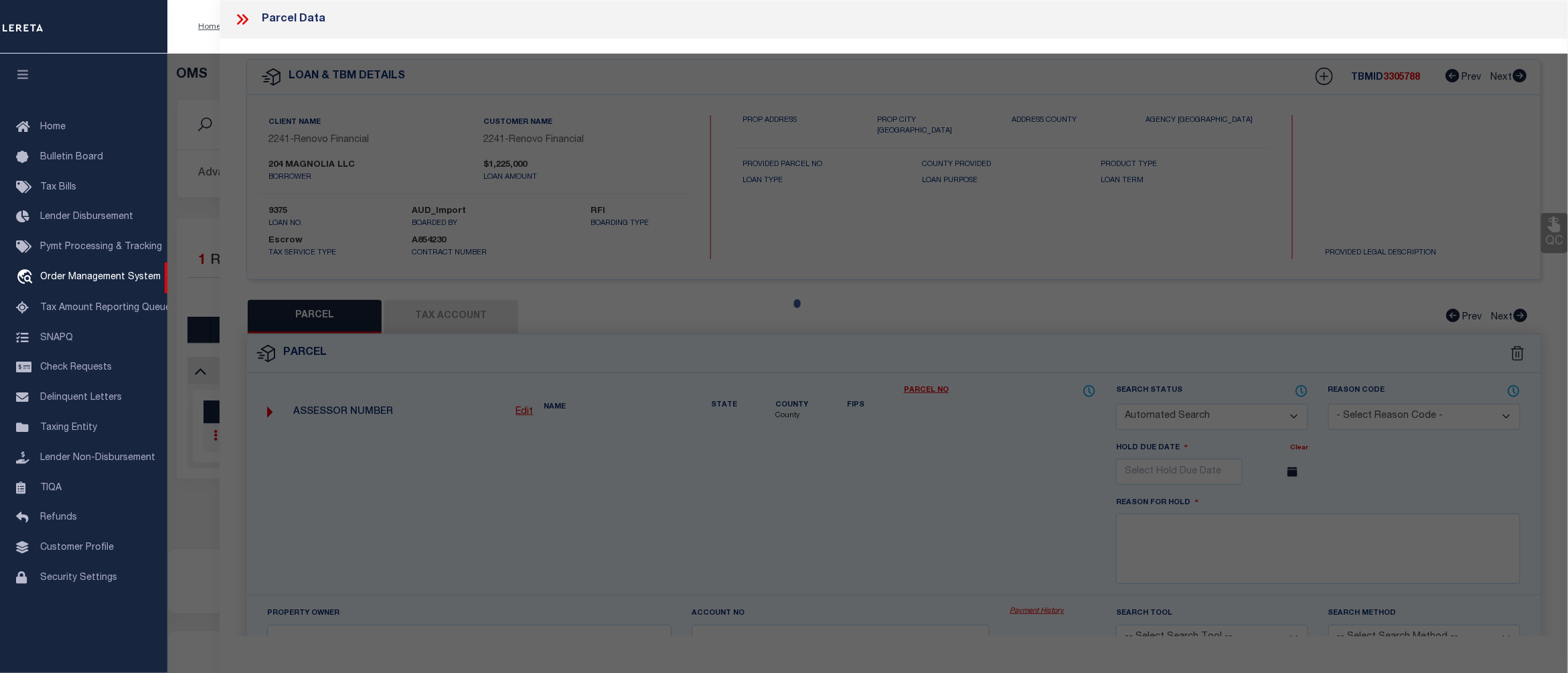
checkbox input "false"
select select "CP"
type input "204 MAGNOLIA LLC"
select select "AGW"
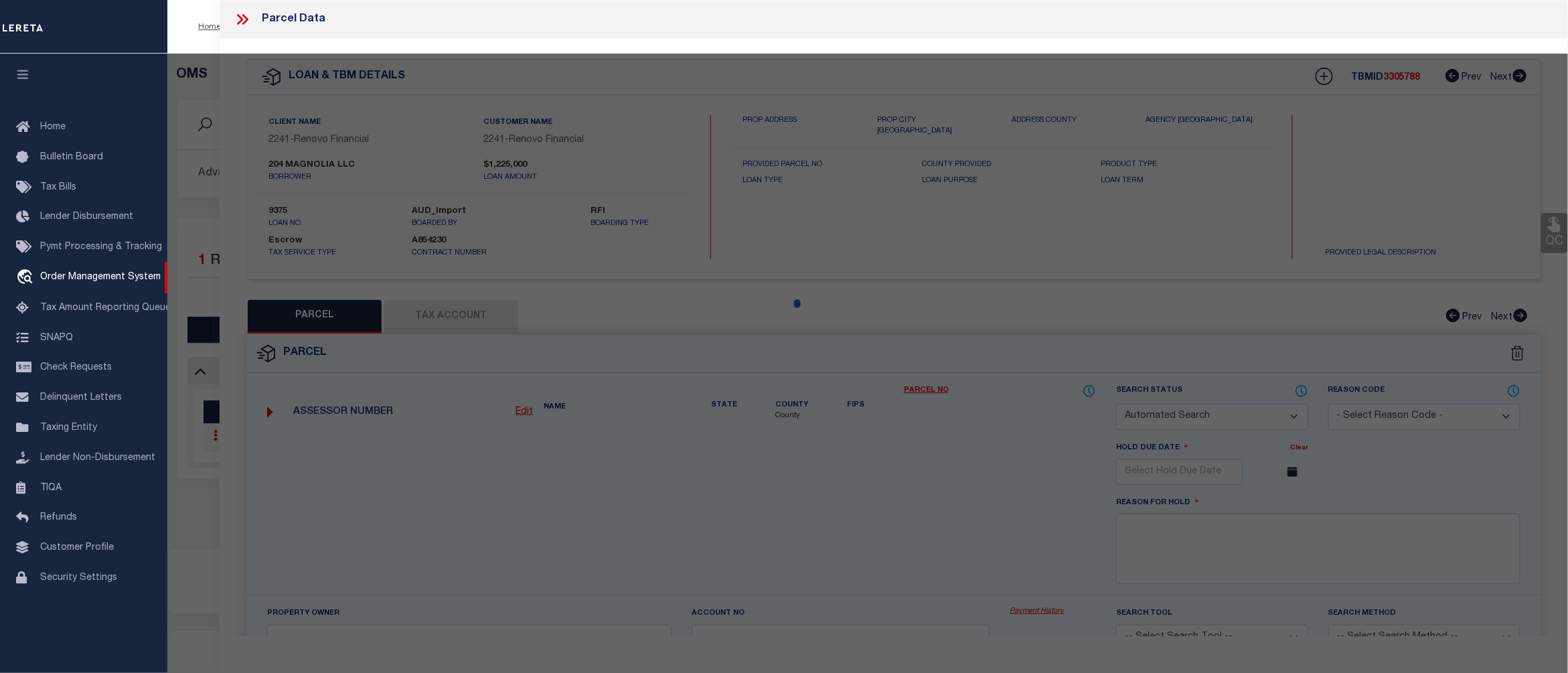
select select
type input "204 MAGNOLIA ST"
checkbox input "false"
type input "NEW SMYRNA BEACH 32168"
type textarea "W 90 FT OF LOT 91 & N 35 FT OF LOT 92 BLK 9 [PERSON_NAME] NEW SMYR"
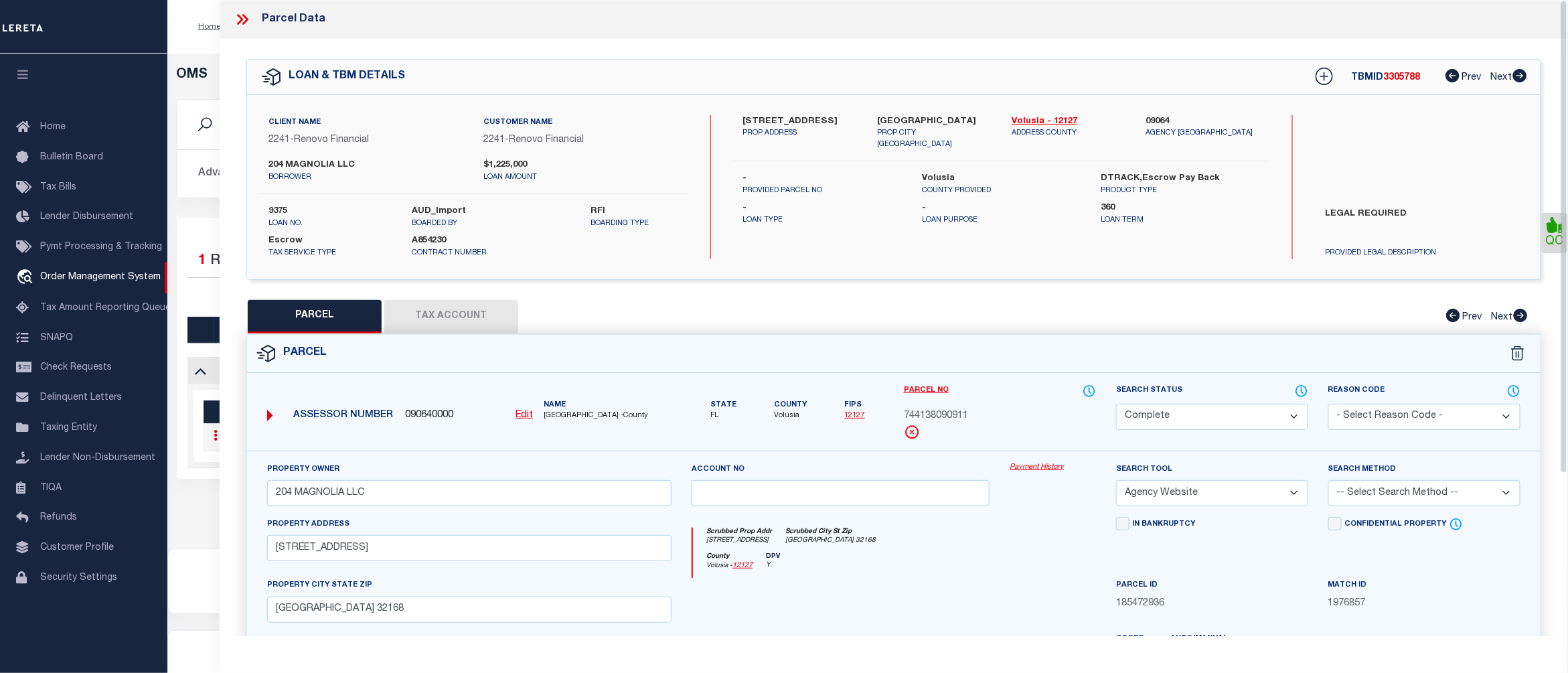
click at [1035, 464] on link "Payment History" at bounding box center [1053, 468] width 86 height 12
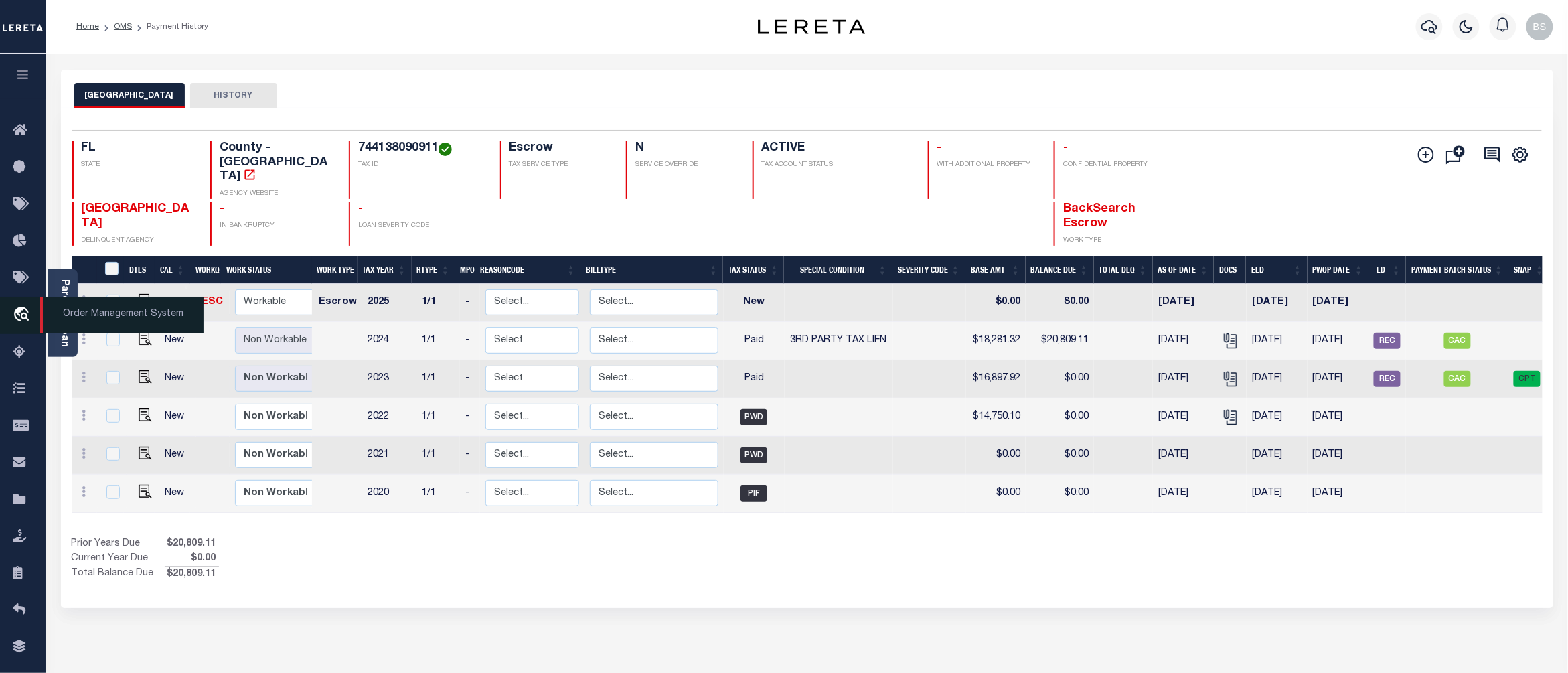
click at [92, 311] on span "Order Management System" at bounding box center [122, 314] width 163 height 36
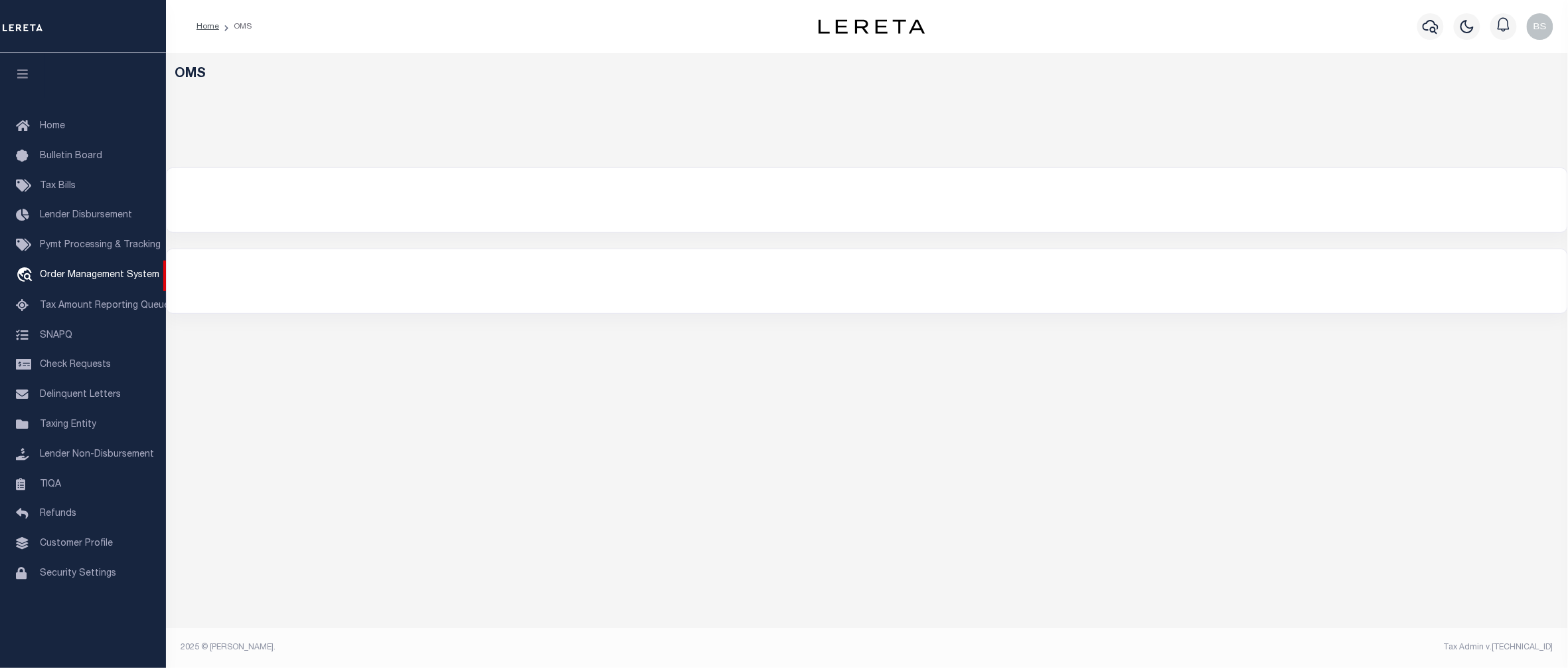
select select "200"
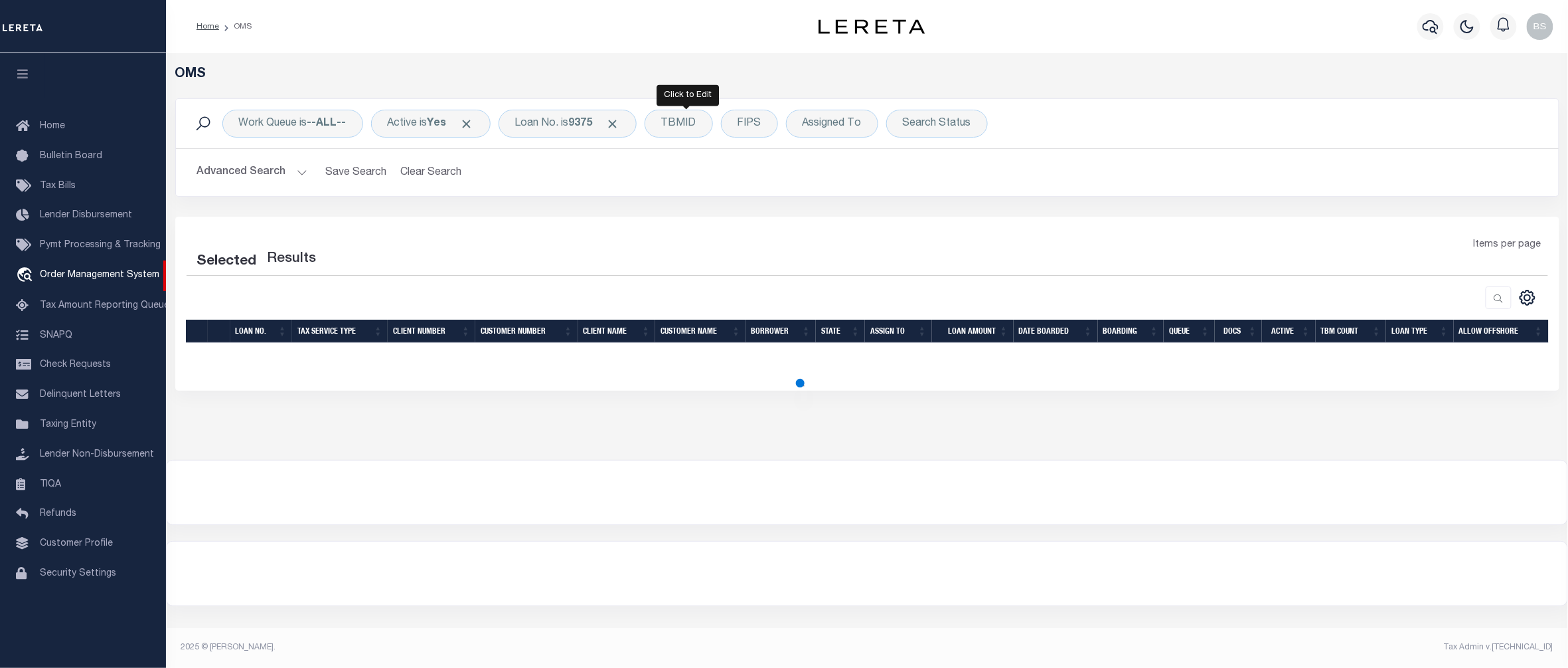
select select "200"
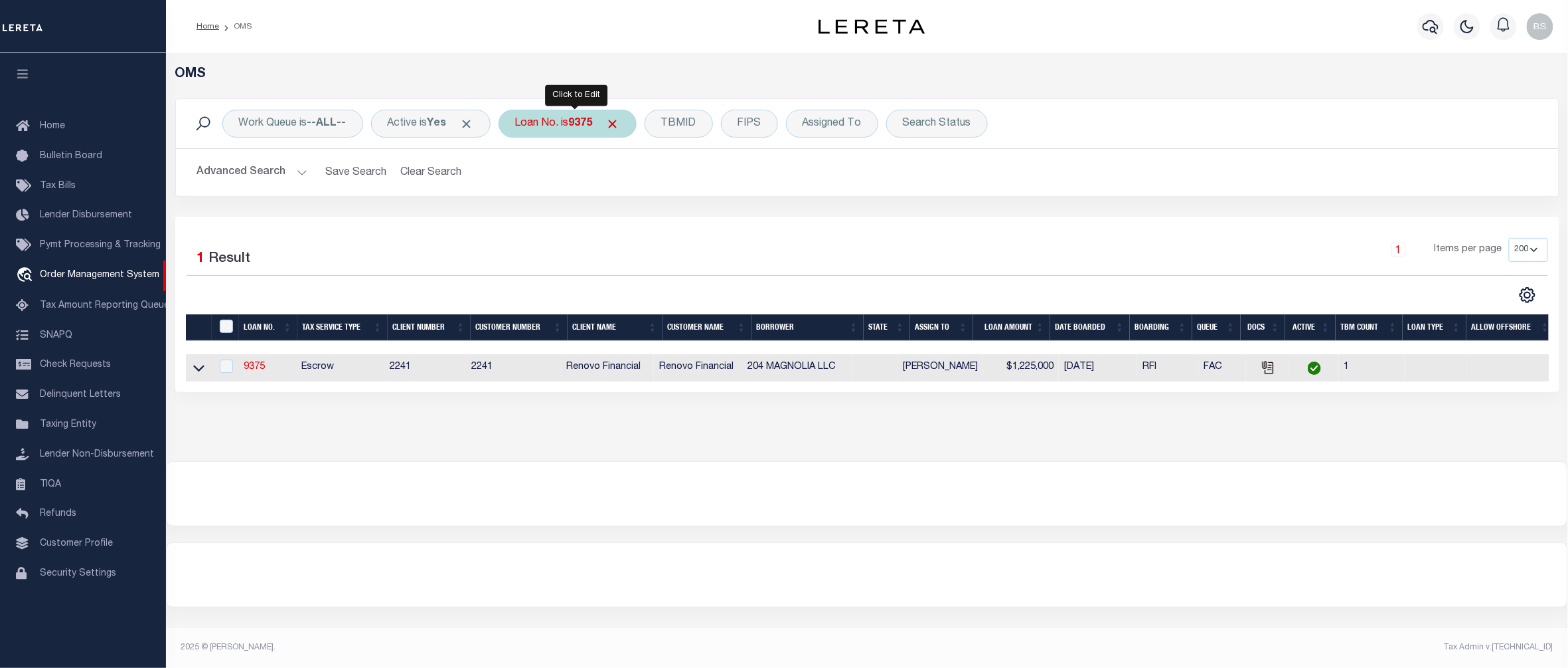
click at [552, 123] on div "Loan No. is 9375" at bounding box center [567, 123] width 138 height 28
type input "3412230001474"
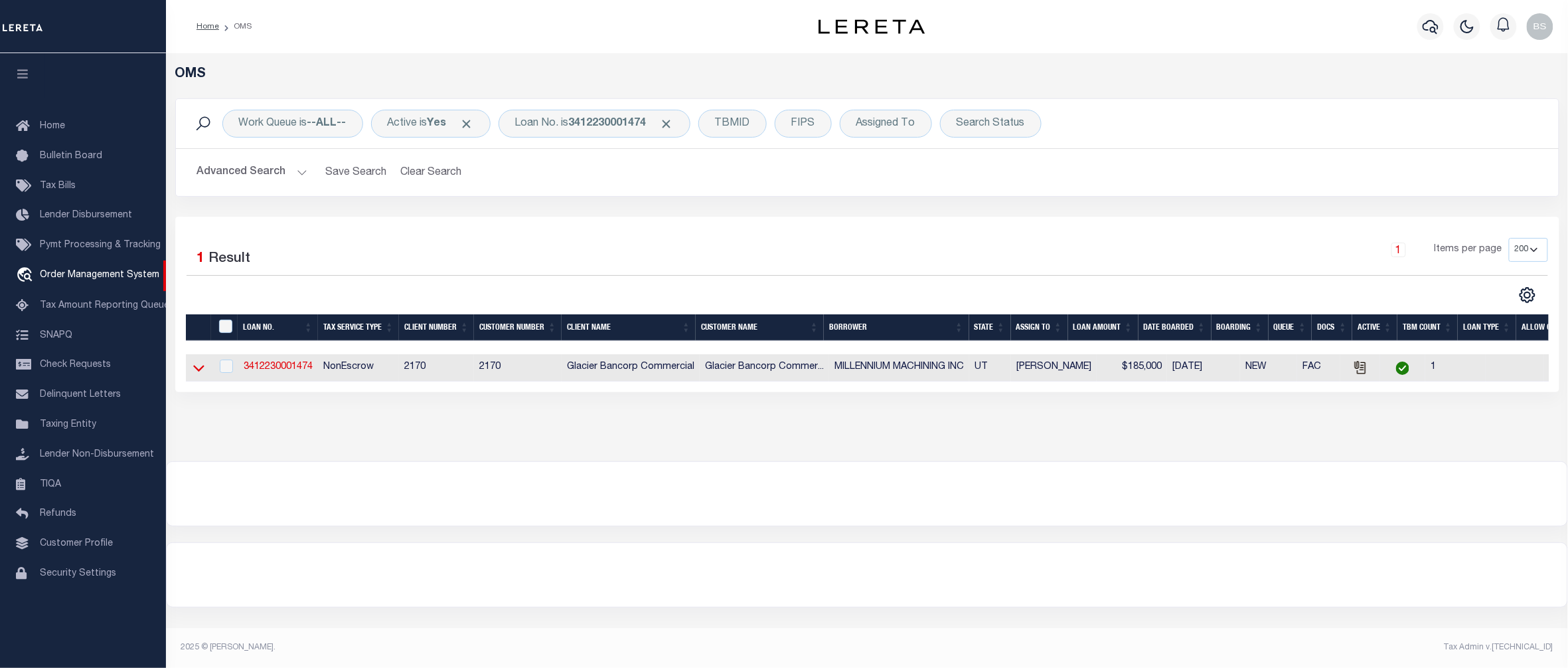
click at [198, 371] on icon at bounding box center [199, 367] width 11 height 14
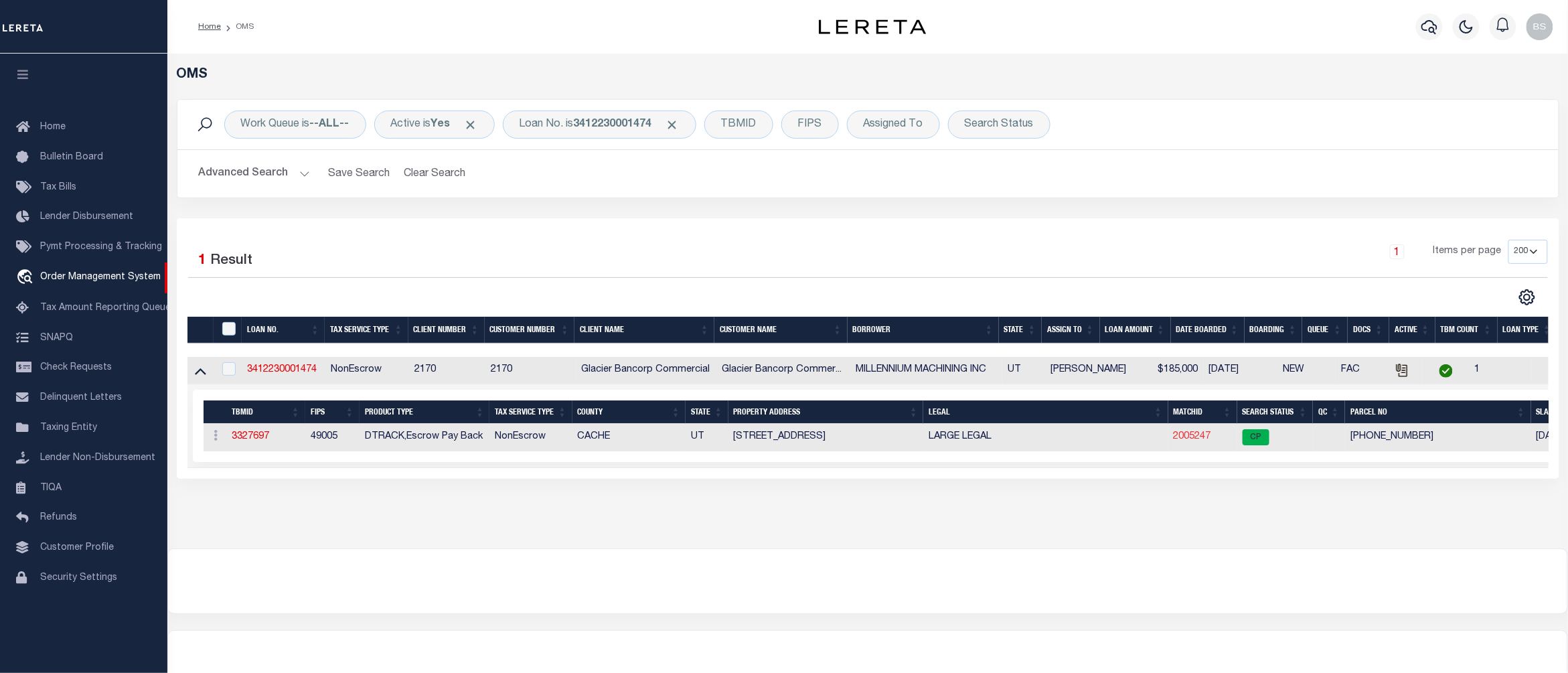
click at [1192, 441] on link "2005247" at bounding box center [1192, 436] width 37 height 10
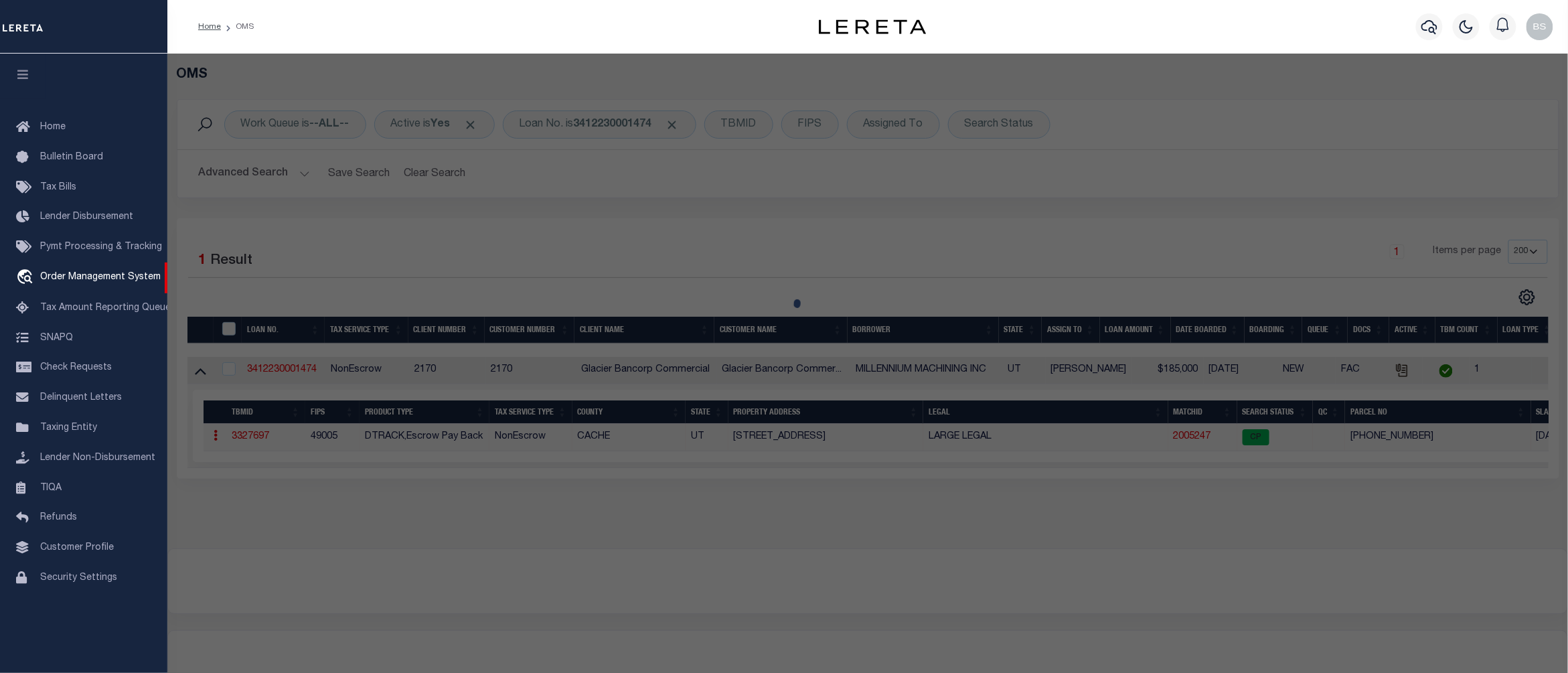
checkbox input "false"
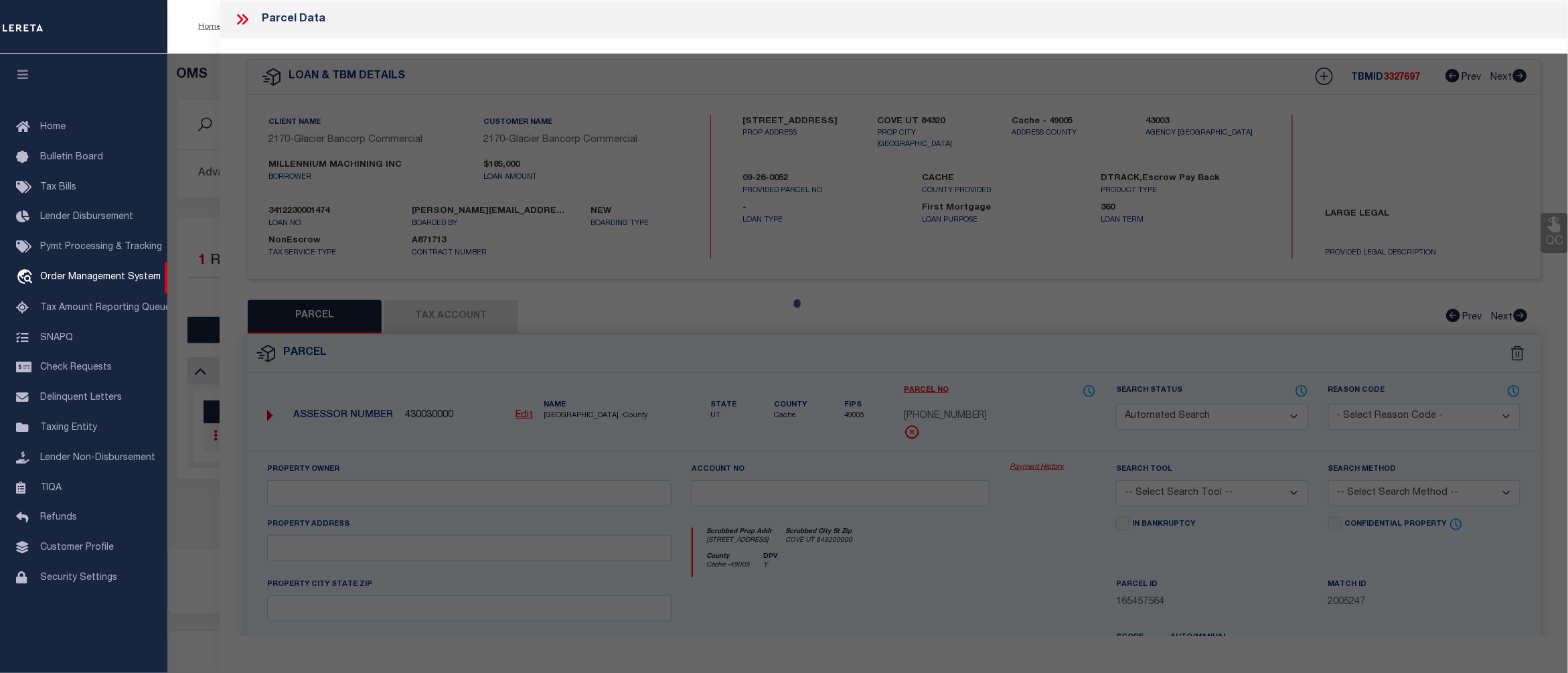
select select "CP"
type input "MILLENNIUM MACHINING INC"
select select "AGW"
select select
type input "13380 NORTH HWY 91"
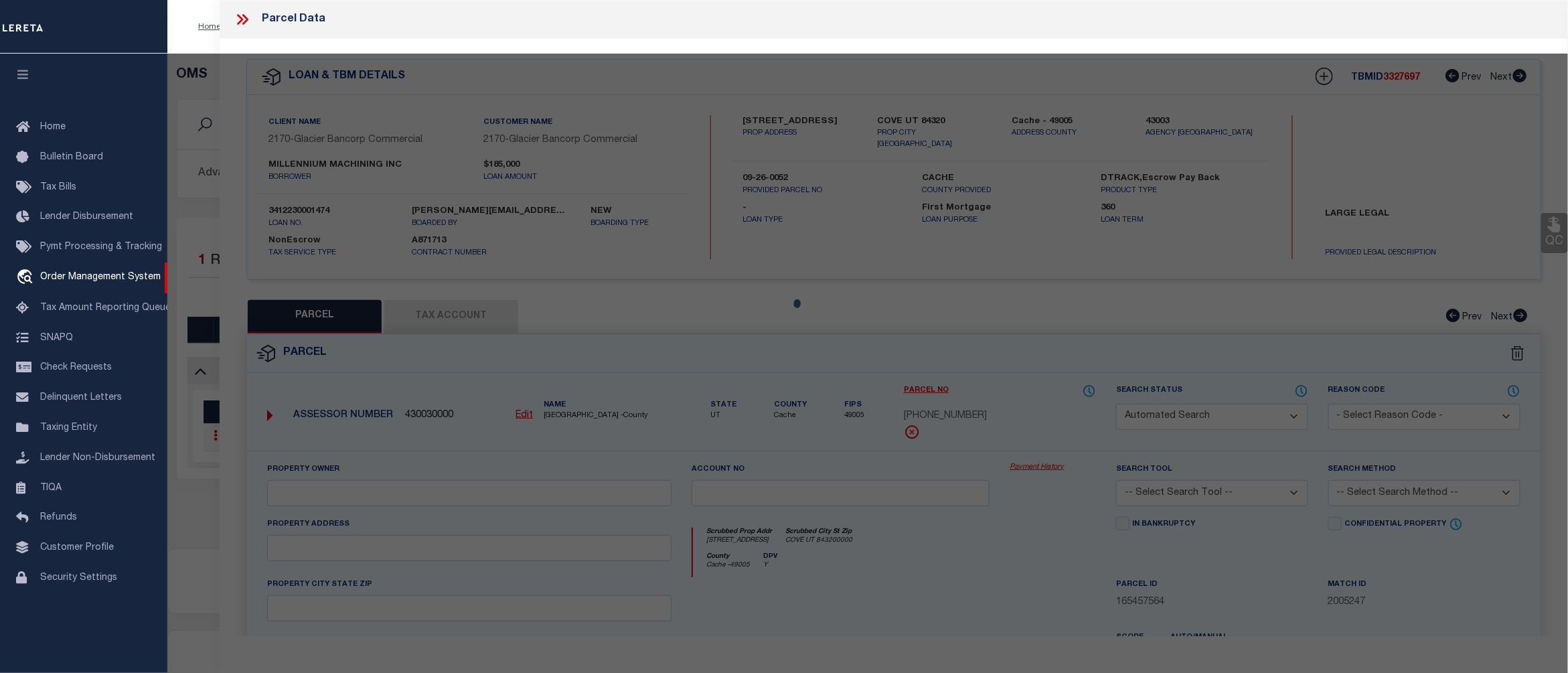
checkbox input "false"
type input "COVE UT 843200000"
type textarea "BEG 80 RDS W OF NE COR OF NW/4 SEC 11 14N R 1E S 280 FT W TO E R/W LN OF RD N 2…"
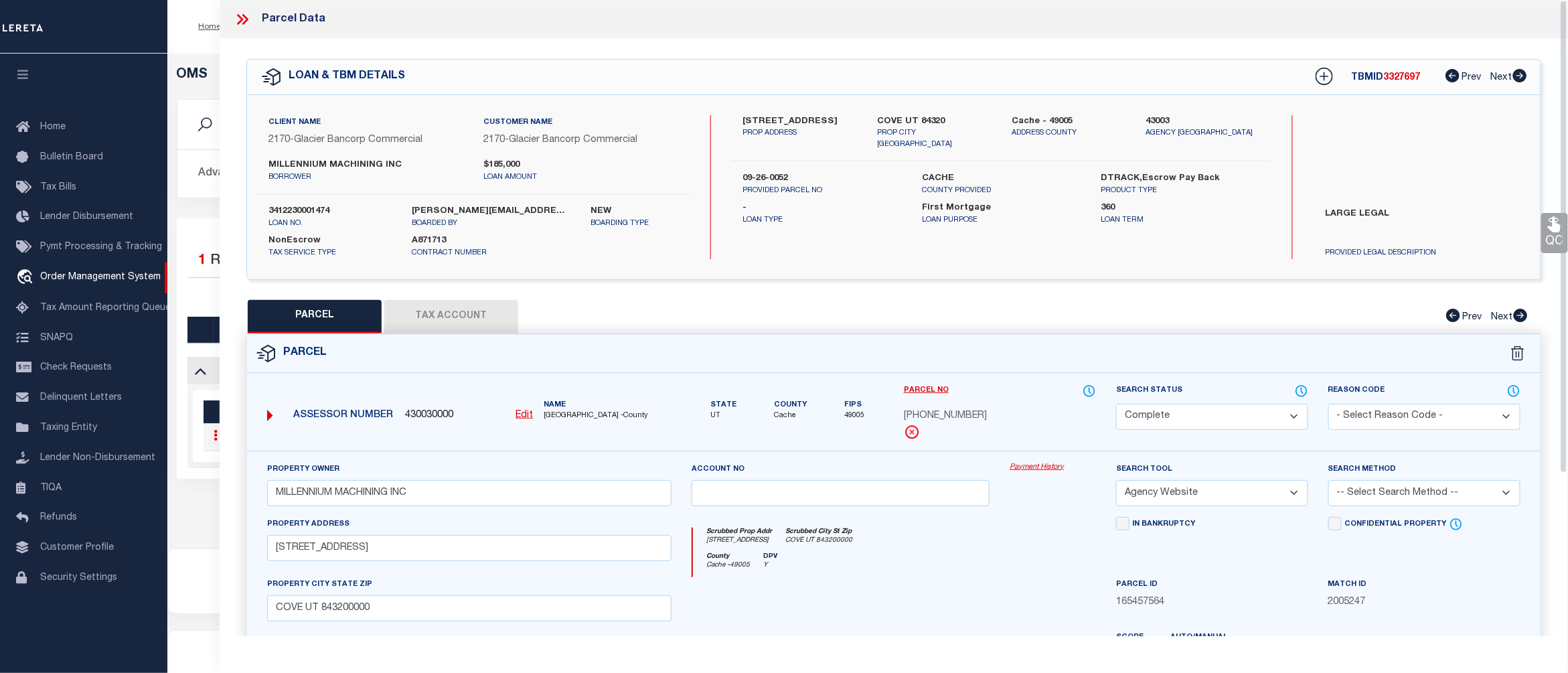
click at [1057, 464] on link "Payment History" at bounding box center [1053, 468] width 86 height 12
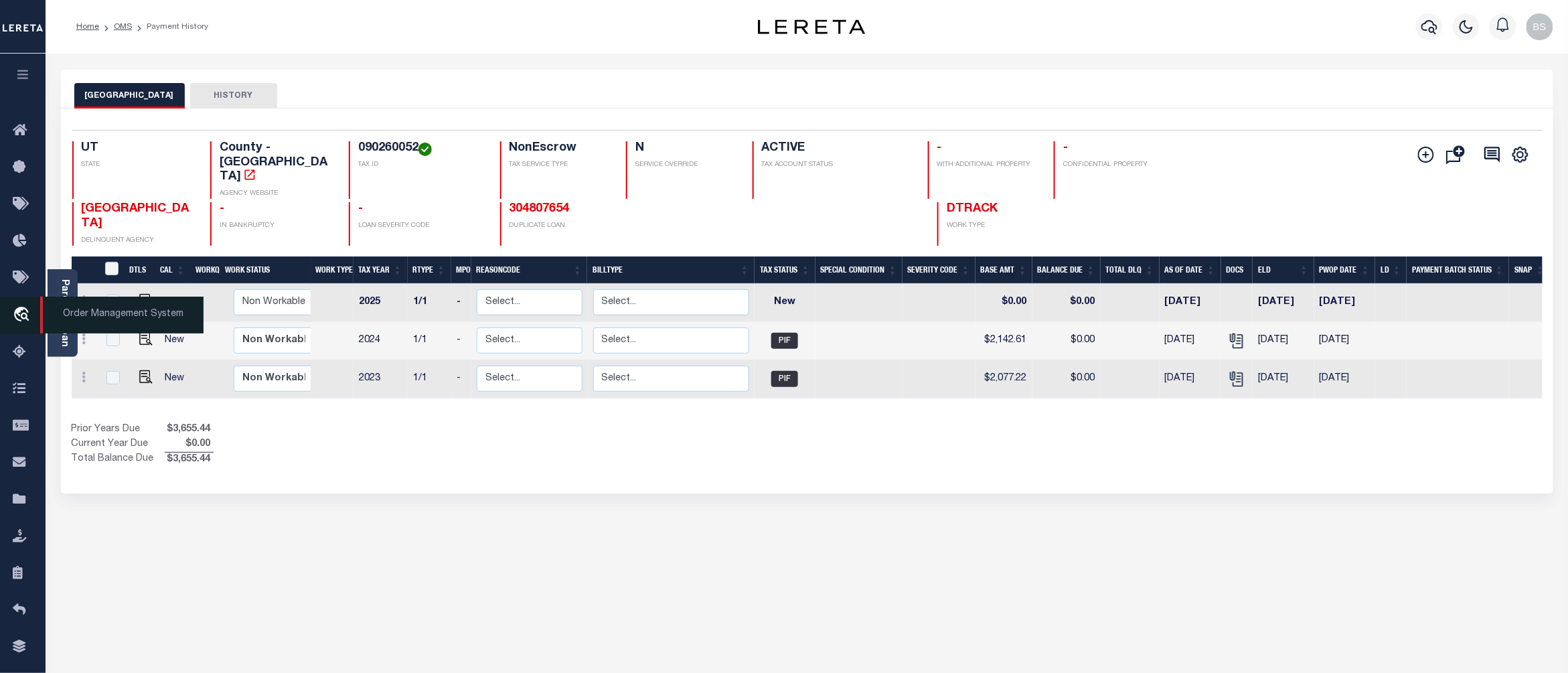
drag, startPoint x: 116, startPoint y: 313, endPoint x: 123, endPoint y: 313, distance: 7.0
click at [116, 313] on span "Order Management System" at bounding box center [122, 314] width 163 height 36
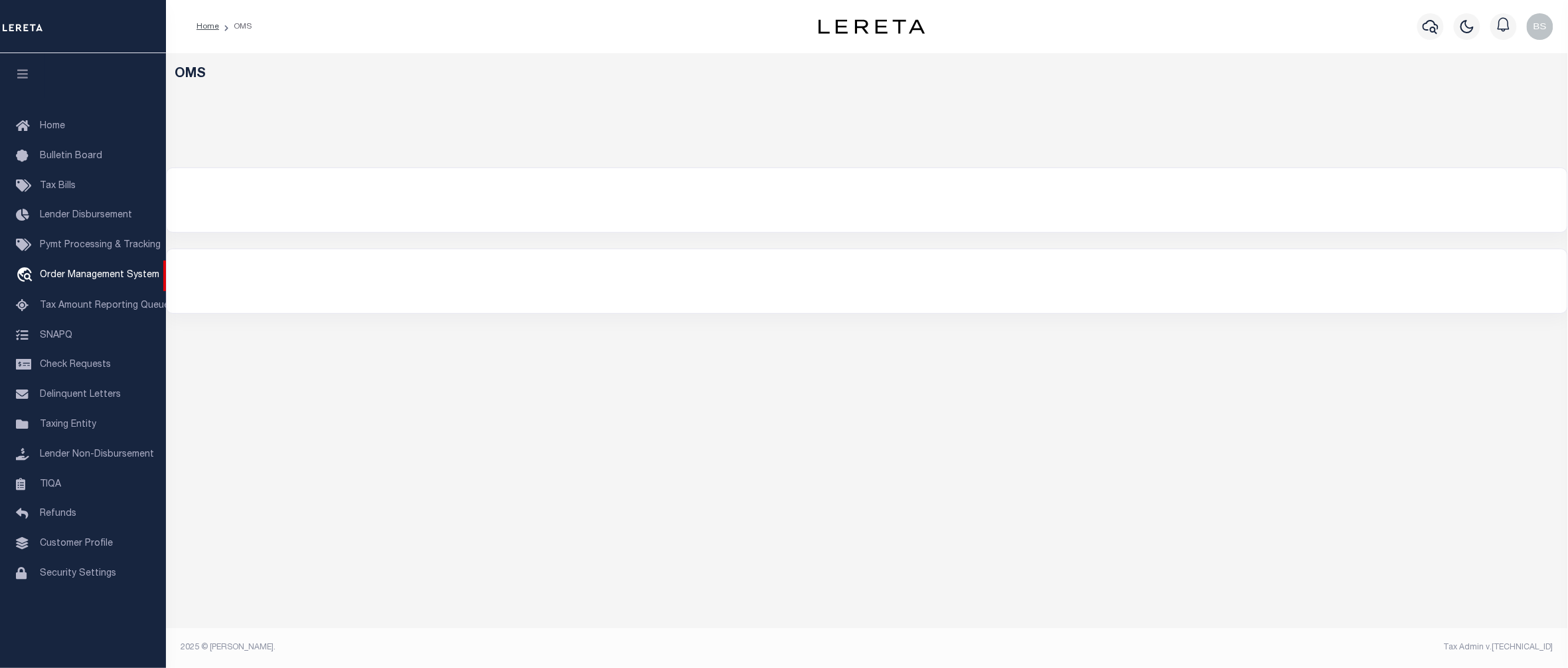
select select "200"
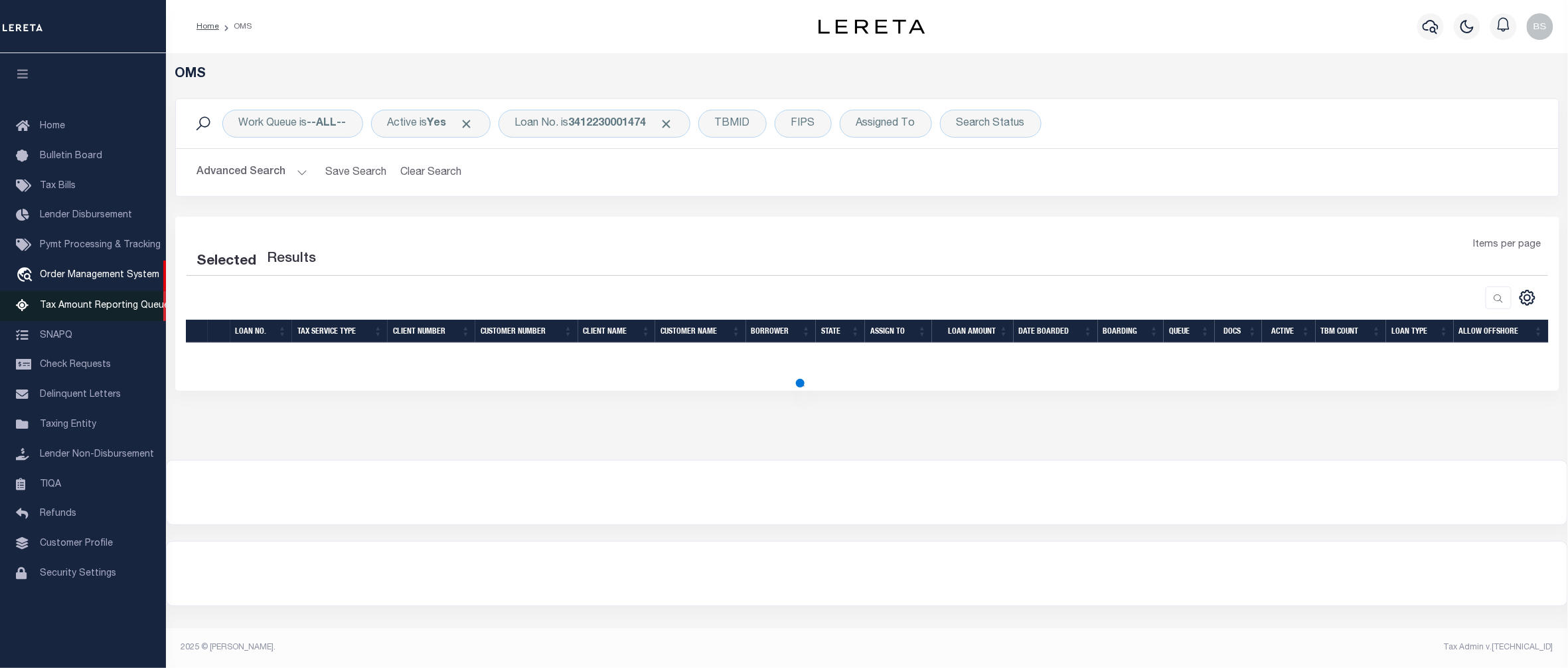
select select "200"
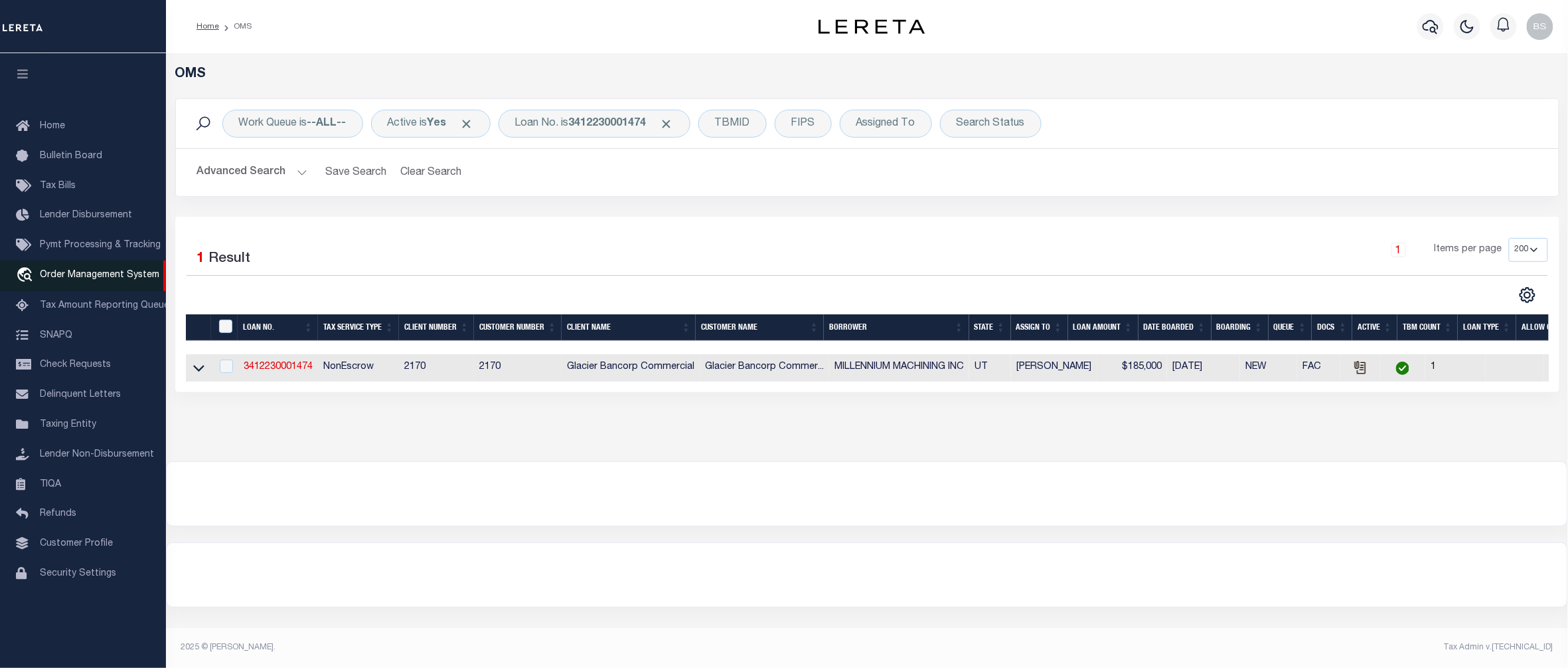
click at [96, 280] on span "Order Management System" at bounding box center [100, 275] width 120 height 10
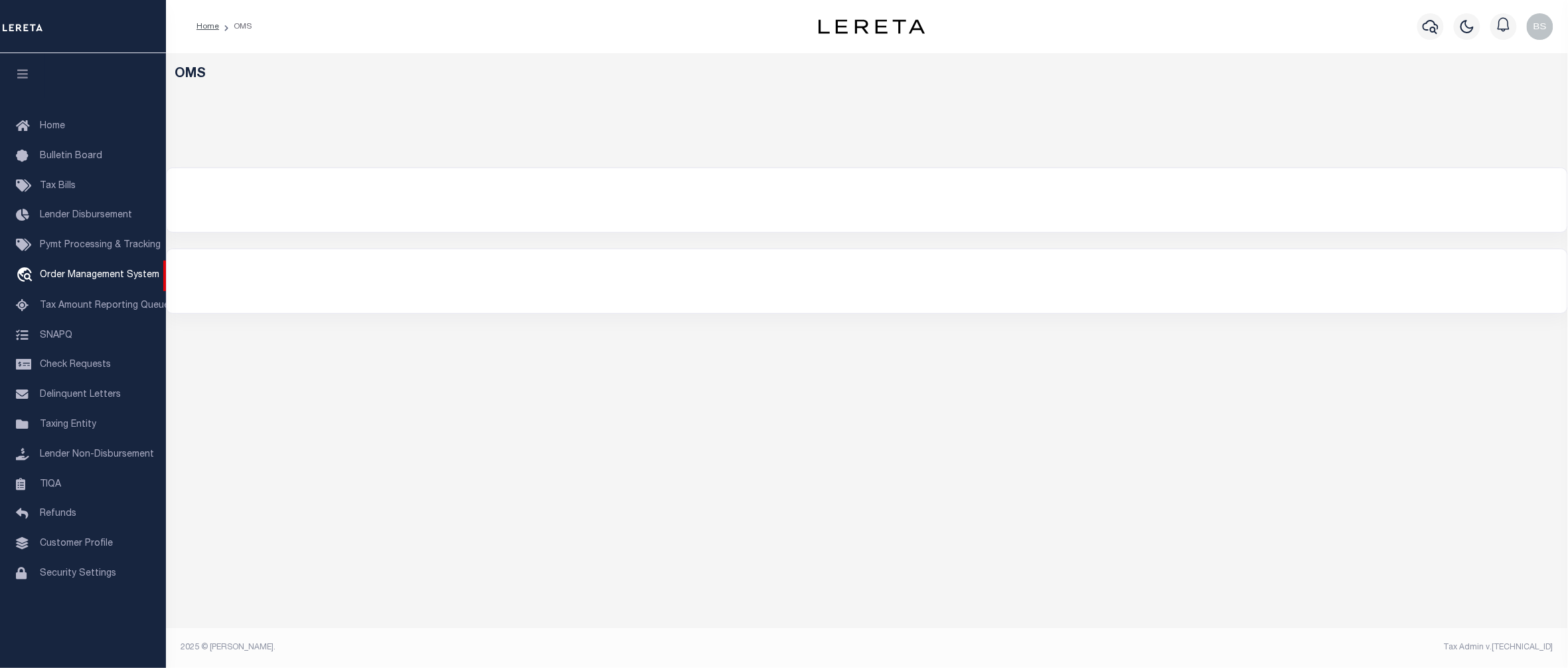
select select "200"
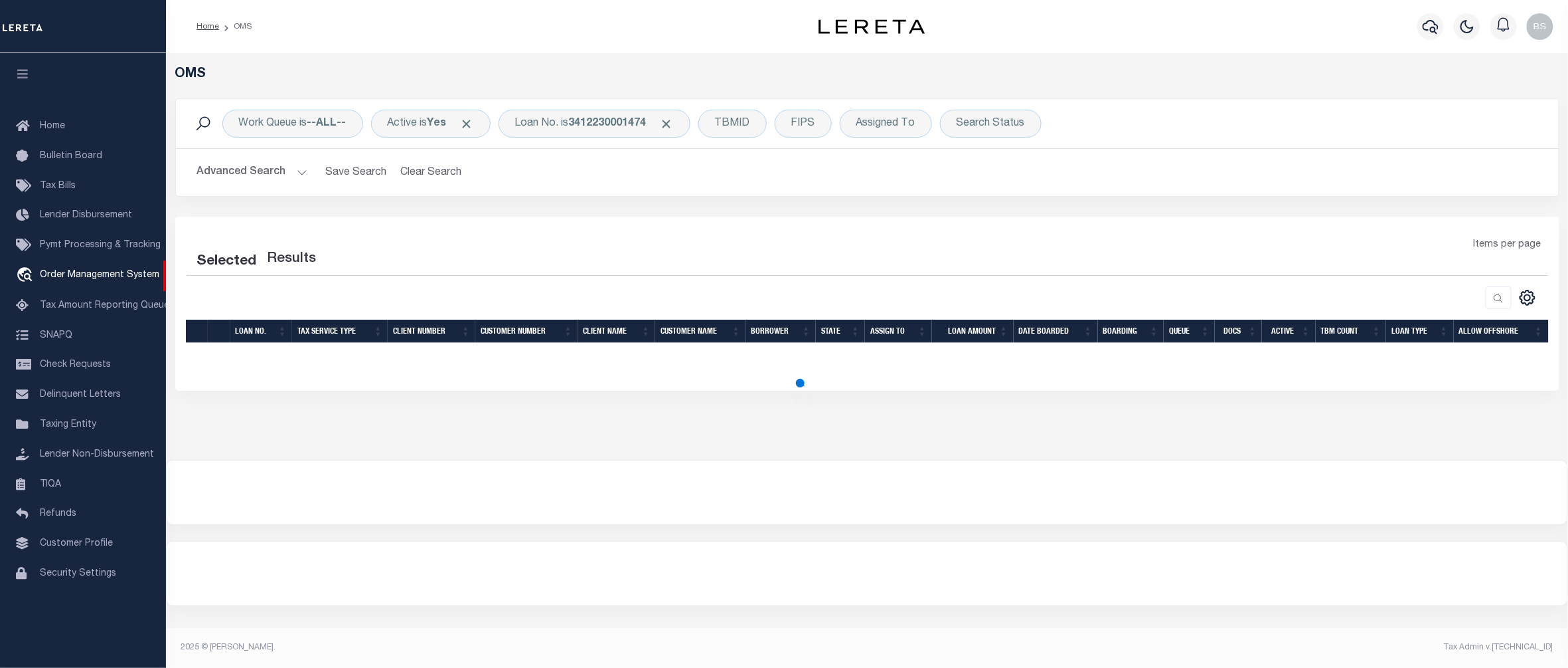
select select "200"
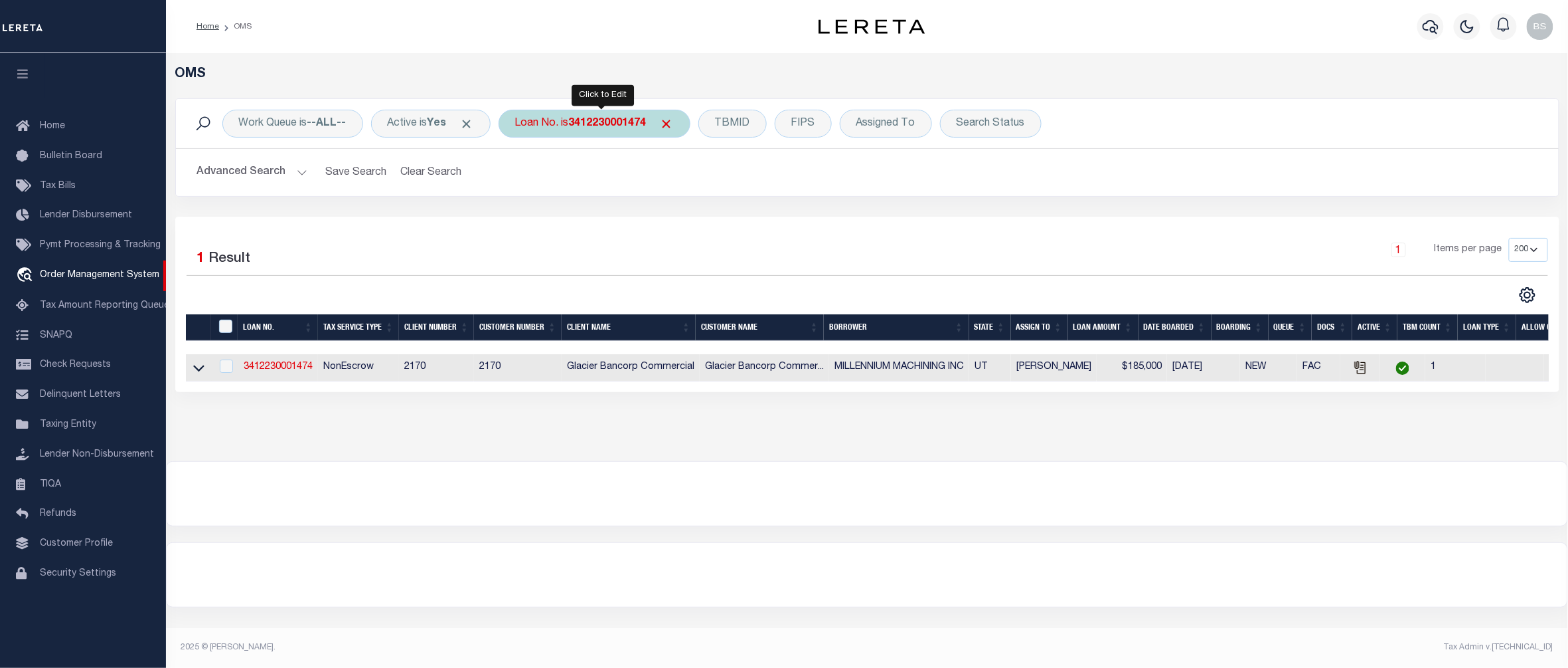
click at [613, 128] on b "3412230001474" at bounding box center [608, 123] width 78 height 10
type input "12840"
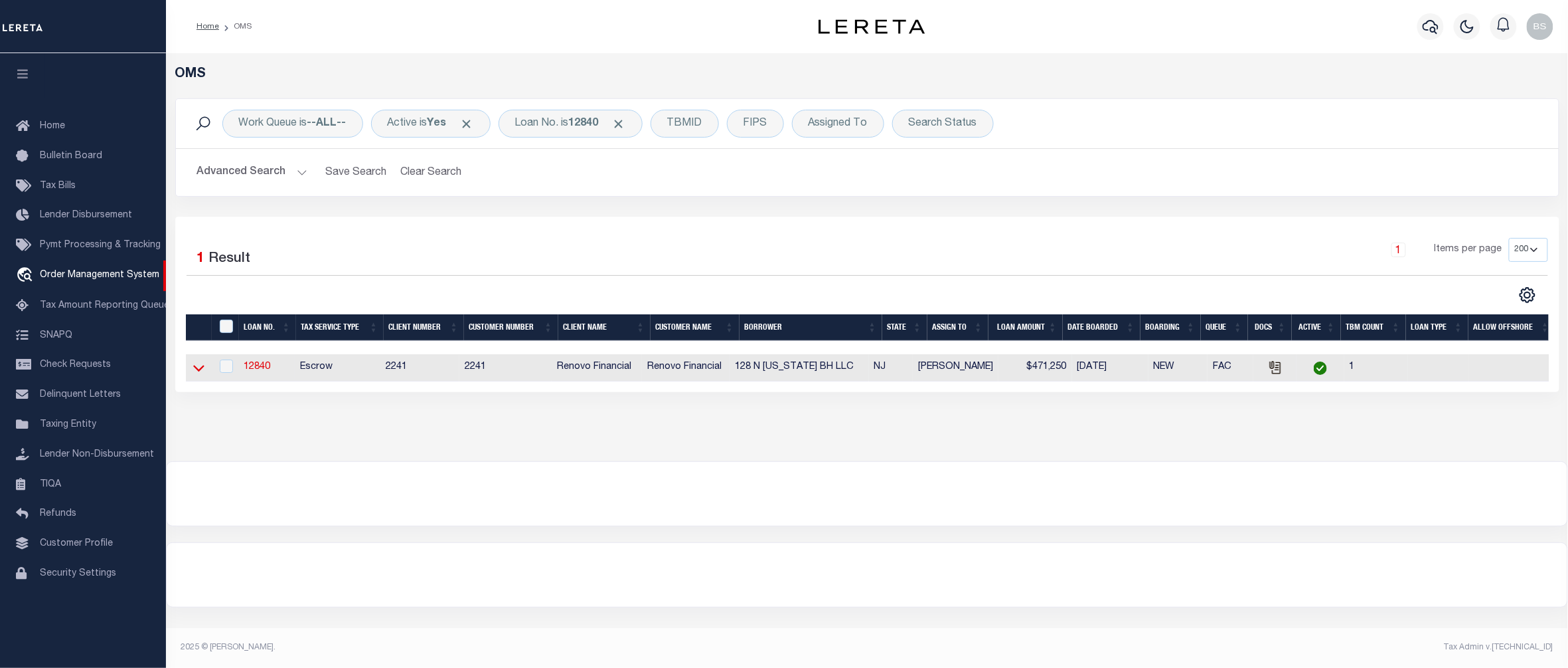
click at [199, 371] on icon at bounding box center [199, 367] width 11 height 14
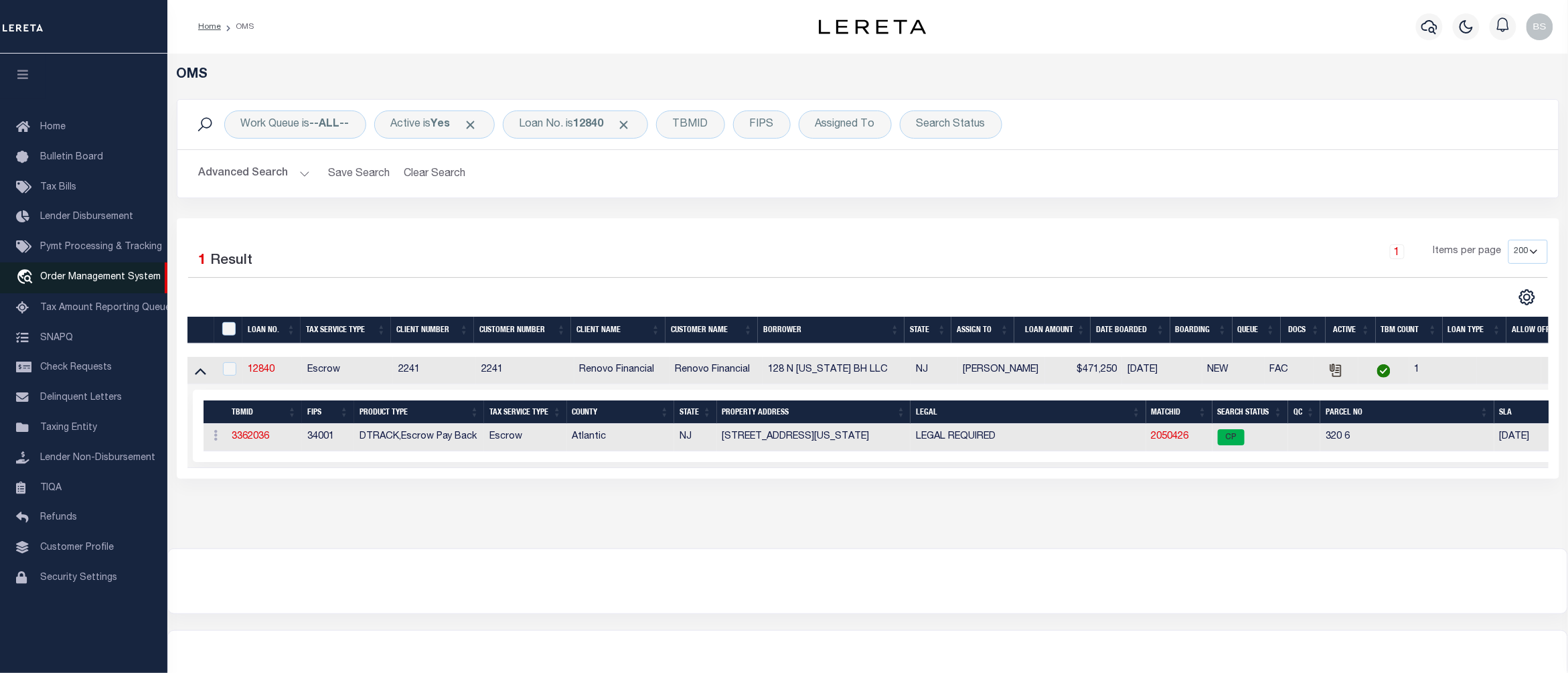
click at [107, 279] on span "Order Management System" at bounding box center [101, 277] width 121 height 10
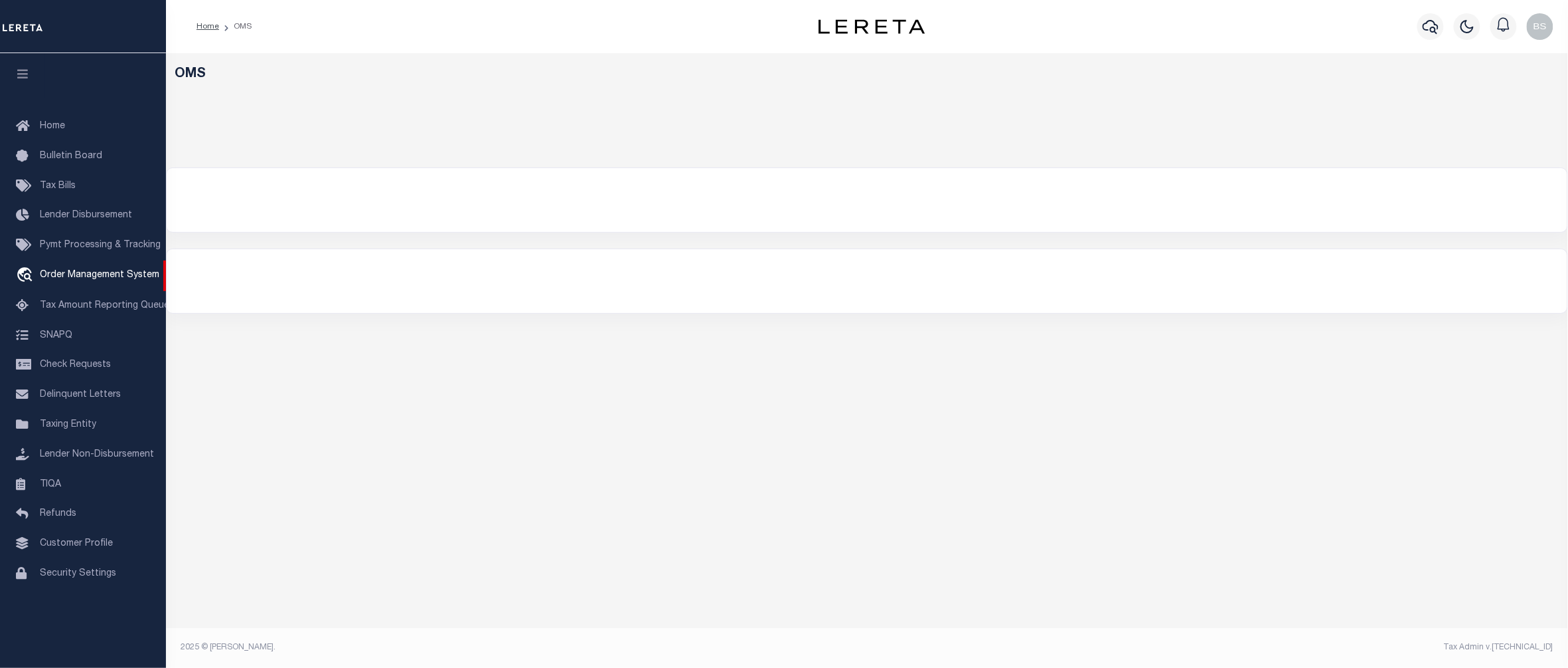
select select "200"
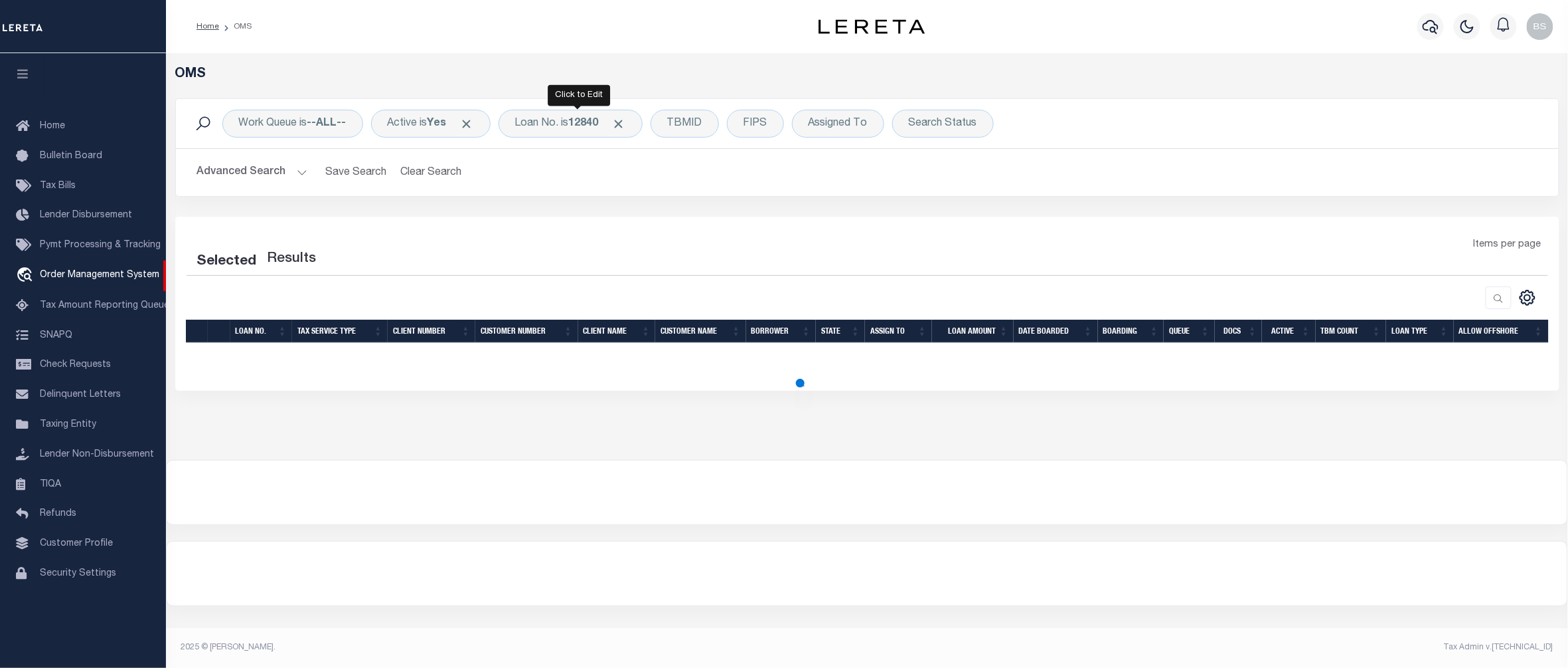
select select "200"
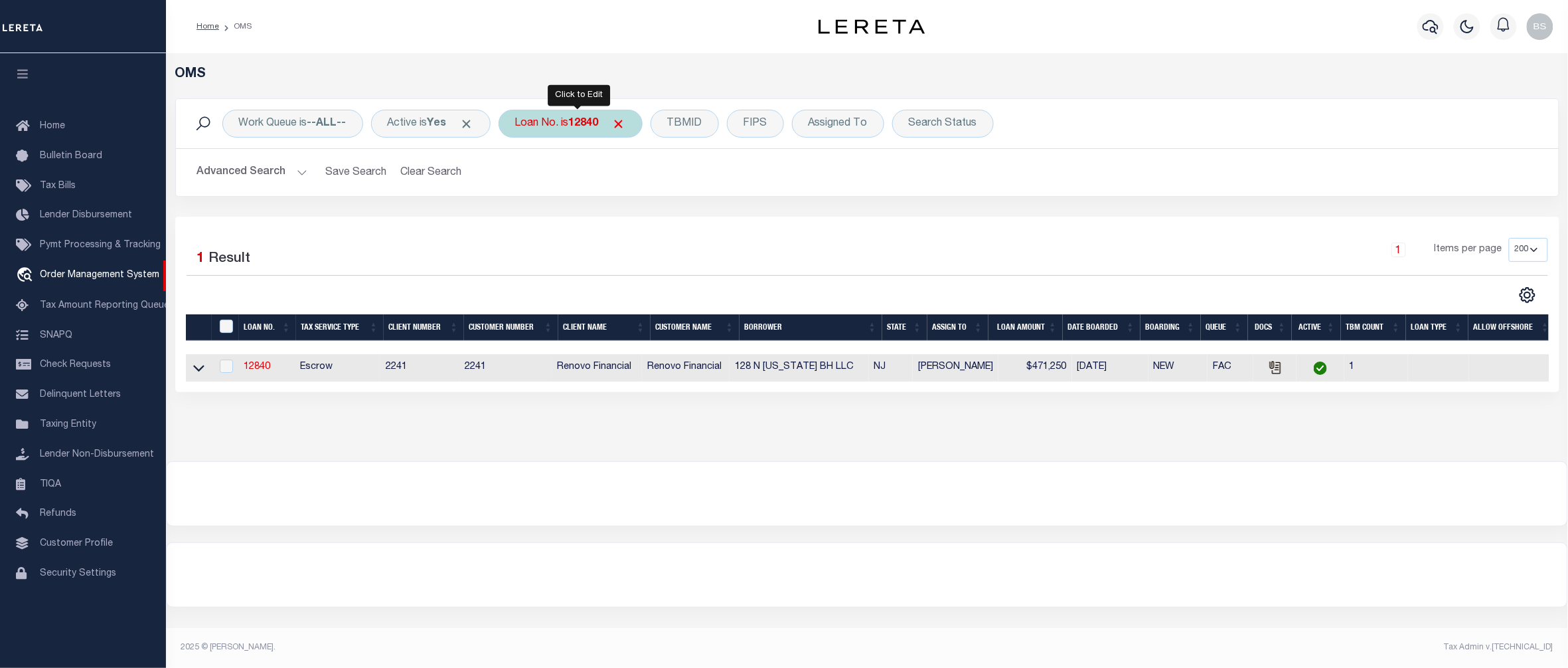
click at [566, 124] on div "Loan No. is 12840" at bounding box center [570, 123] width 144 height 28
click at [203, 372] on icon at bounding box center [199, 367] width 11 height 14
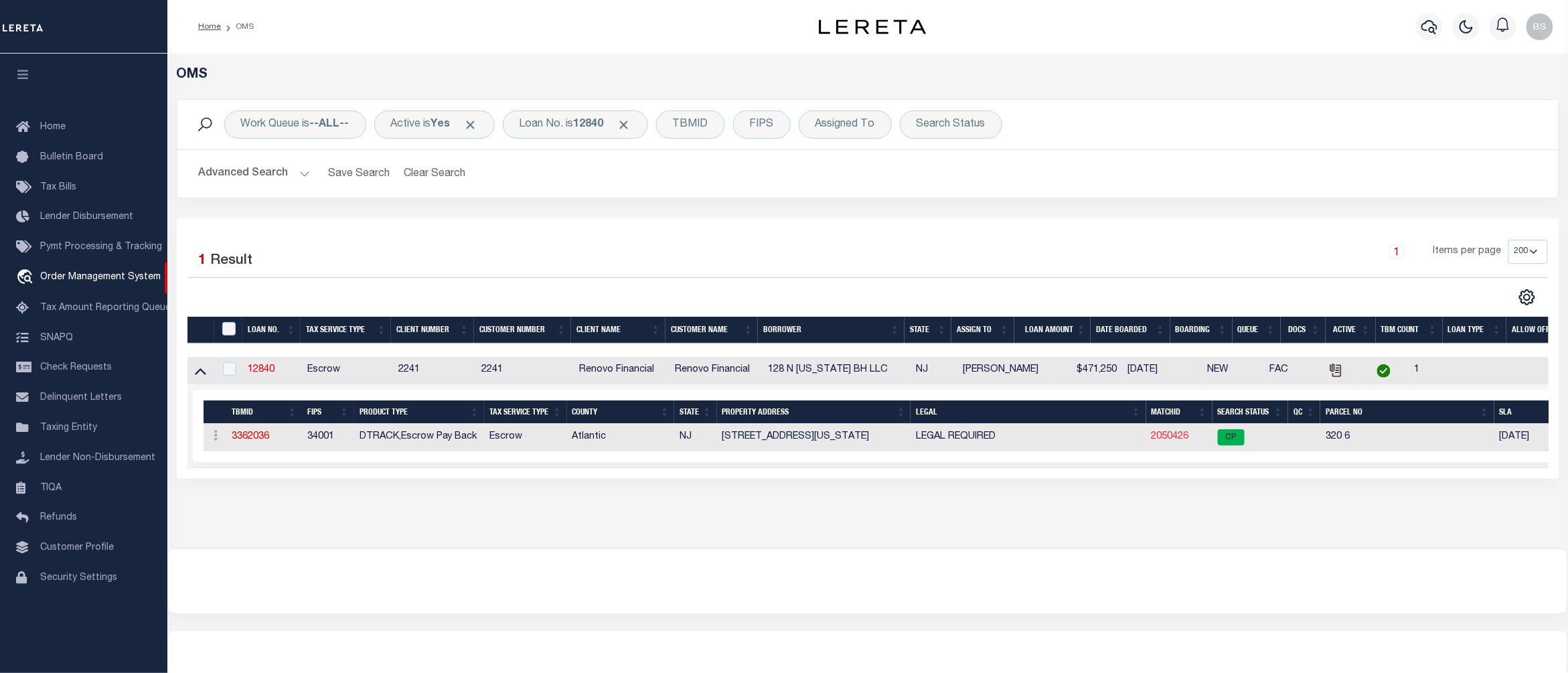
click at [1169, 441] on link "2050426" at bounding box center [1170, 436] width 37 height 10
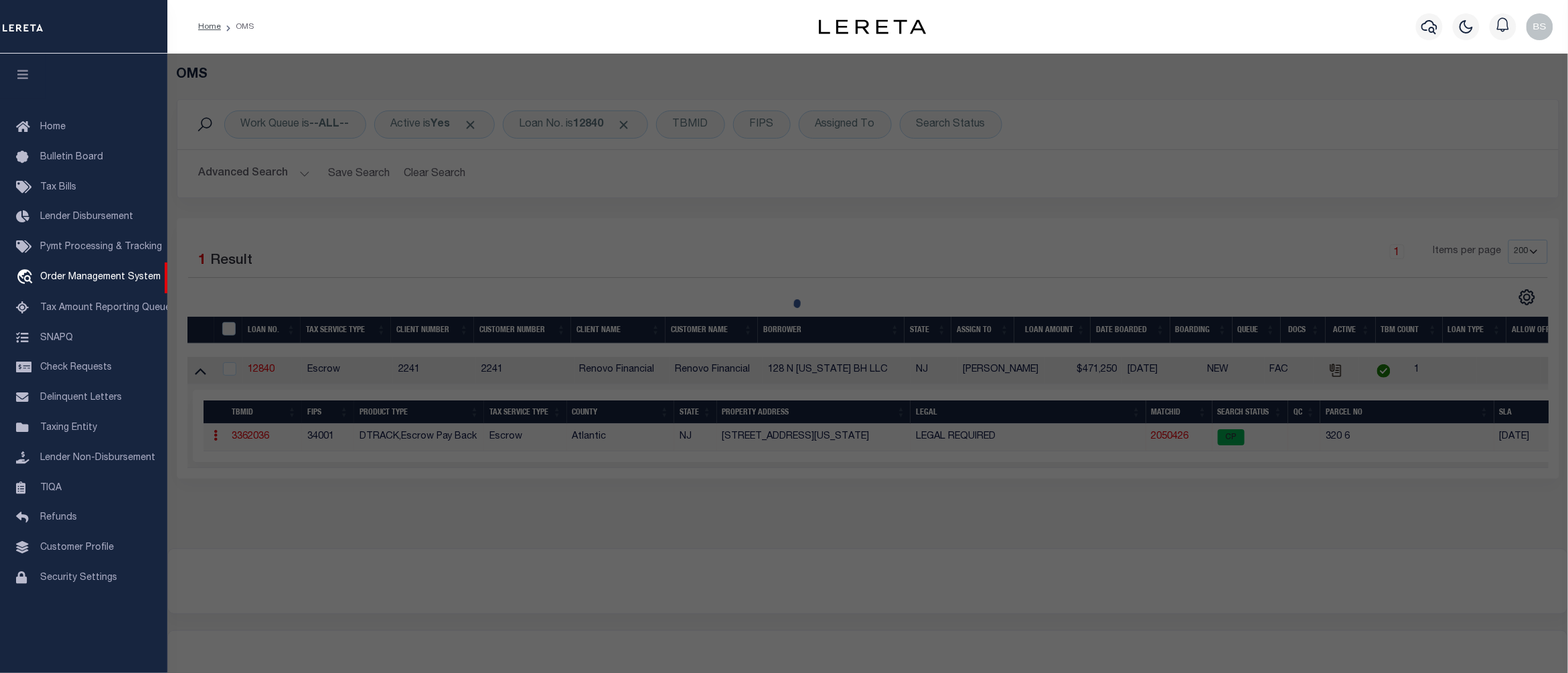
checkbox input "false"
select select "CP"
type input "JN DIAMONDS LLC"
select select
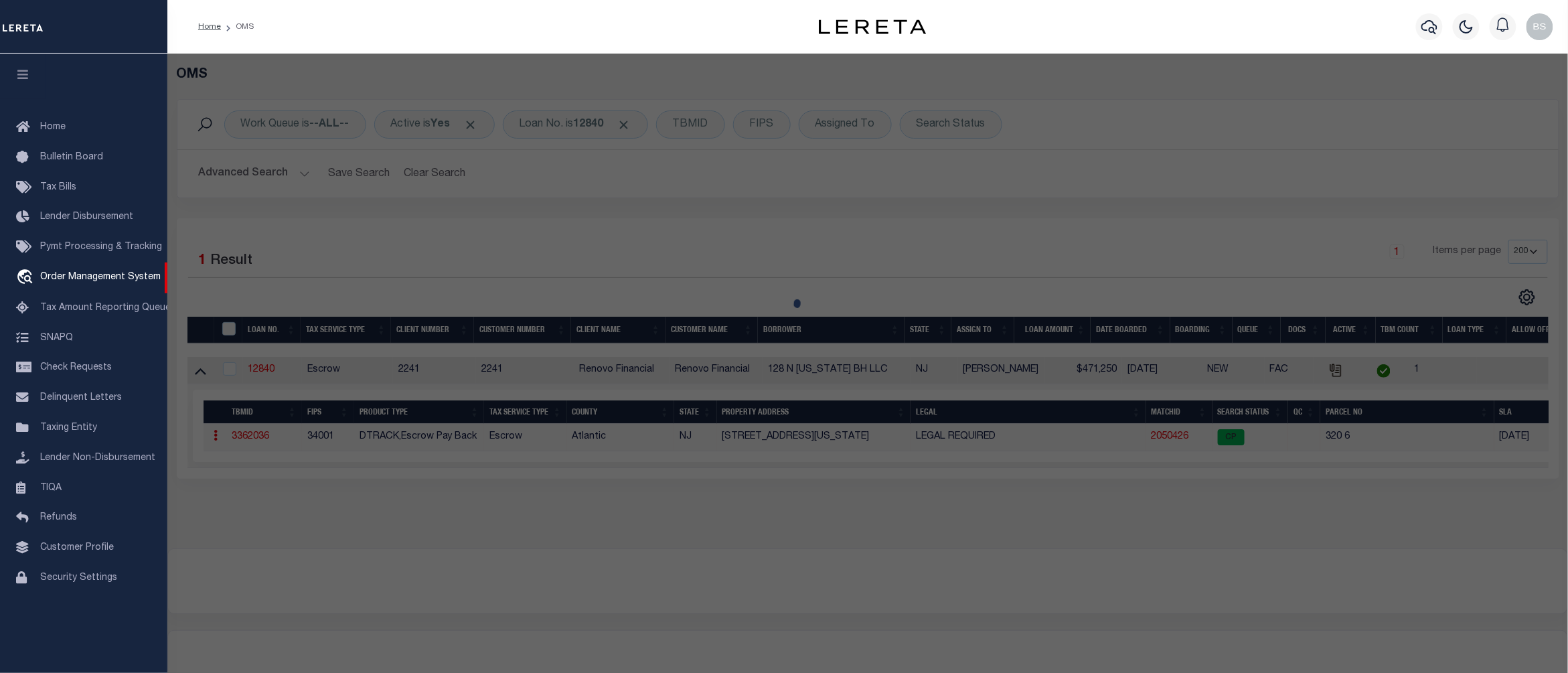
type input "128 N TENNESSEE AVE"
checkbox input "false"
type input "[GEOGRAPHIC_DATA]"
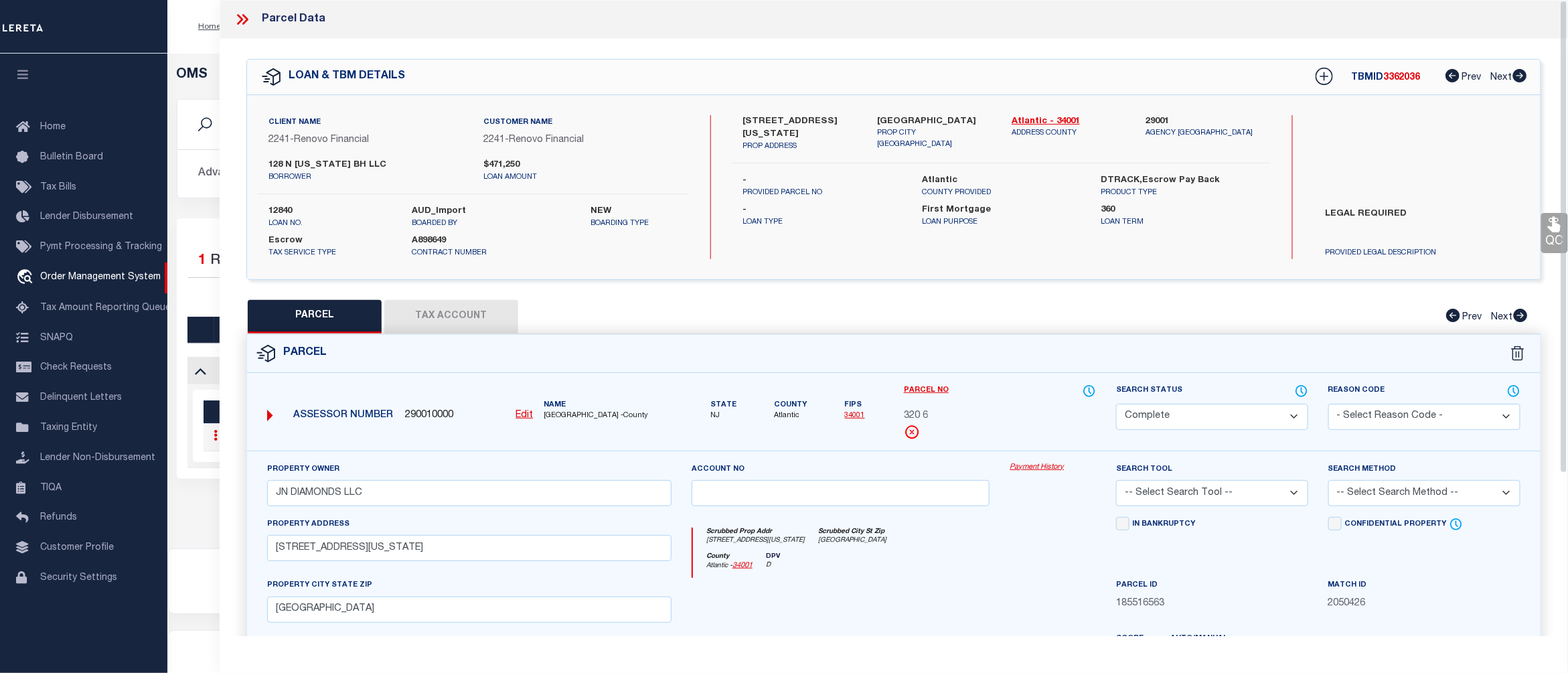
click at [1041, 469] on link "Payment History" at bounding box center [1053, 468] width 86 height 12
